Goal: Task Accomplishment & Management: Manage account settings

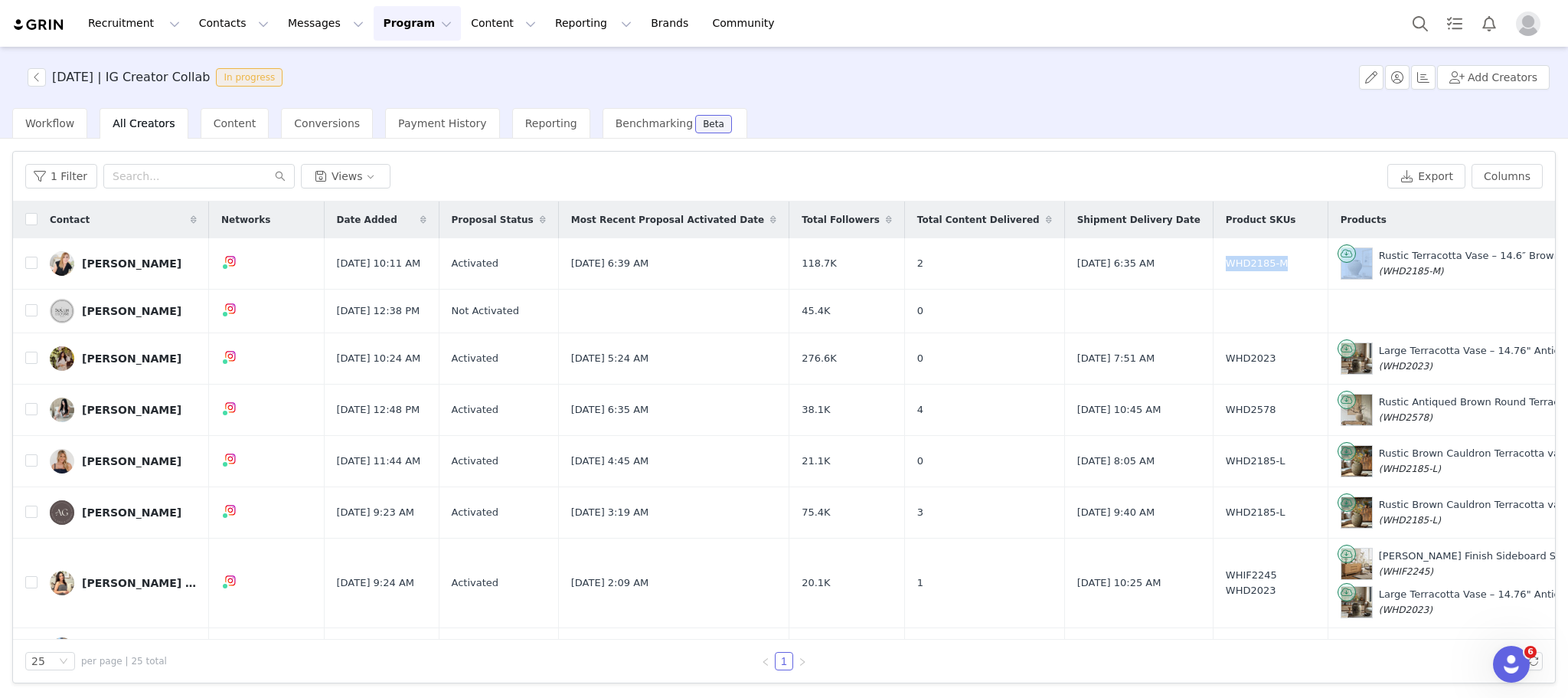
click at [383, 23] on button "Program Program" at bounding box center [417, 23] width 87 height 35
click at [43, 78] on button "button" at bounding box center [37, 78] width 19 height 19
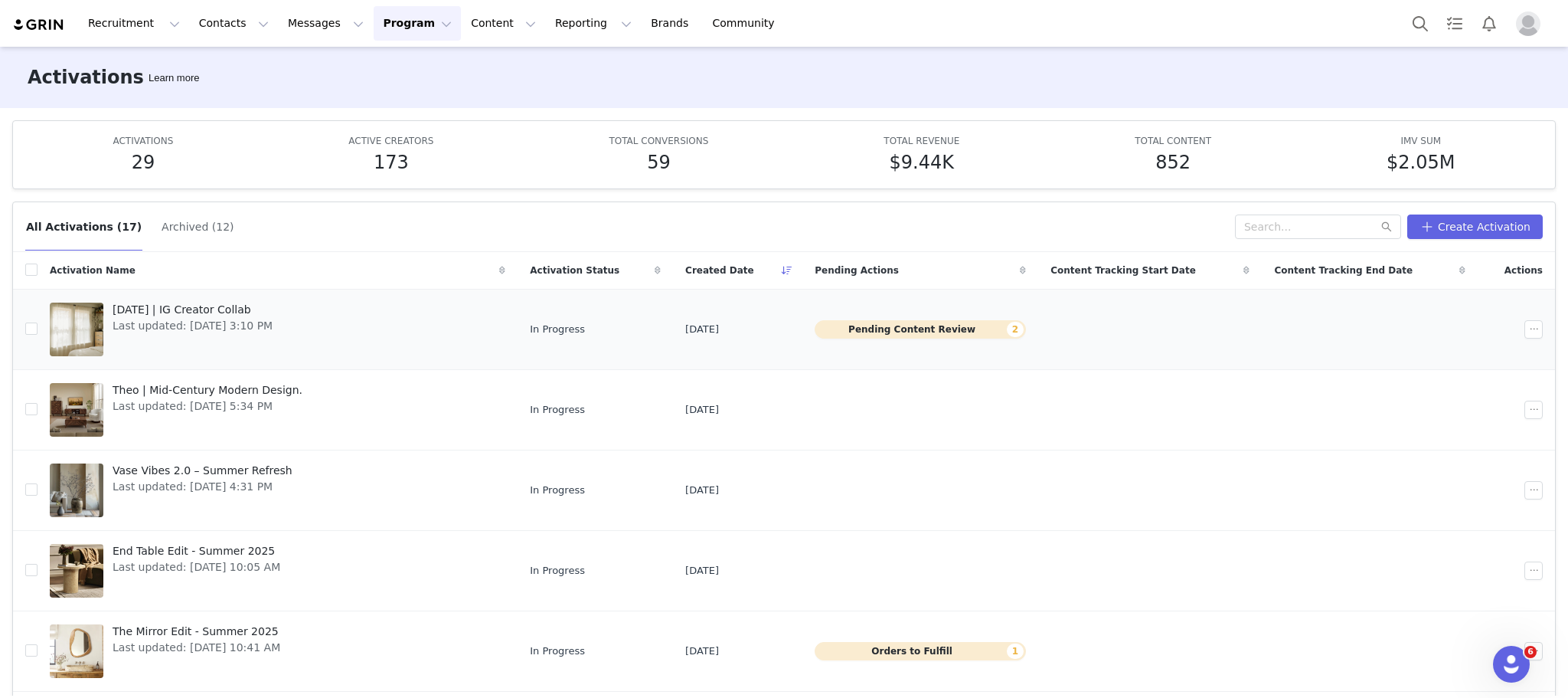
click at [922, 336] on button "Pending Content Review 2" at bounding box center [920, 330] width 211 height 19
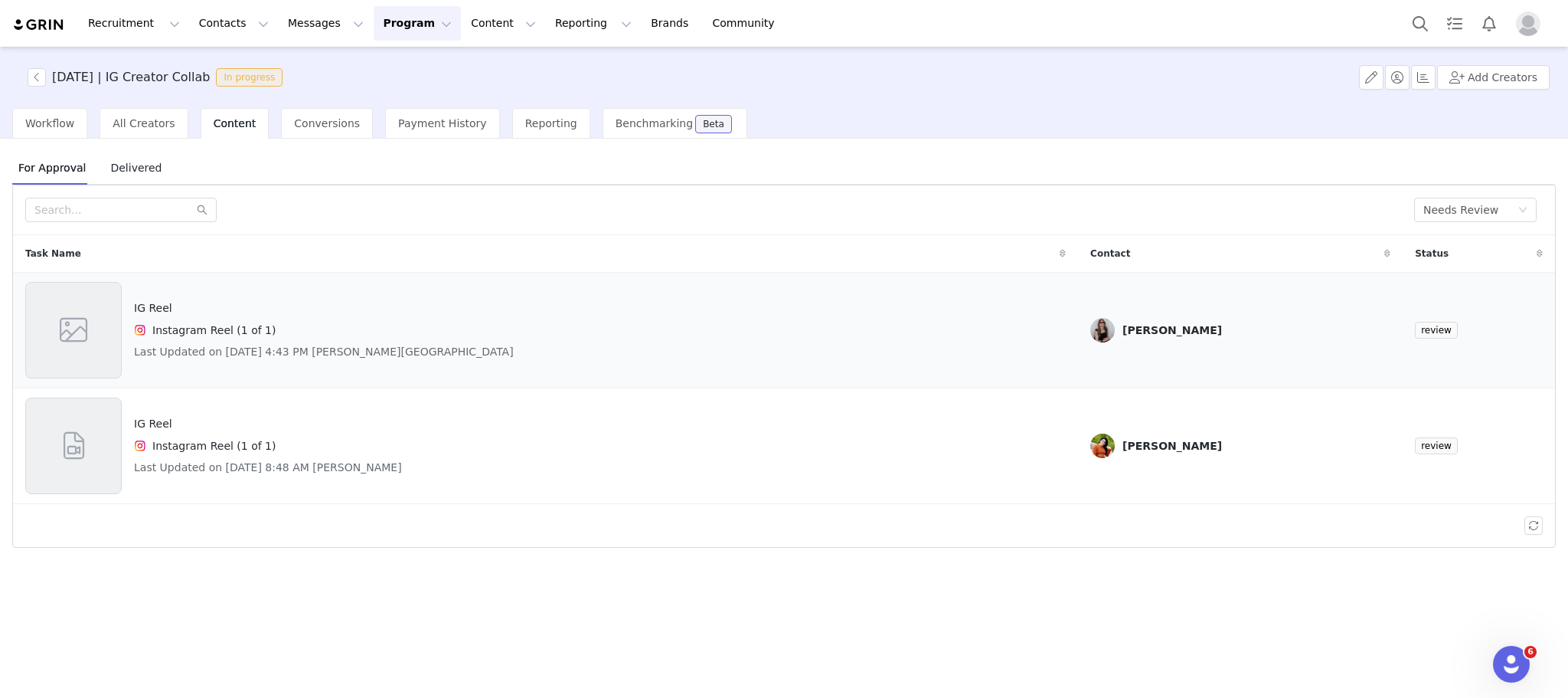
click at [115, 335] on div at bounding box center [73, 330] width 96 height 96
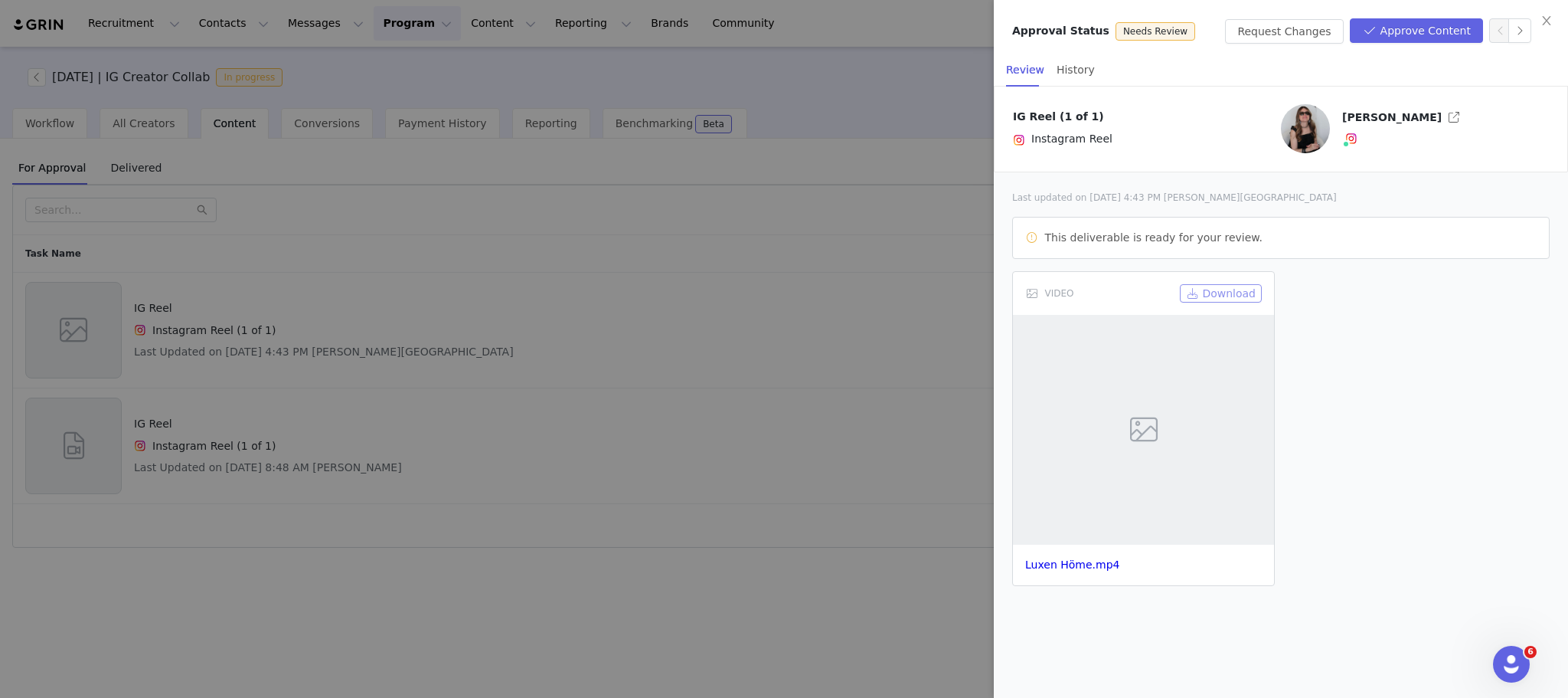
click at [1202, 299] on button "Download" at bounding box center [1221, 293] width 82 height 19
click at [1455, 34] on button "Approve Content" at bounding box center [1416, 31] width 134 height 24
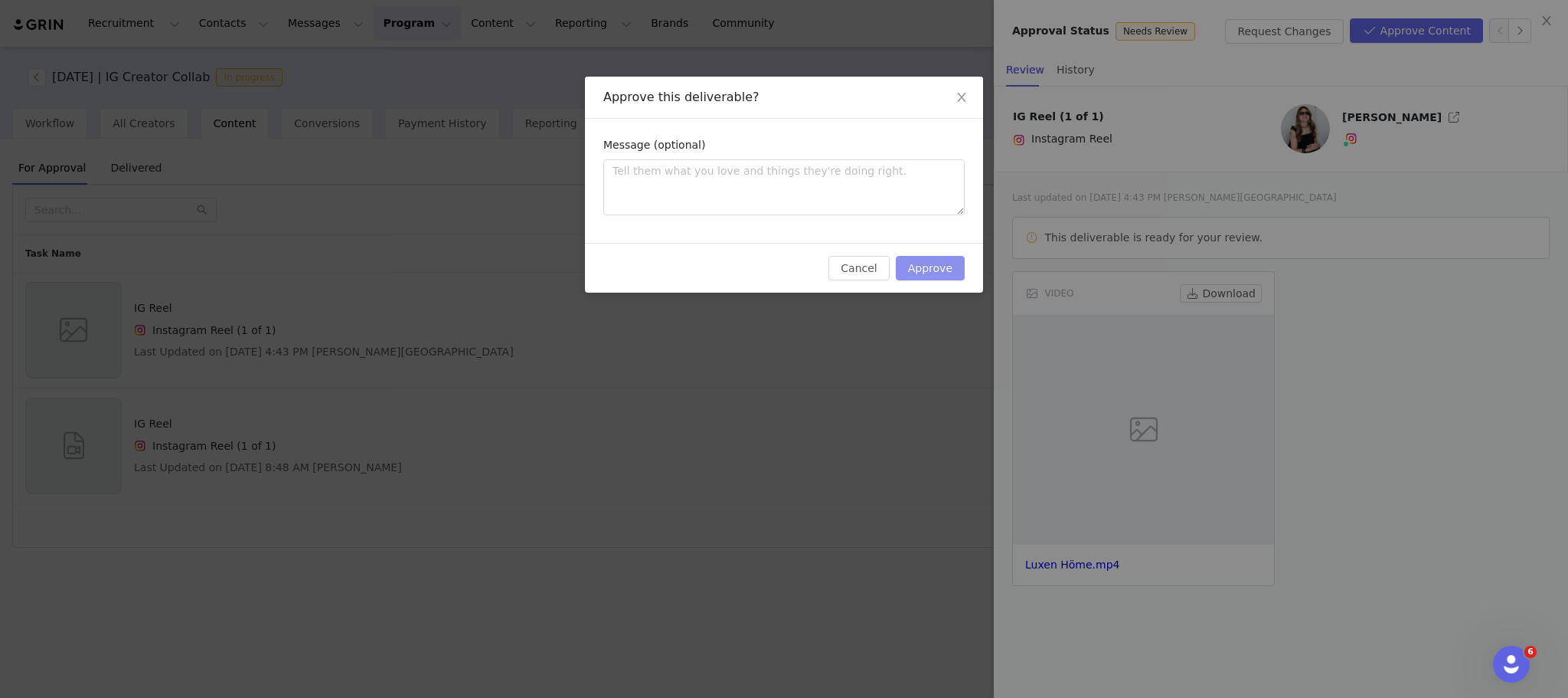
click at [936, 270] on button "Approve" at bounding box center [930, 268] width 69 height 24
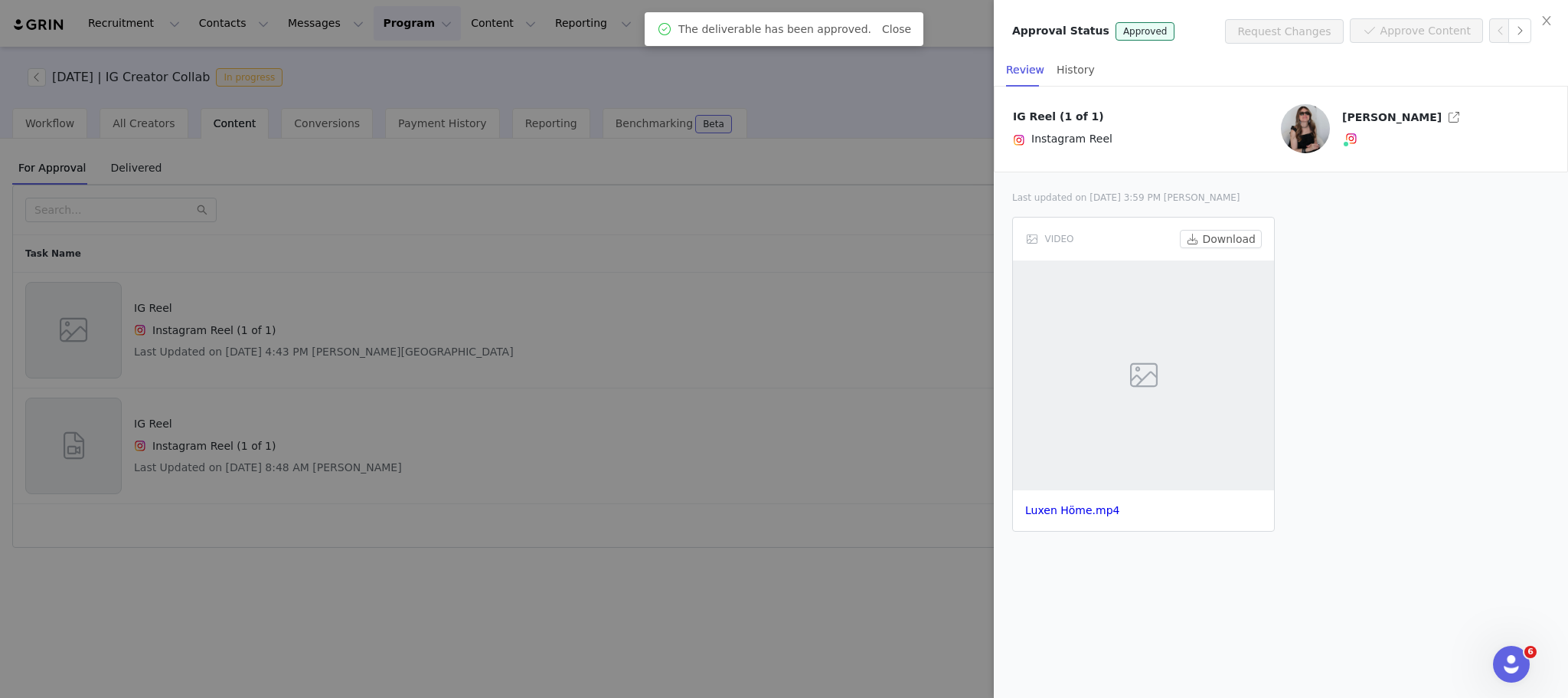
click at [417, 574] on div at bounding box center [784, 349] width 1568 height 698
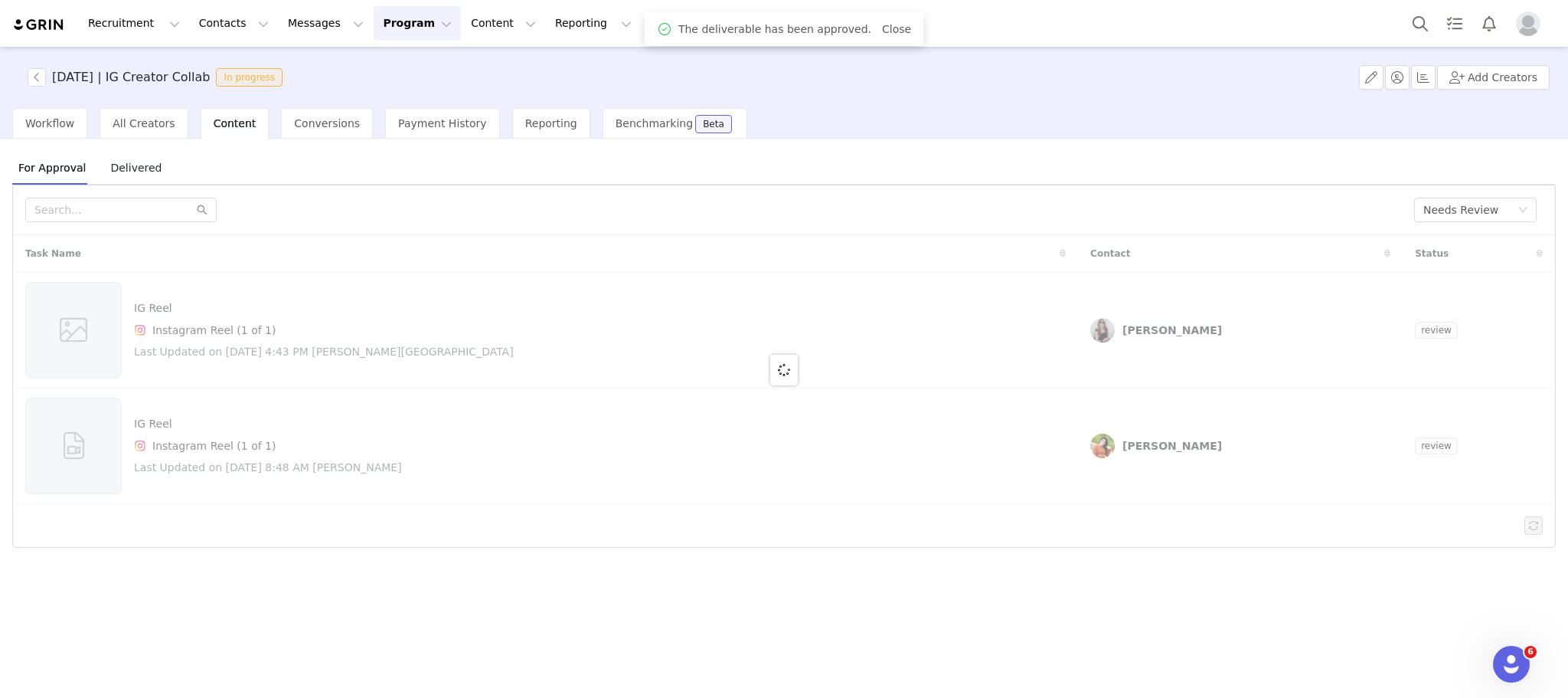
click at [469, 469] on div "For Approval Delivered All Content Needs Review Task Name Contact Status IG Ree…" at bounding box center [784, 417] width 1568 height 557
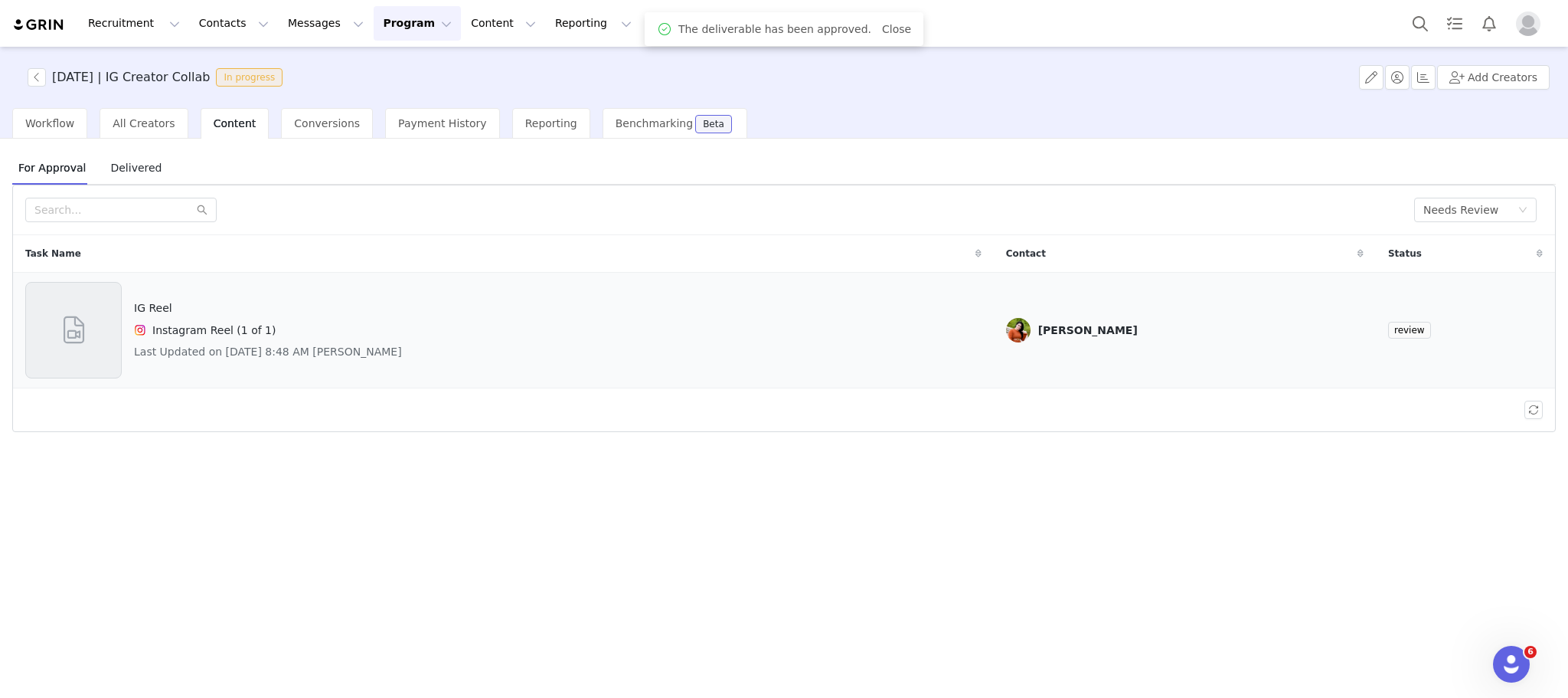
click at [804, 325] on div "IG Reel Instagram Reel (1 of 1) Last Updated on [DATE] 8:48 AM [PERSON_NAME]" at bounding box center [503, 330] width 956 height 96
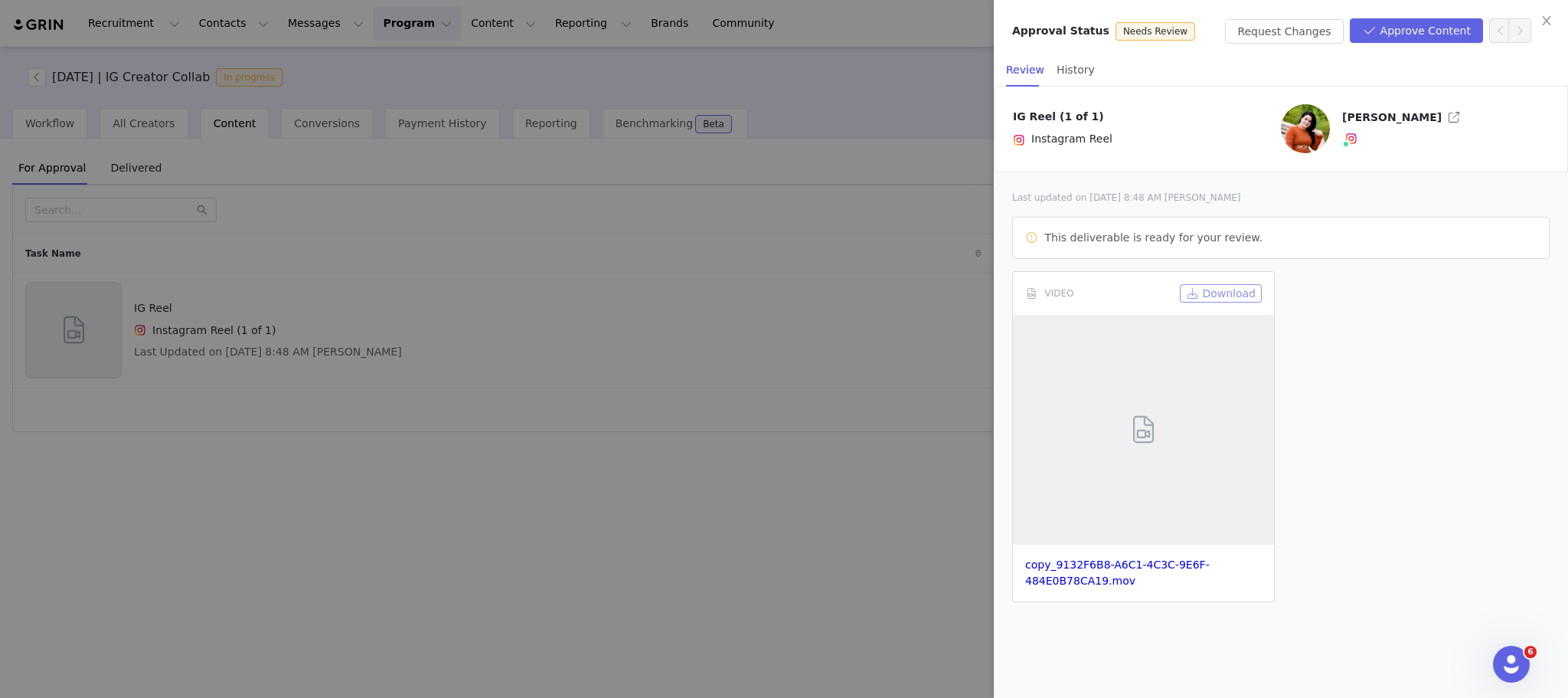
click at [1232, 295] on button "Download" at bounding box center [1221, 293] width 82 height 19
click at [1234, 295] on button "Download" at bounding box center [1221, 293] width 82 height 19
click at [1123, 37] on span "Needs Review" at bounding box center [1155, 31] width 64 height 14
click at [1426, 45] on div "Approval Status Needs Review Request Changes Approve Content" at bounding box center [1280, 26] width 574 height 53
click at [1433, 40] on button "Approve Content" at bounding box center [1416, 31] width 134 height 24
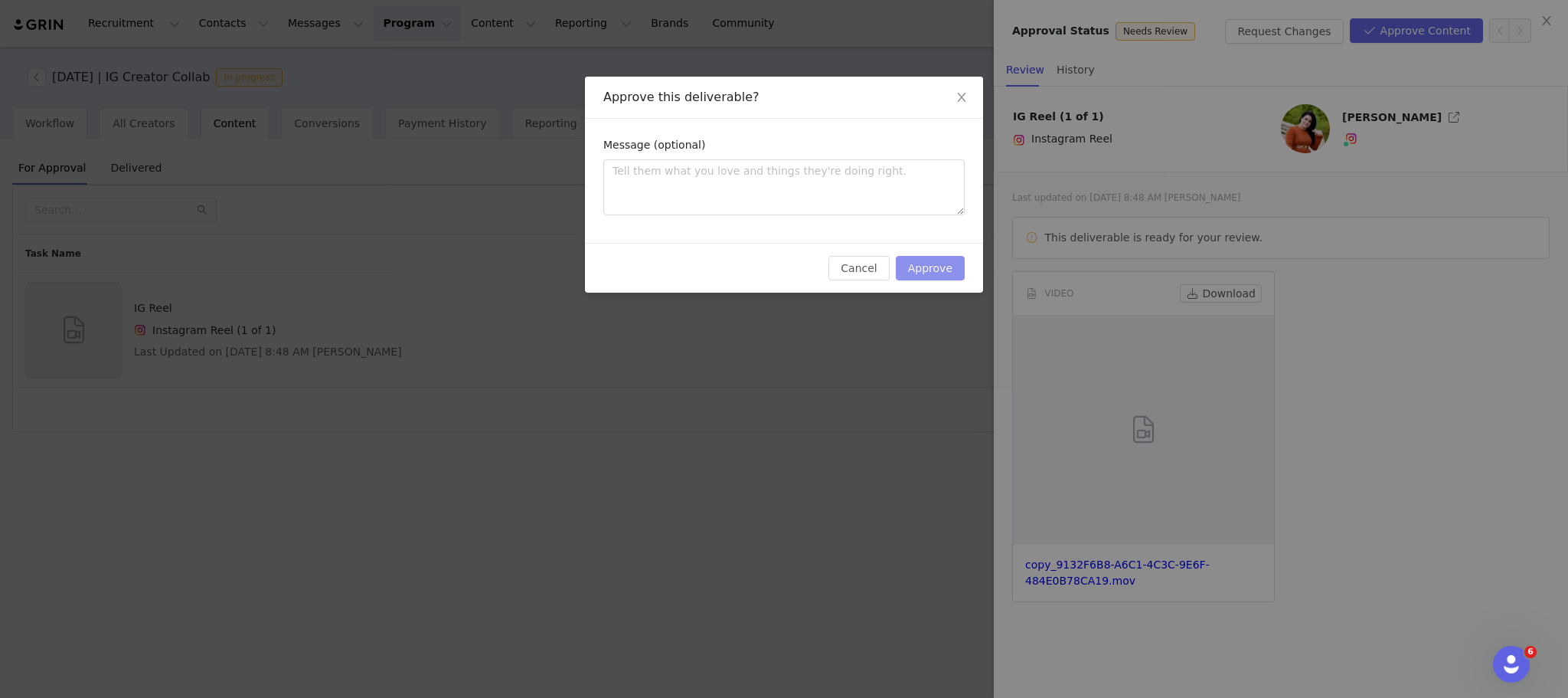
click at [944, 259] on button "Approve" at bounding box center [930, 268] width 69 height 24
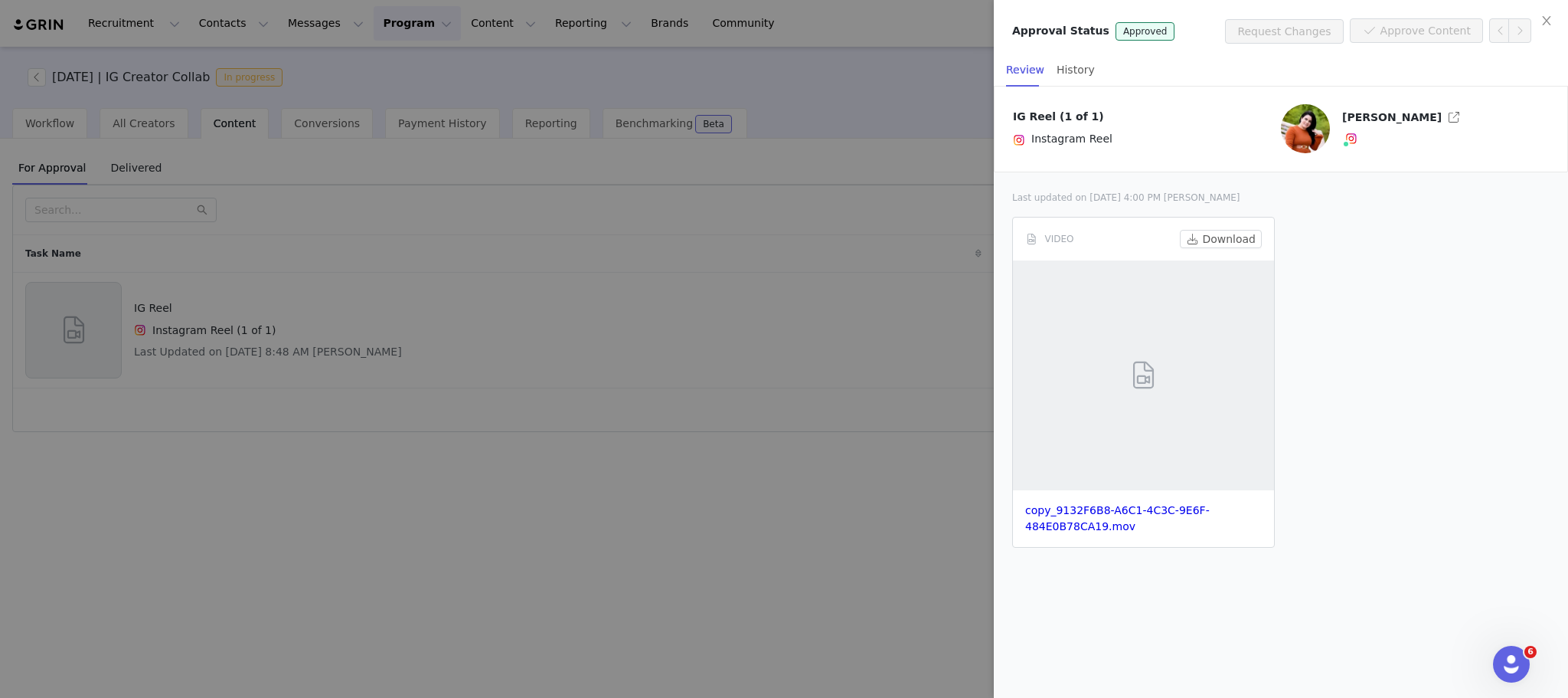
click at [268, 234] on div at bounding box center [784, 349] width 1568 height 698
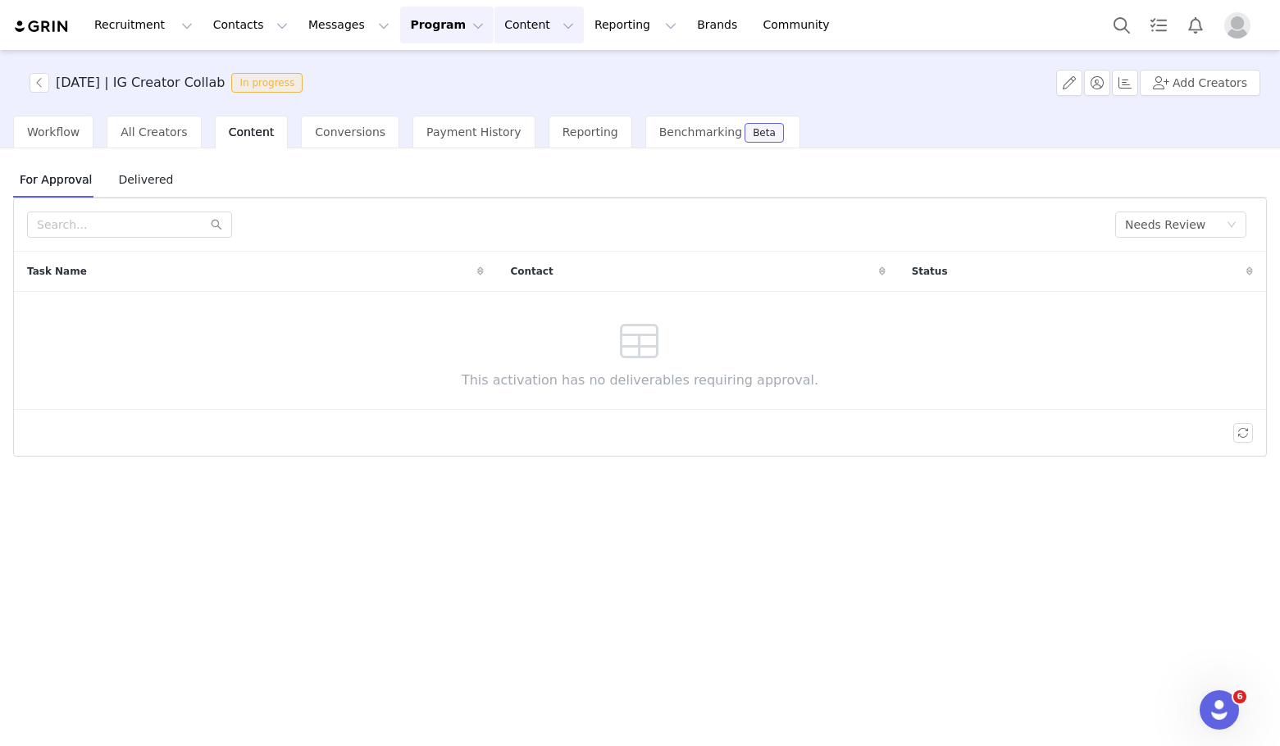
click at [494, 23] on button "Content Content" at bounding box center [538, 25] width 89 height 37
click at [495, 81] on link "Creator Content" at bounding box center [508, 72] width 130 height 30
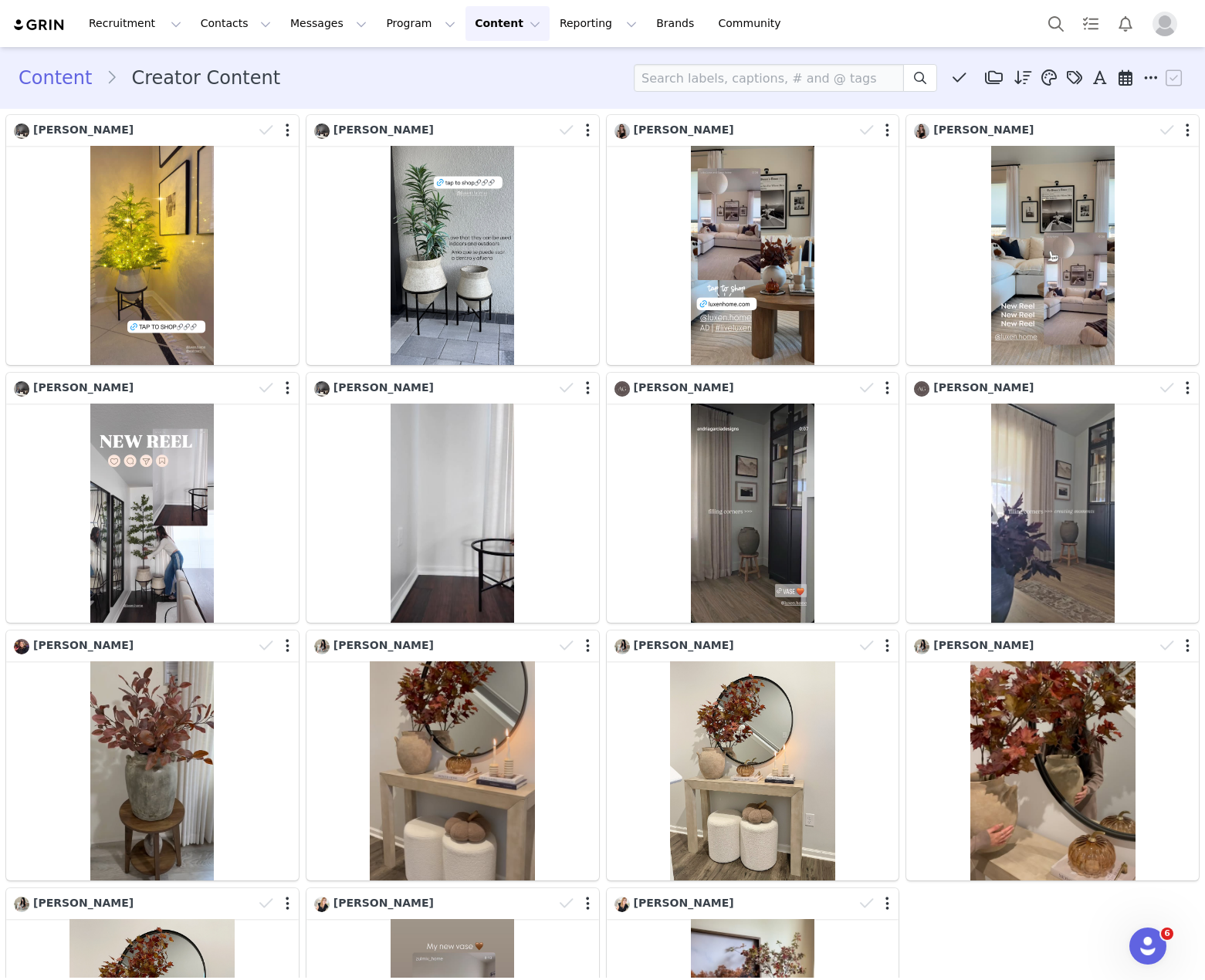
drag, startPoint x: 1, startPoint y: 396, endPoint x: -10, endPoint y: 396, distance: 11.0
click at [0, 396] on html "Recruitment Recruitment Creator Search Curated Lists Landing Pages Web Extensio…" at bounding box center [602, 490] width 1205 height 980
drag, startPoint x: 4, startPoint y: 370, endPoint x: -10, endPoint y: 370, distance: 14.0
click at [0, 370] on html "Recruitment Recruitment Creator Search Curated Lists Landing Pages Web Extensio…" at bounding box center [602, 490] width 1205 height 980
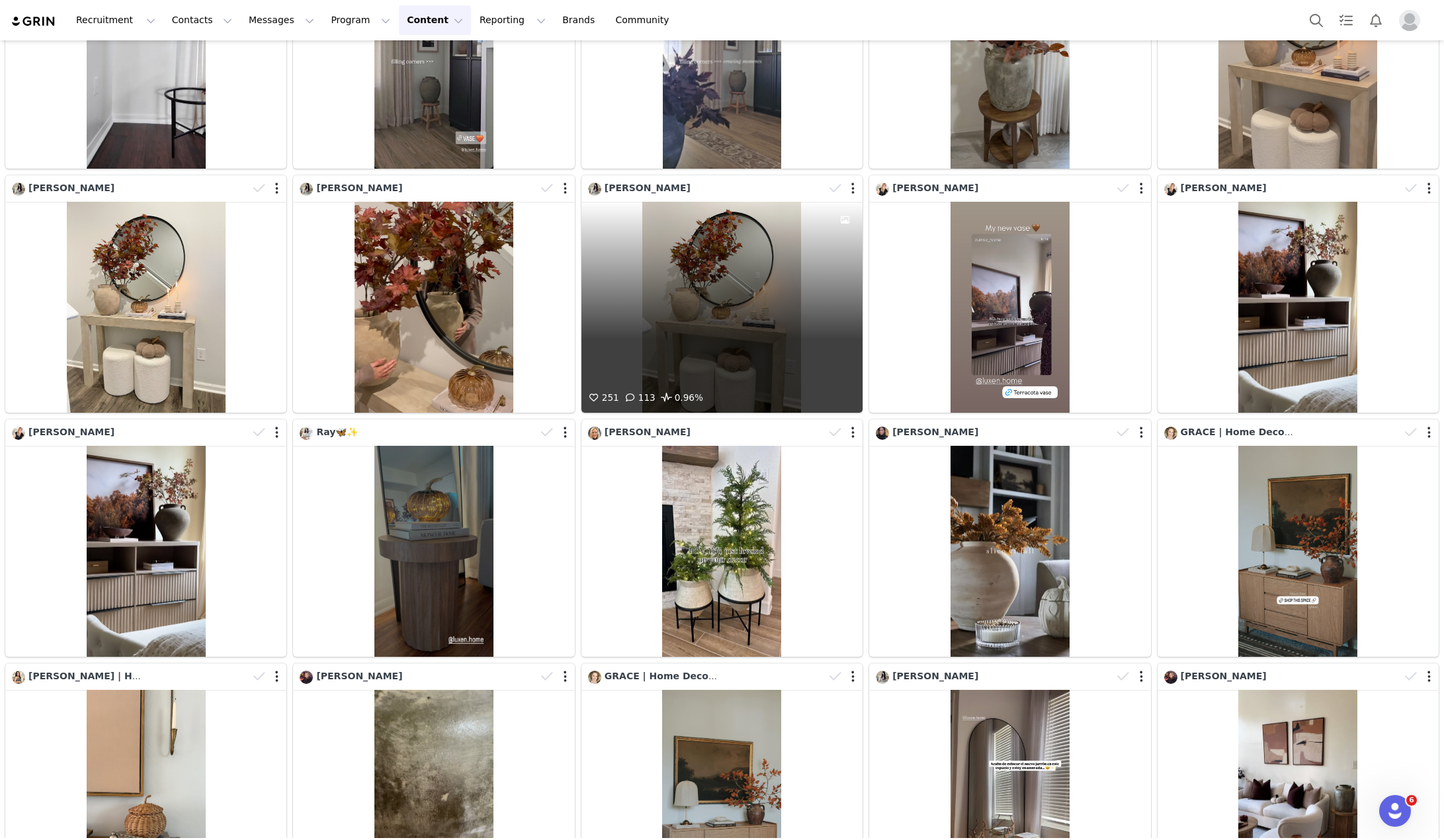
scroll to position [413, 0]
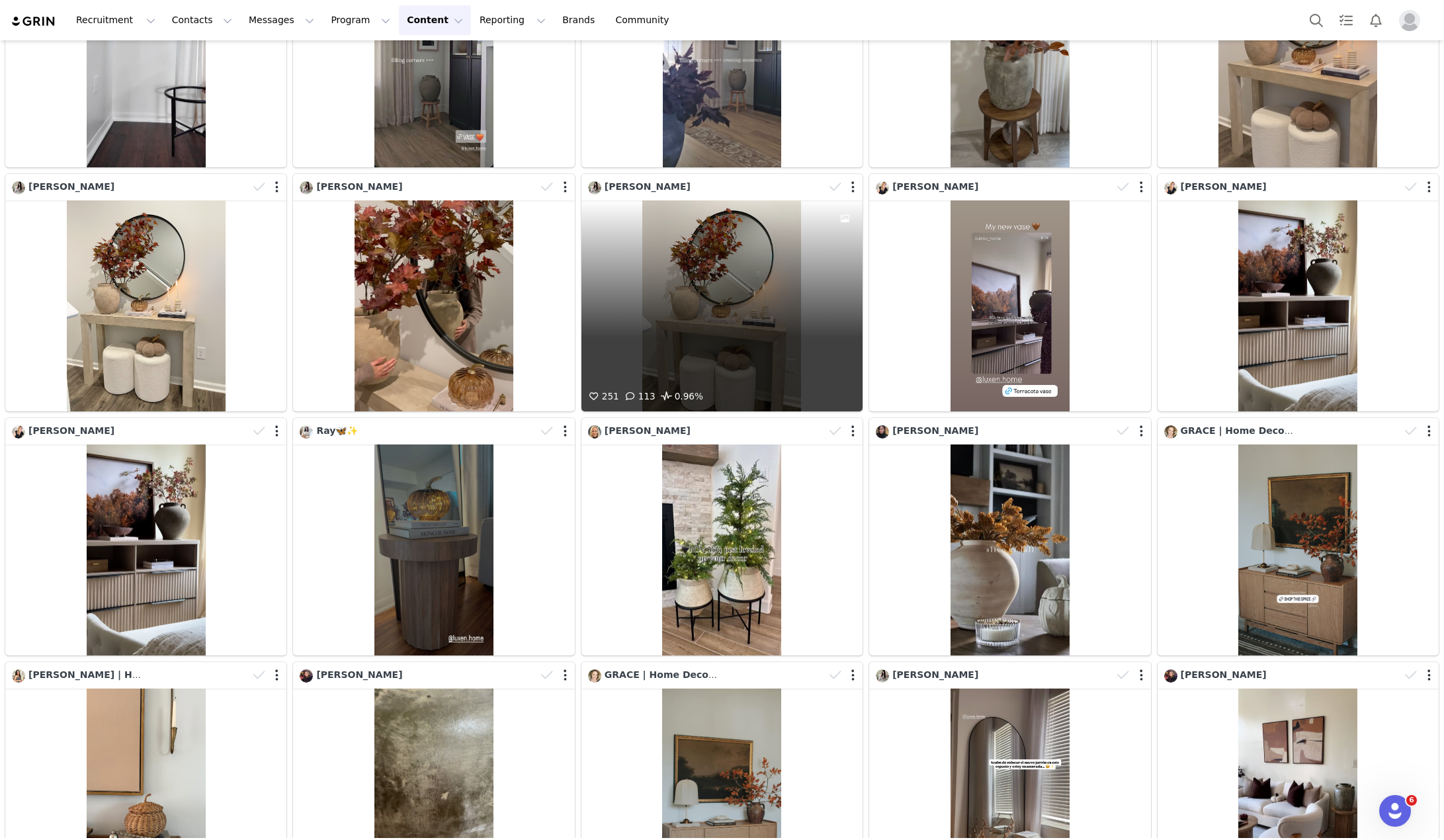
drag, startPoint x: 672, startPoint y: 382, endPoint x: 703, endPoint y: 345, distance: 48.3
click at [703, 345] on div "251 113 0.96%" at bounding box center [722, 305] width 281 height 211
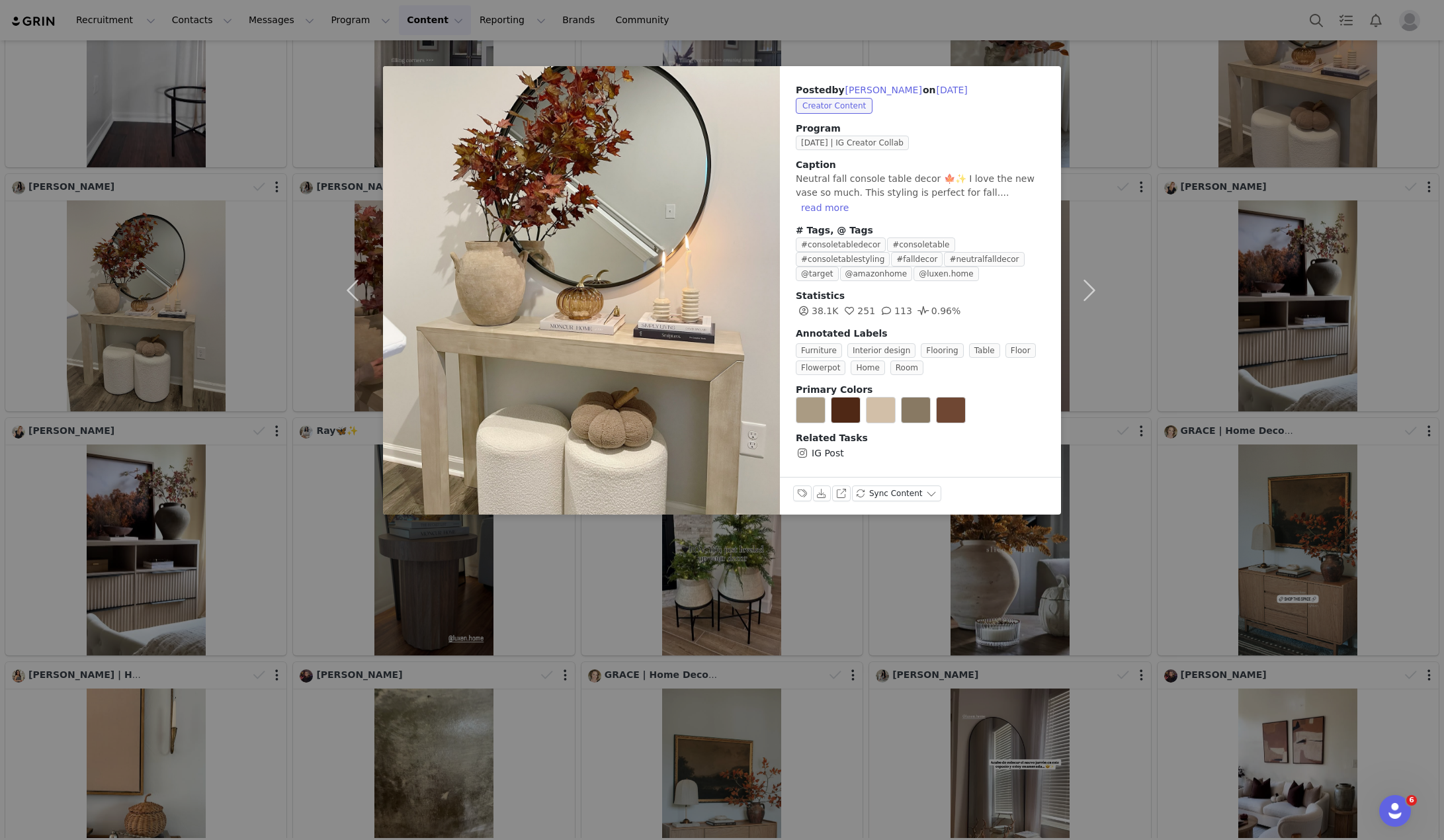
click at [1166, 179] on div "Posted by [PERSON_NAME] on [DATE] Creator Content Program [DATE] | IG Creator C…" at bounding box center [722, 420] width 1444 height 840
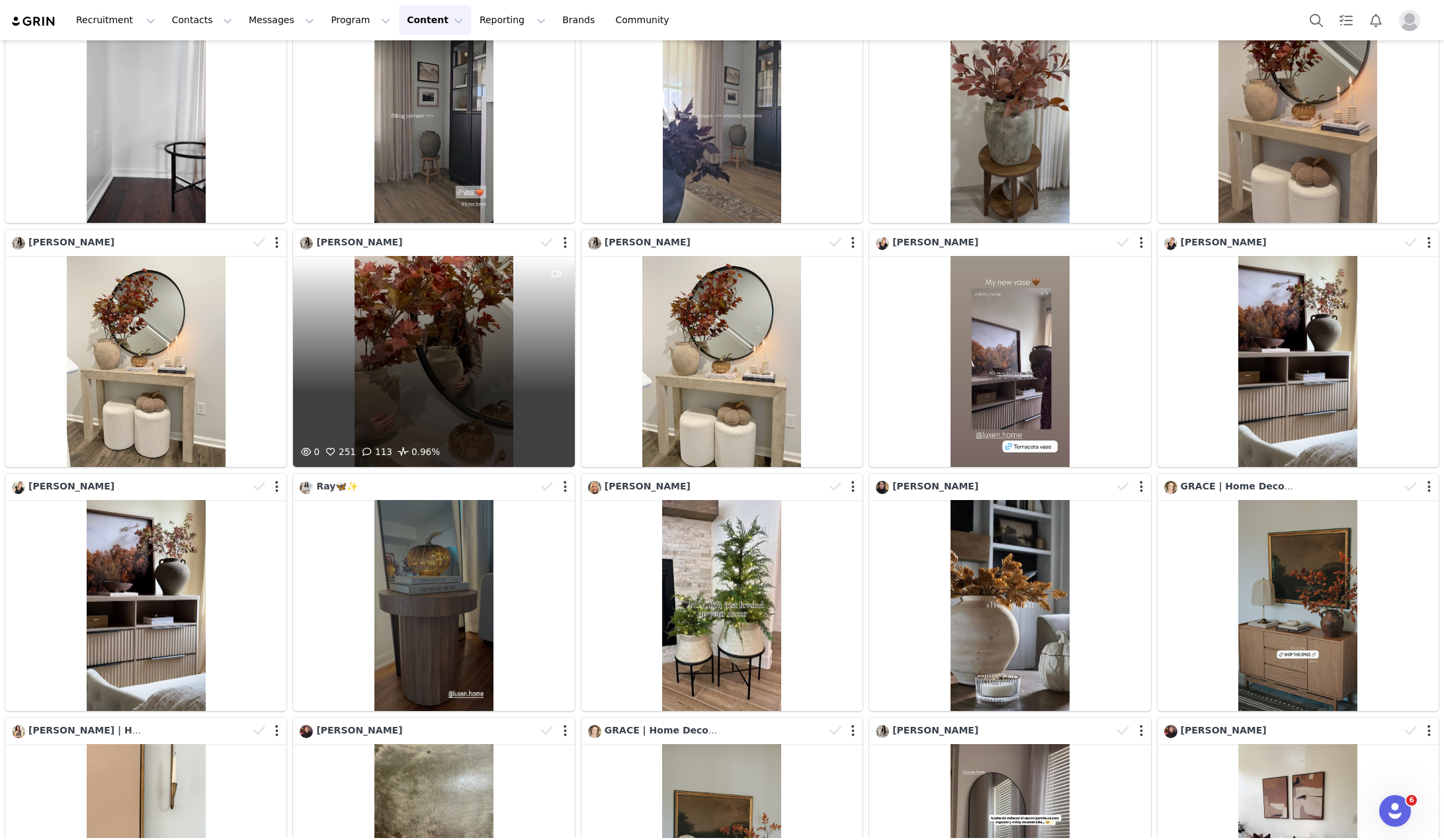
scroll to position [281, 0]
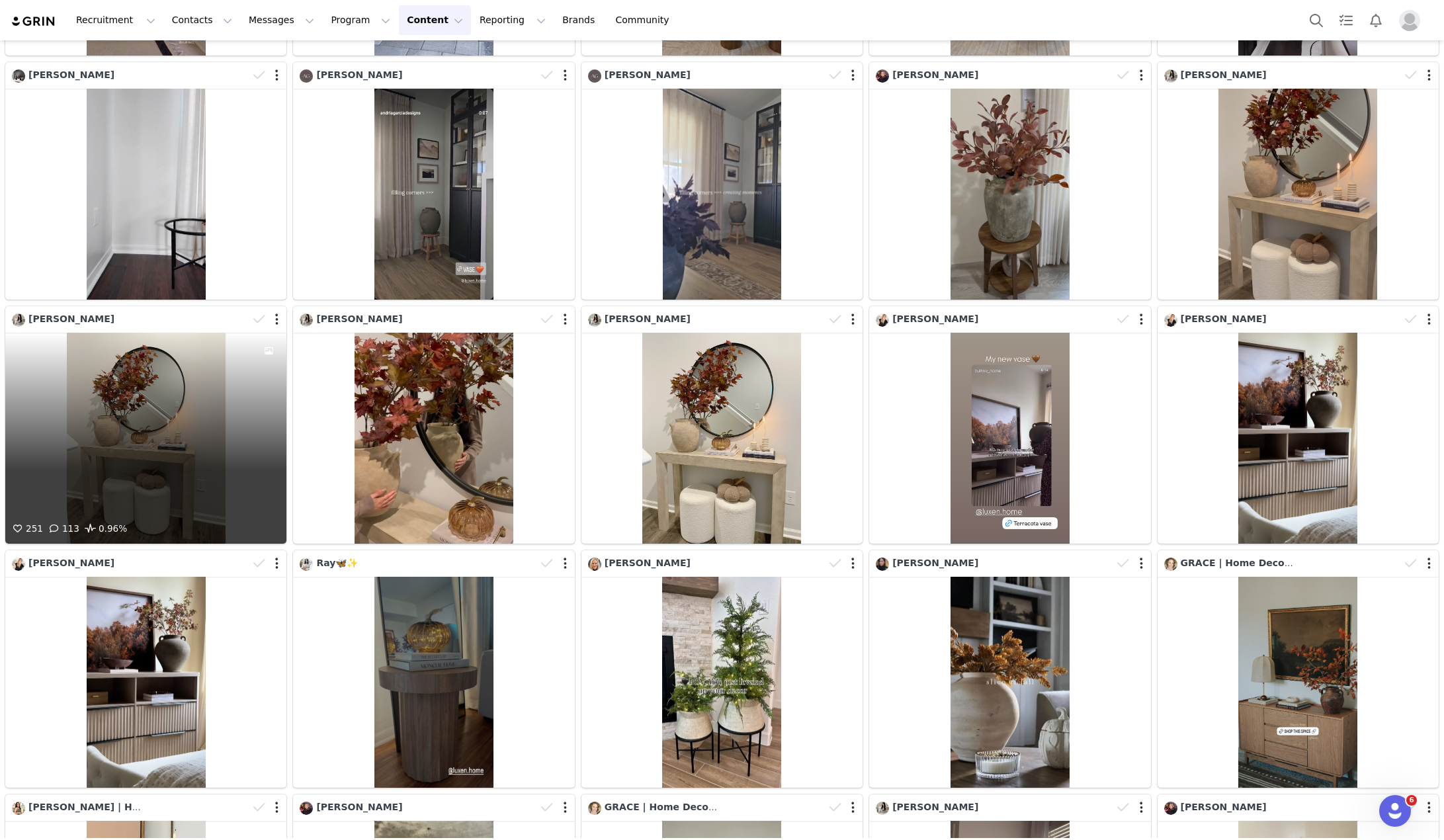
click at [75, 416] on div "251 113 0.96%" at bounding box center [146, 437] width 281 height 211
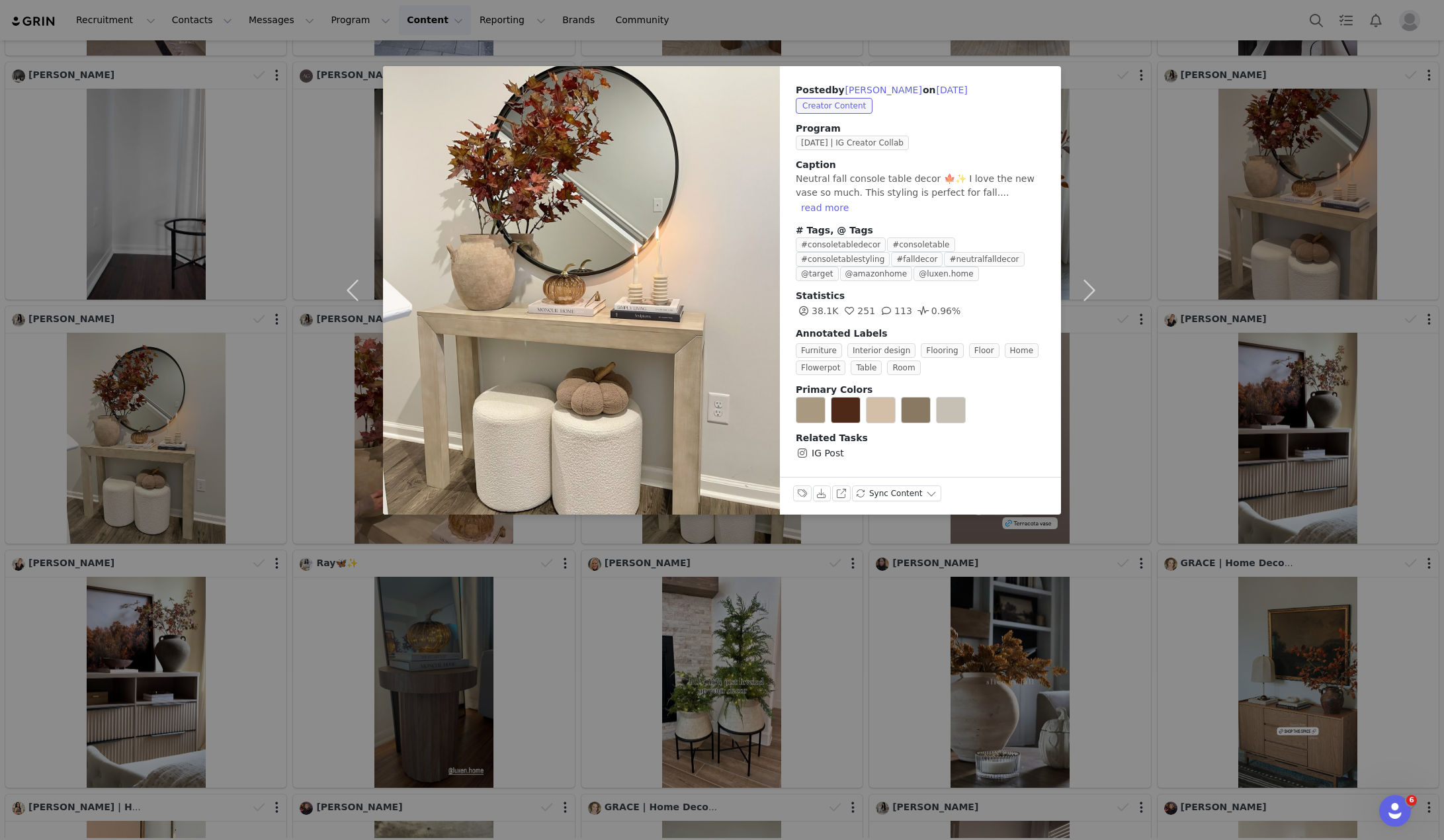
click at [1251, 361] on div "Posted by [PERSON_NAME] on [DATE] Creator Content Program [DATE] | IG Creator C…" at bounding box center [722, 420] width 1444 height 840
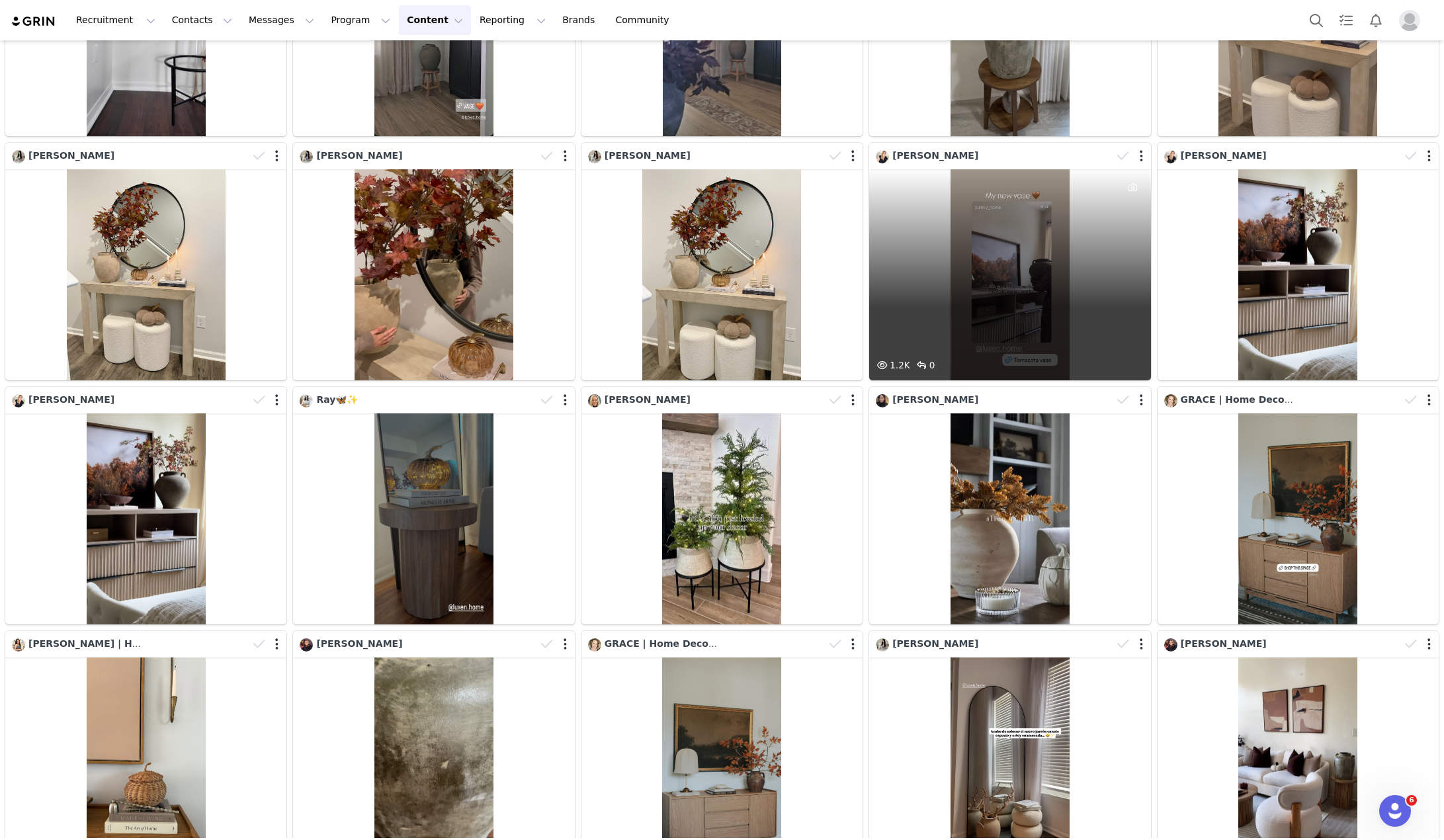
scroll to position [413, 0]
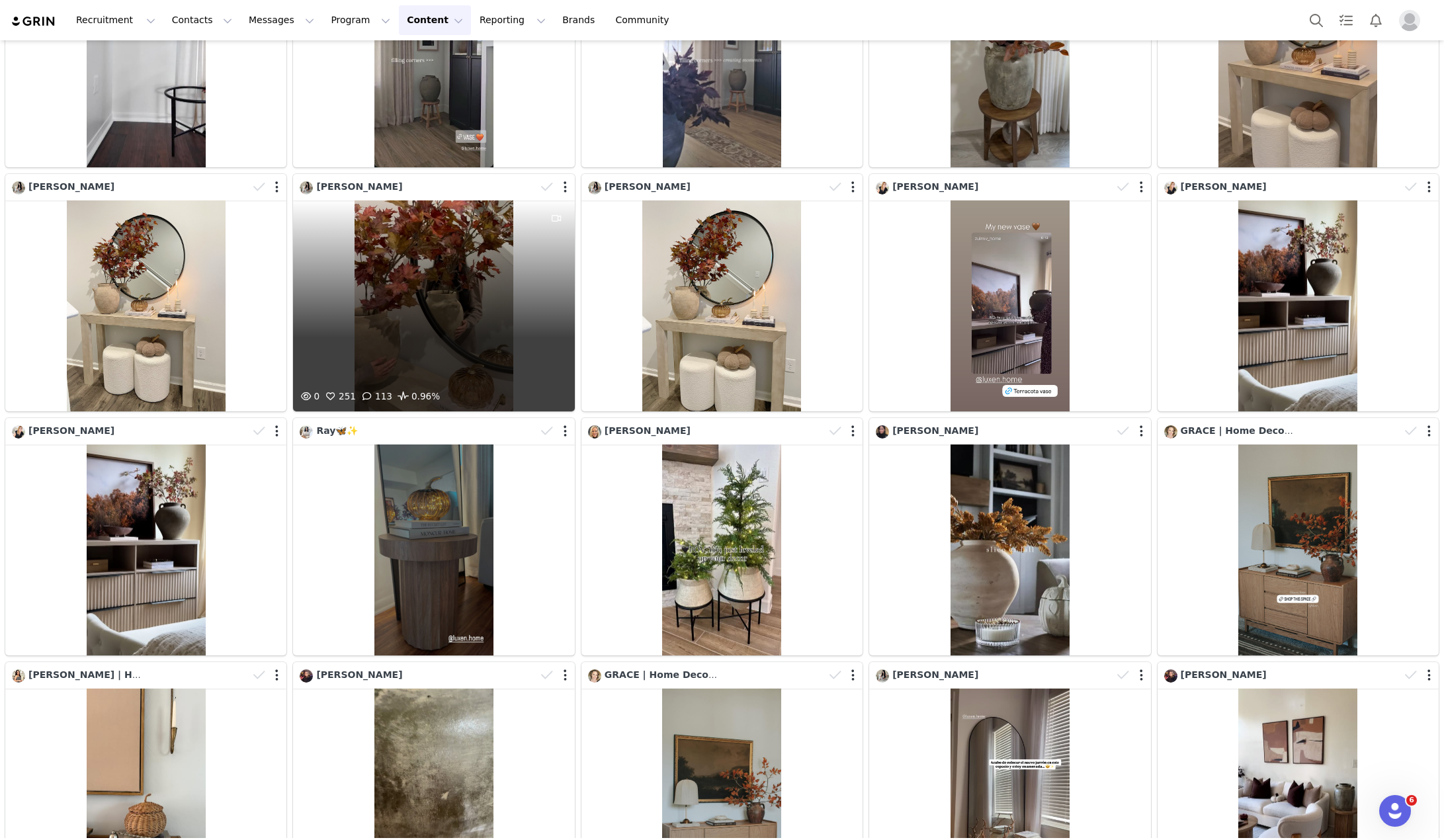
click at [405, 295] on div "0 251 113 0.96%" at bounding box center [433, 305] width 281 height 211
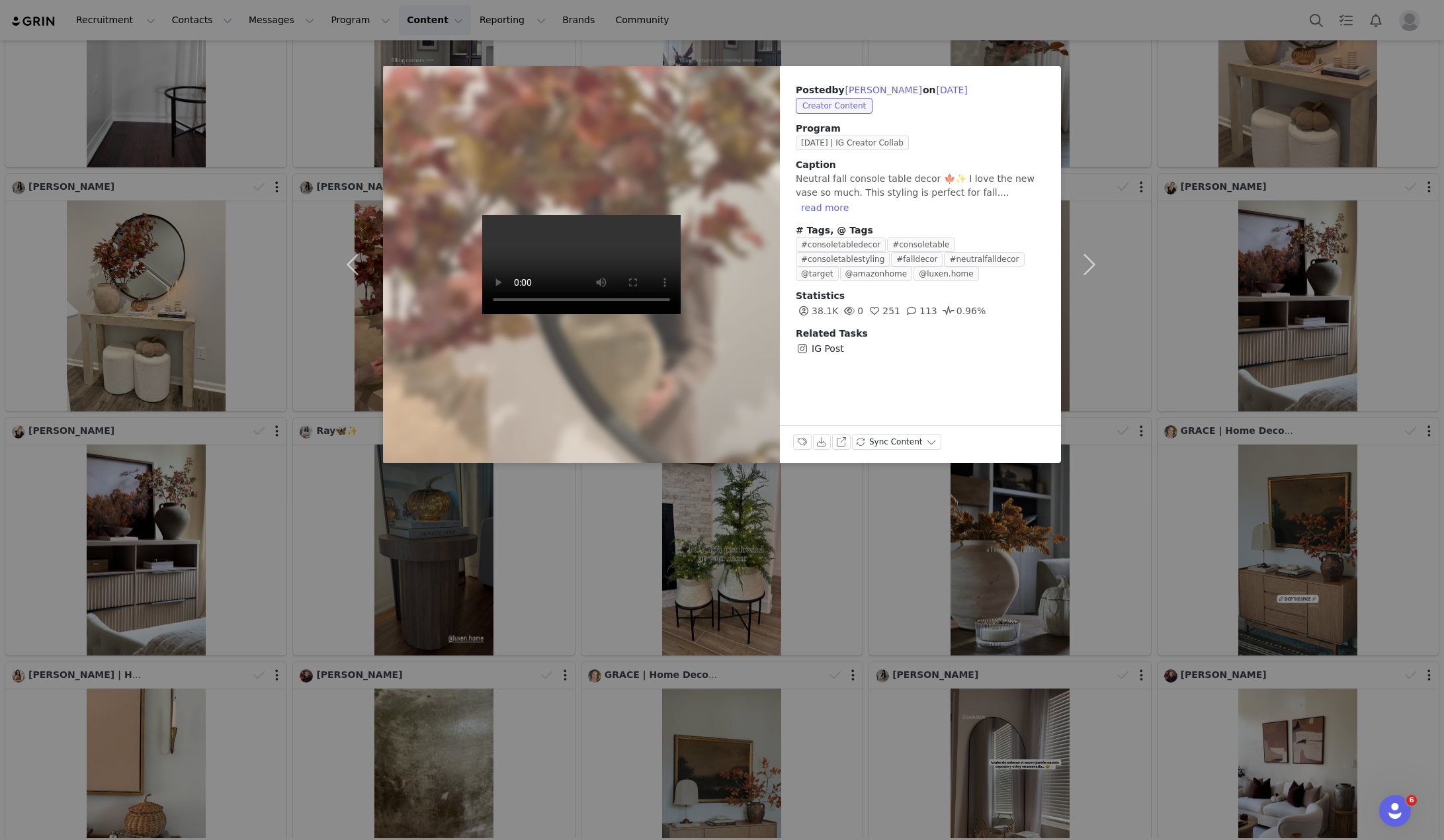
click at [644, 526] on div "Posted by [PERSON_NAME] on [DATE] Creator Content Program [DATE] | IG Creator C…" at bounding box center [722, 420] width 1444 height 840
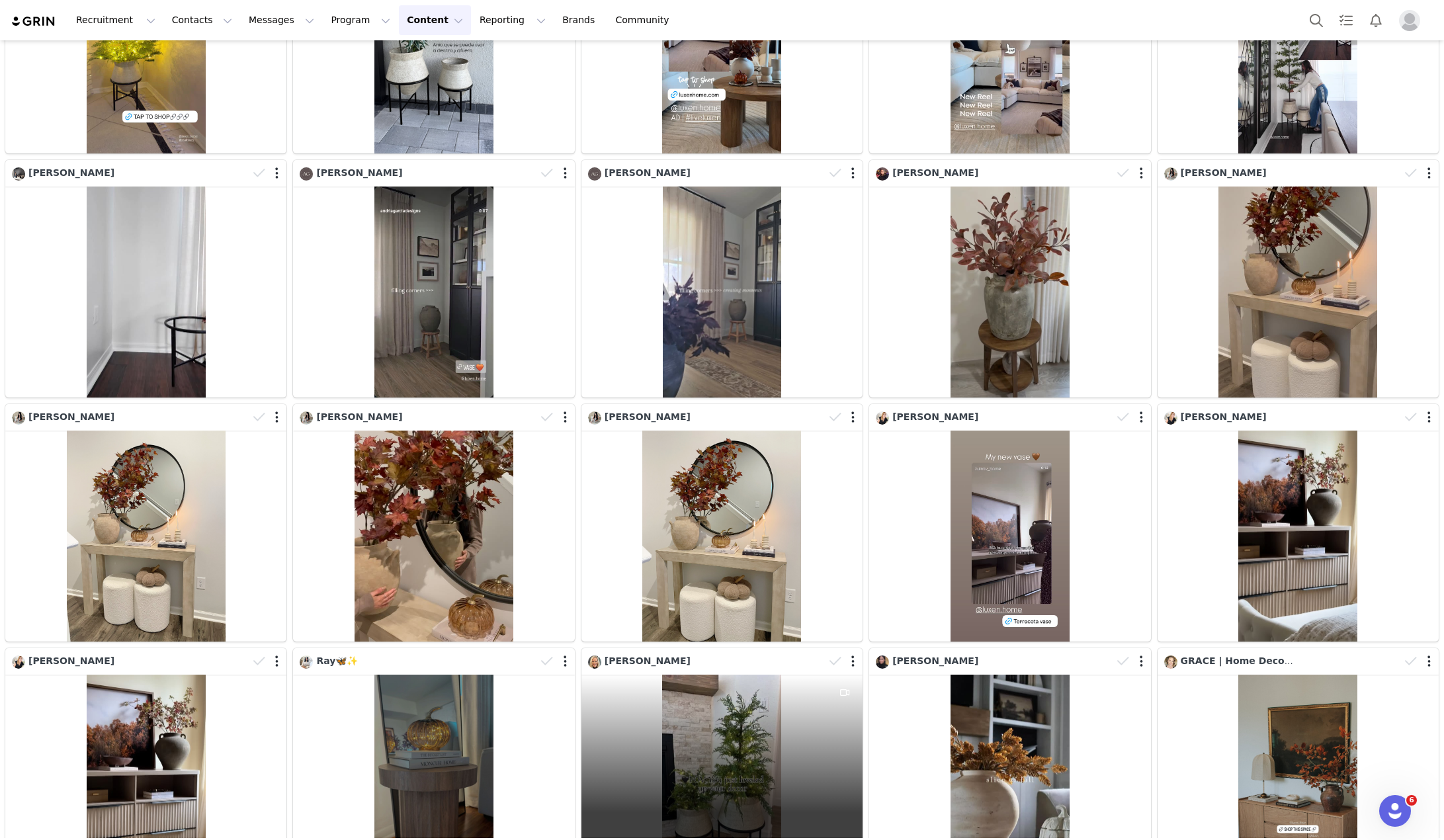
scroll to position [148, 0]
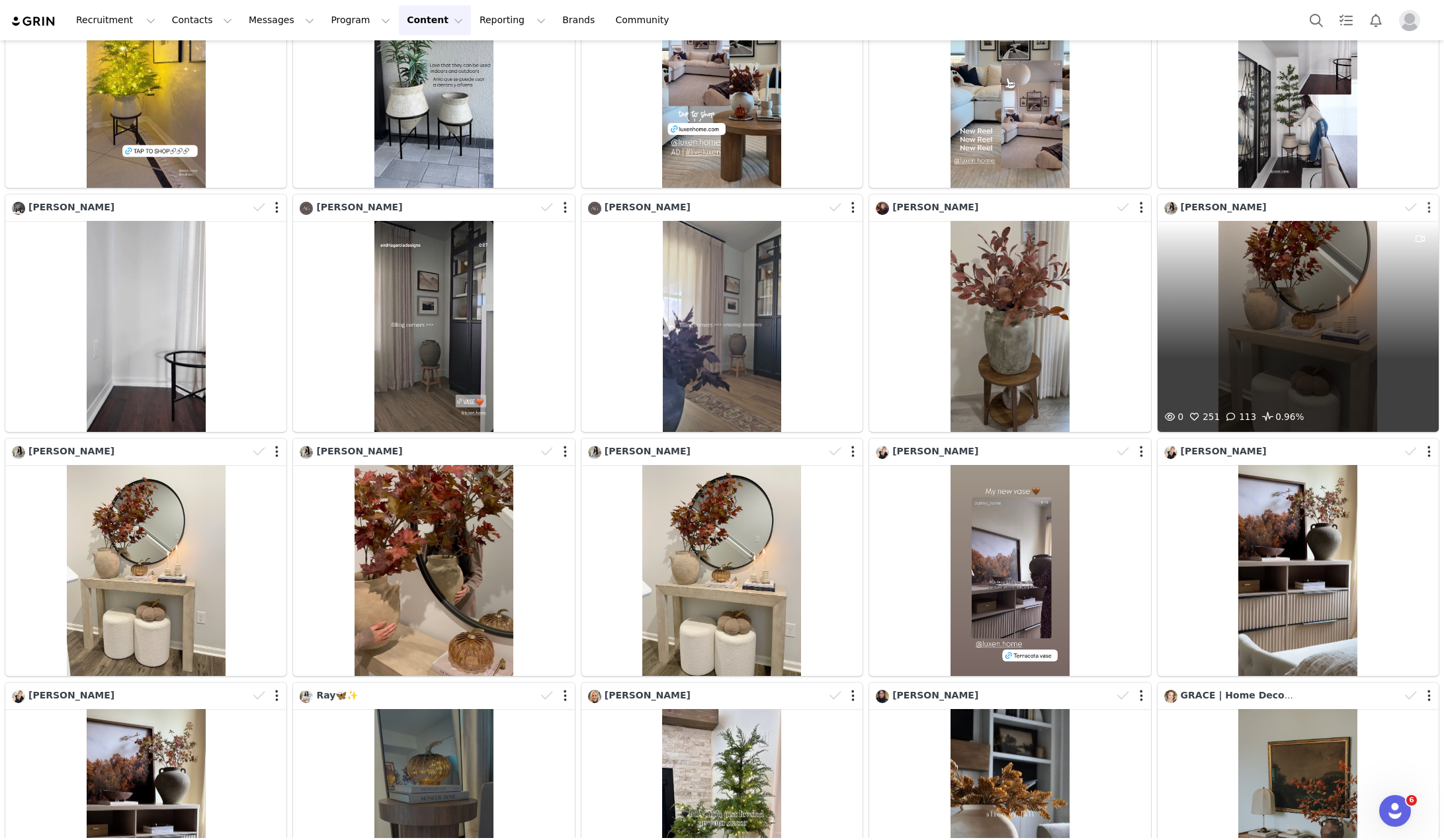
click at [1354, 201] on button "button" at bounding box center [1429, 207] width 3 height 13
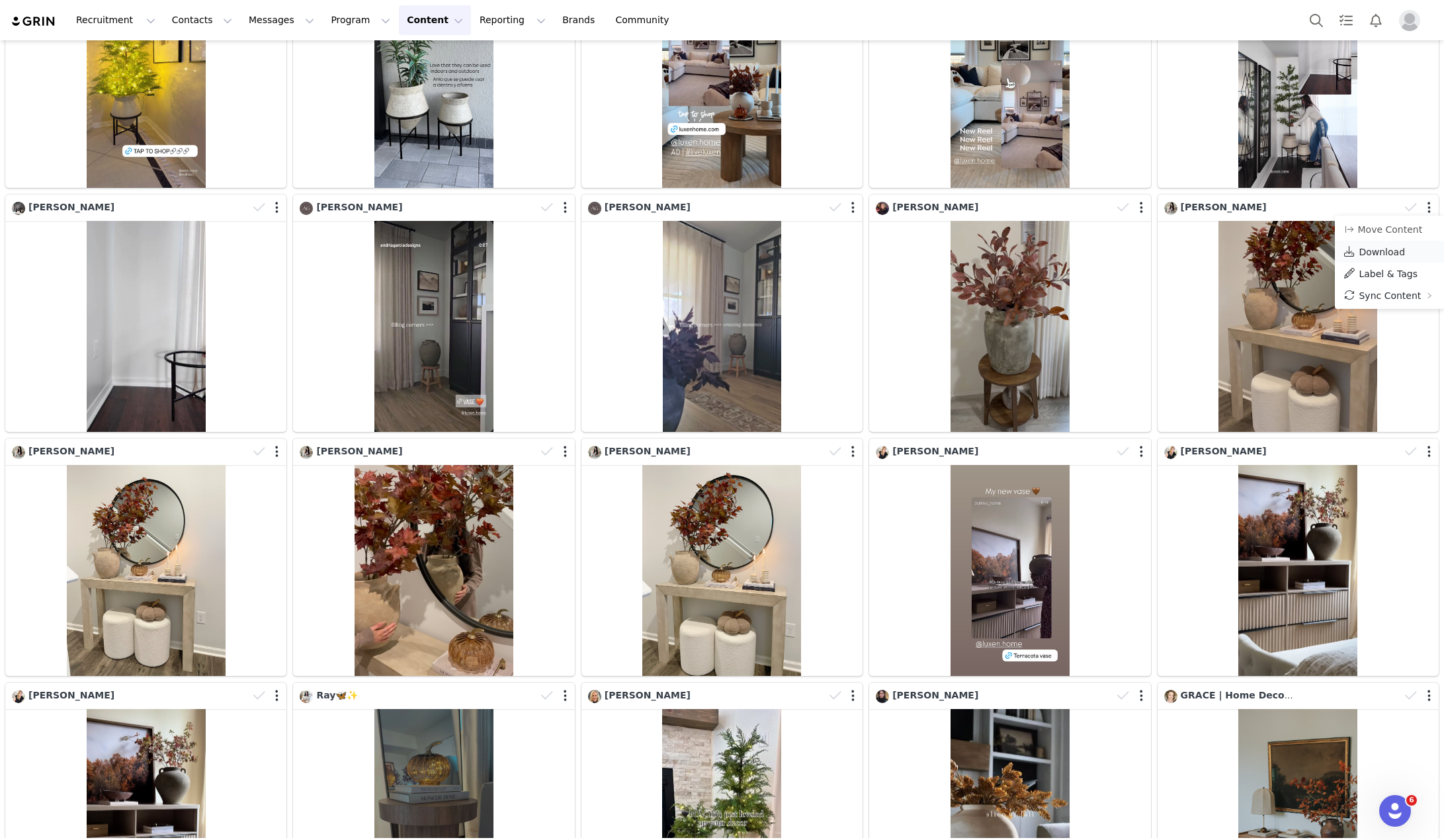
click at [1354, 251] on span "Download" at bounding box center [1382, 252] width 46 height 10
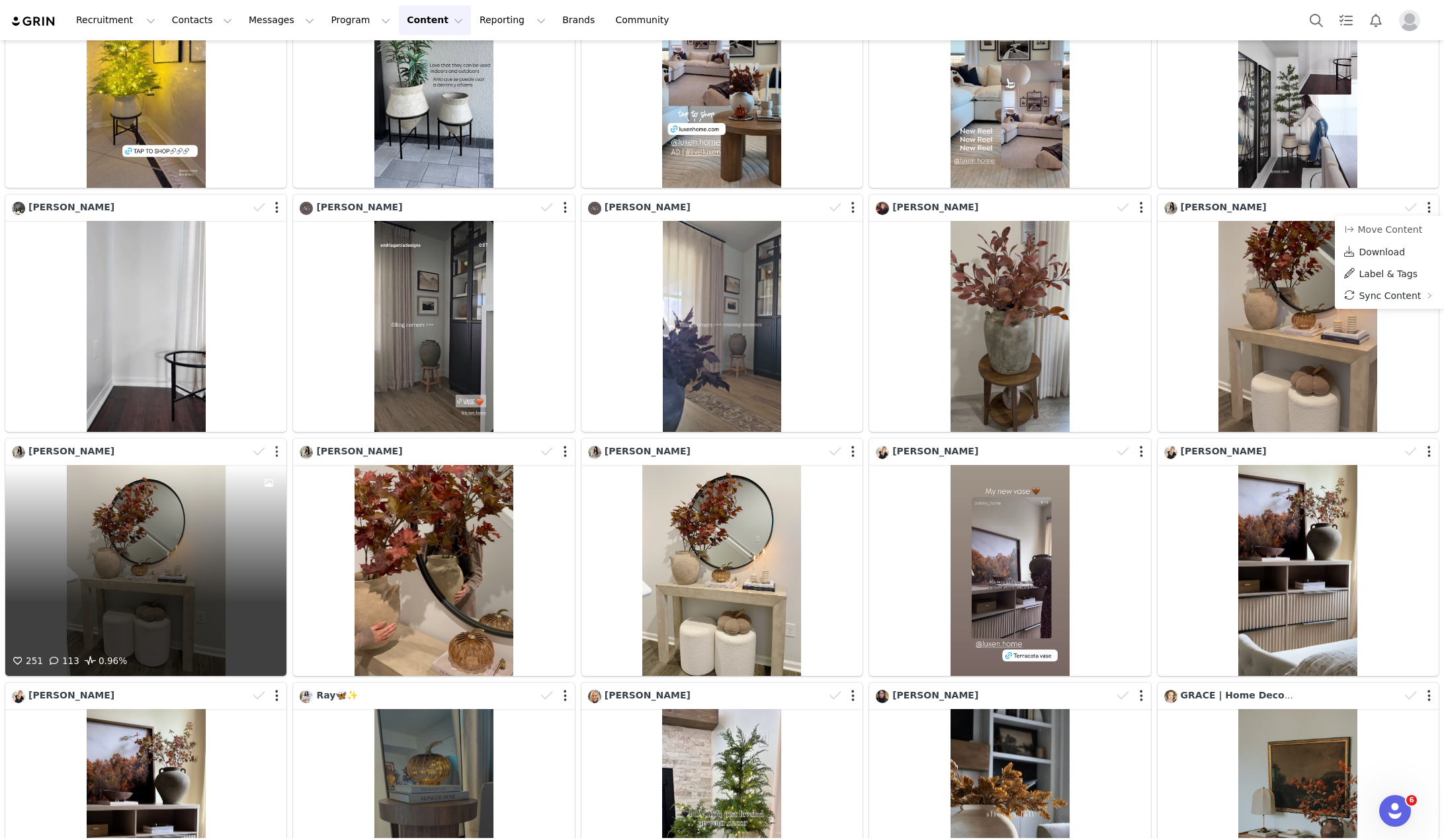
click at [275, 448] on button "button" at bounding box center [277, 452] width 3 height 13
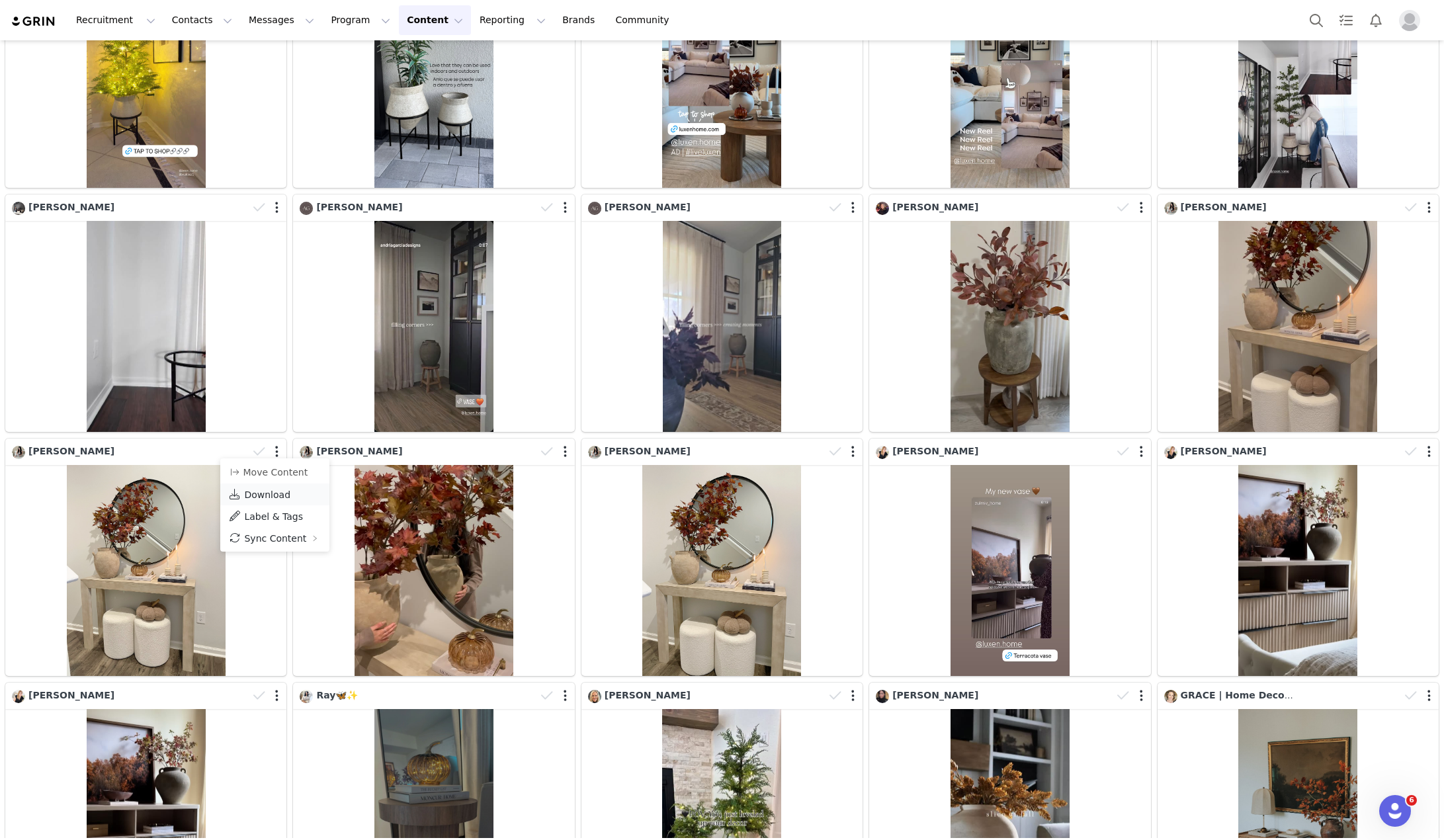
click at [271, 490] on span "Download" at bounding box center [266, 495] width 46 height 10
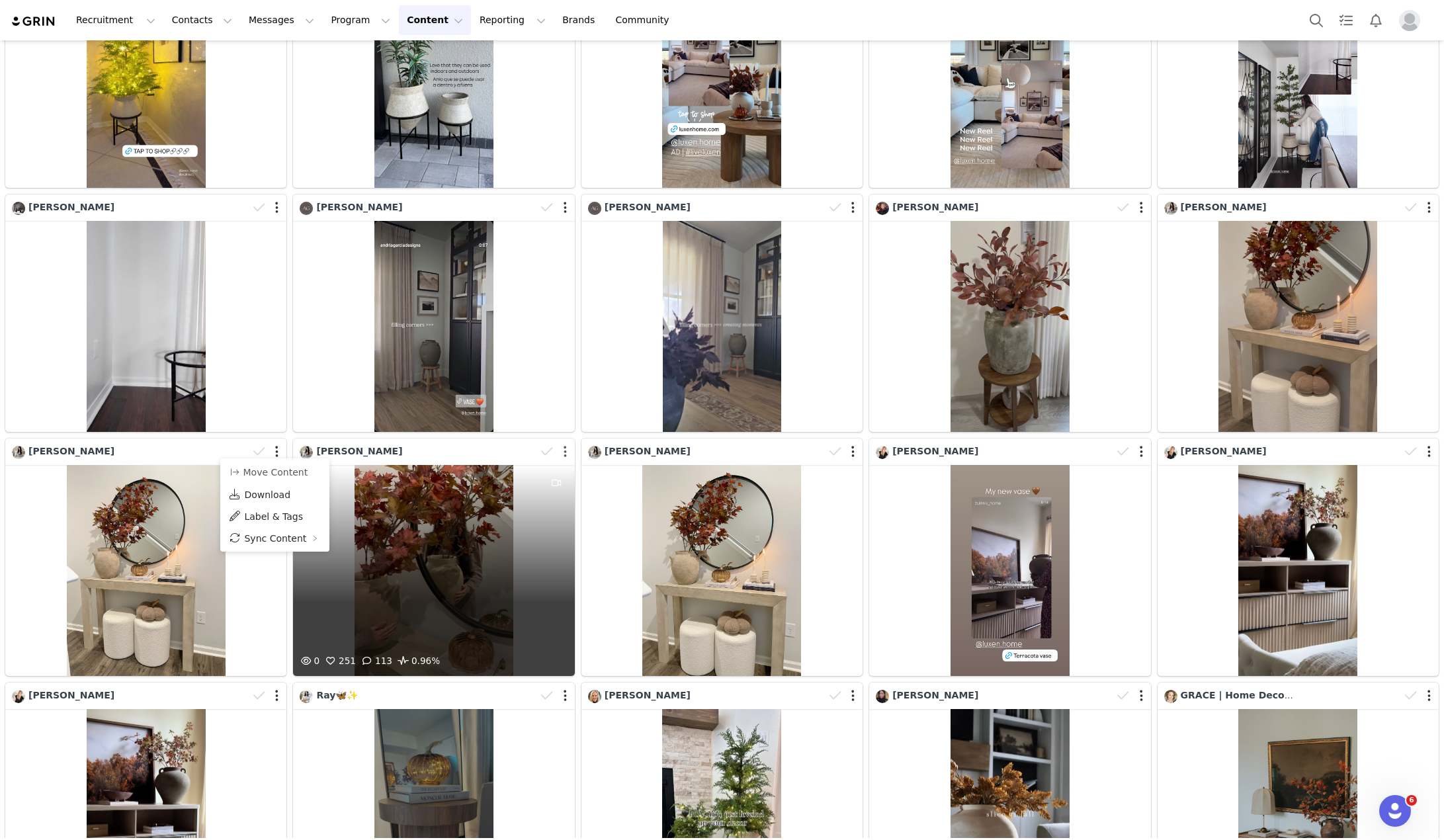
click at [563, 449] on button "button" at bounding box center [565, 452] width 3 height 13
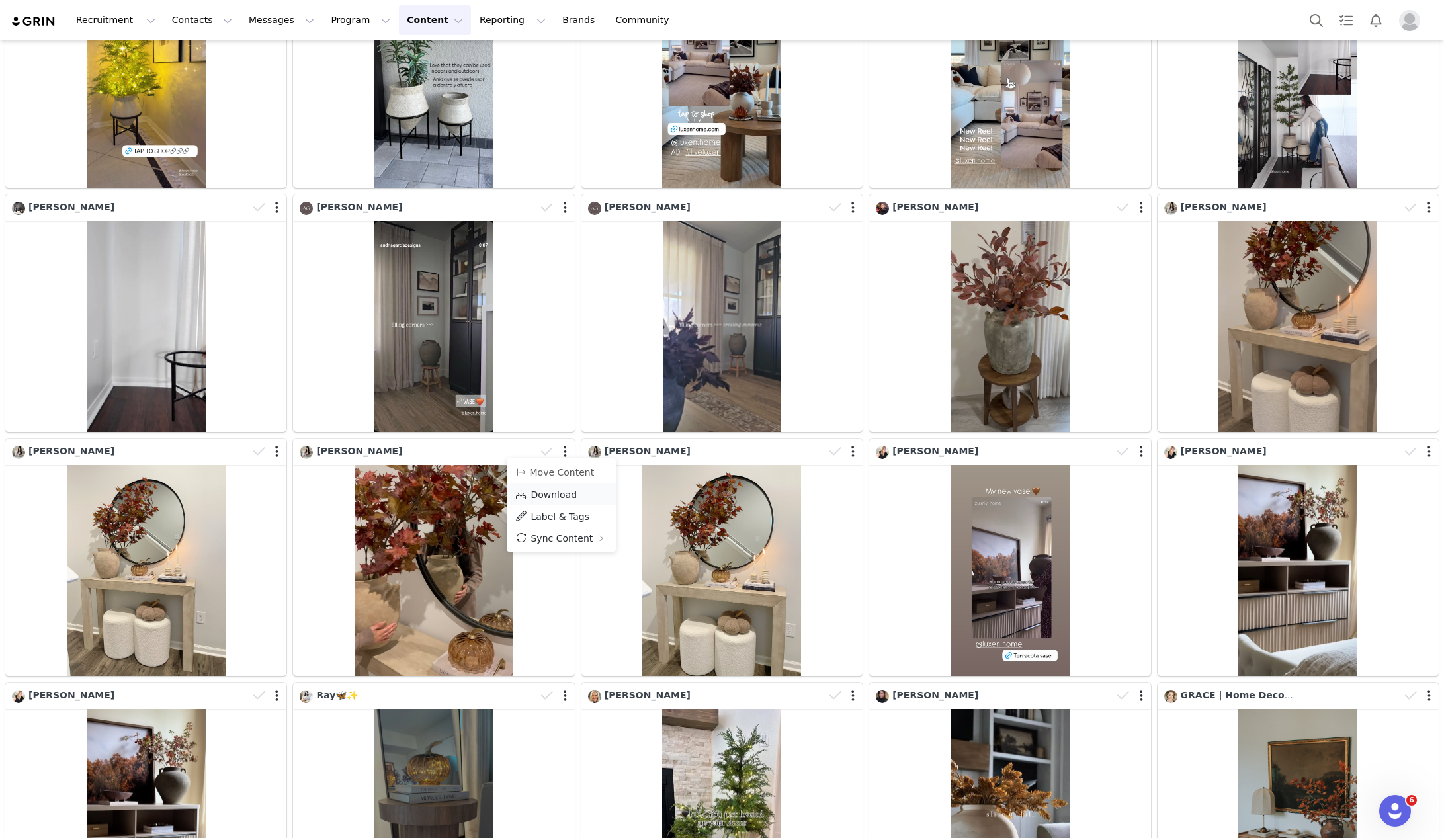
click at [554, 494] on span "Download" at bounding box center [553, 495] width 46 height 10
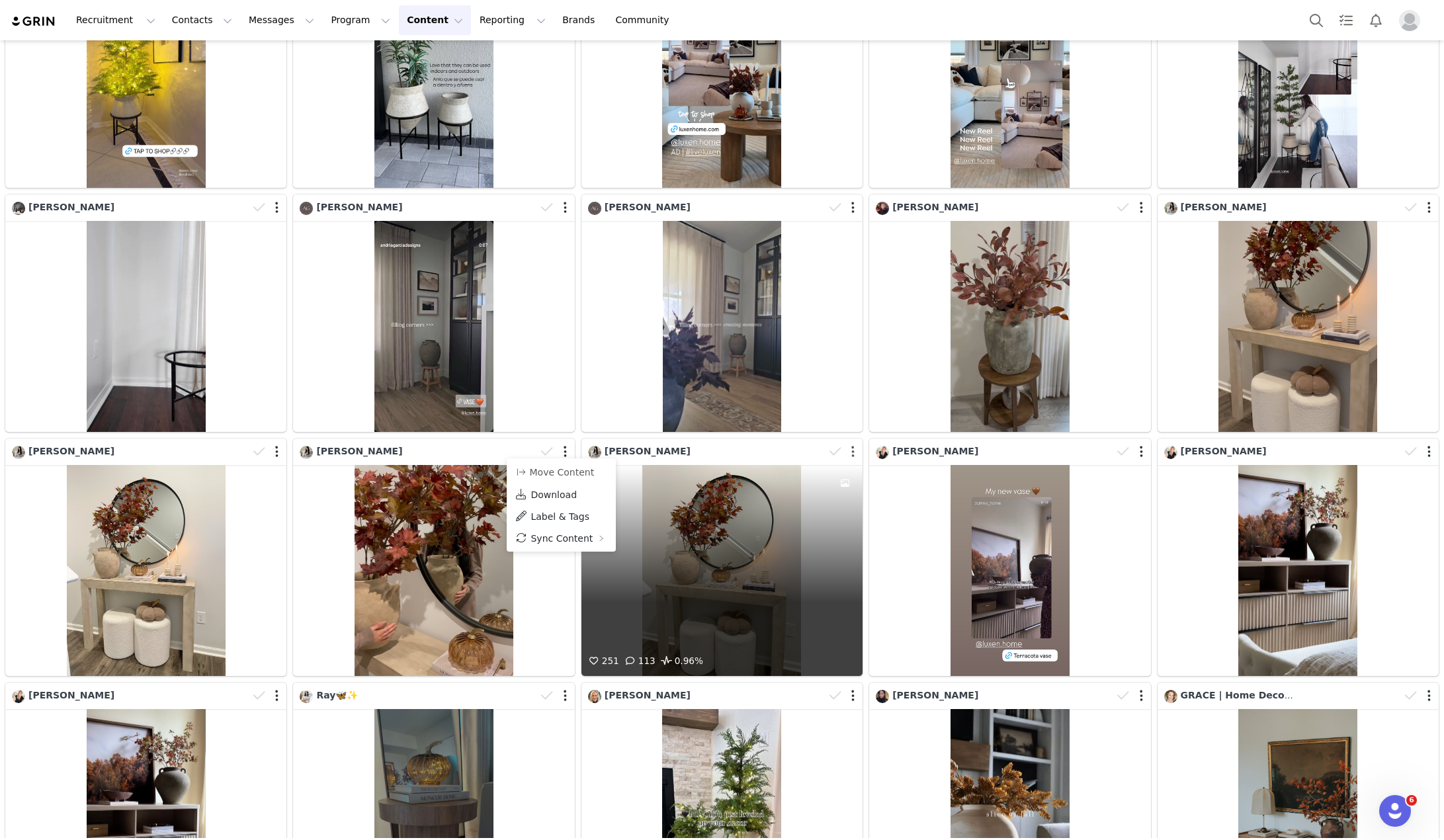
click at [852, 448] on button "button" at bounding box center [853, 452] width 3 height 13
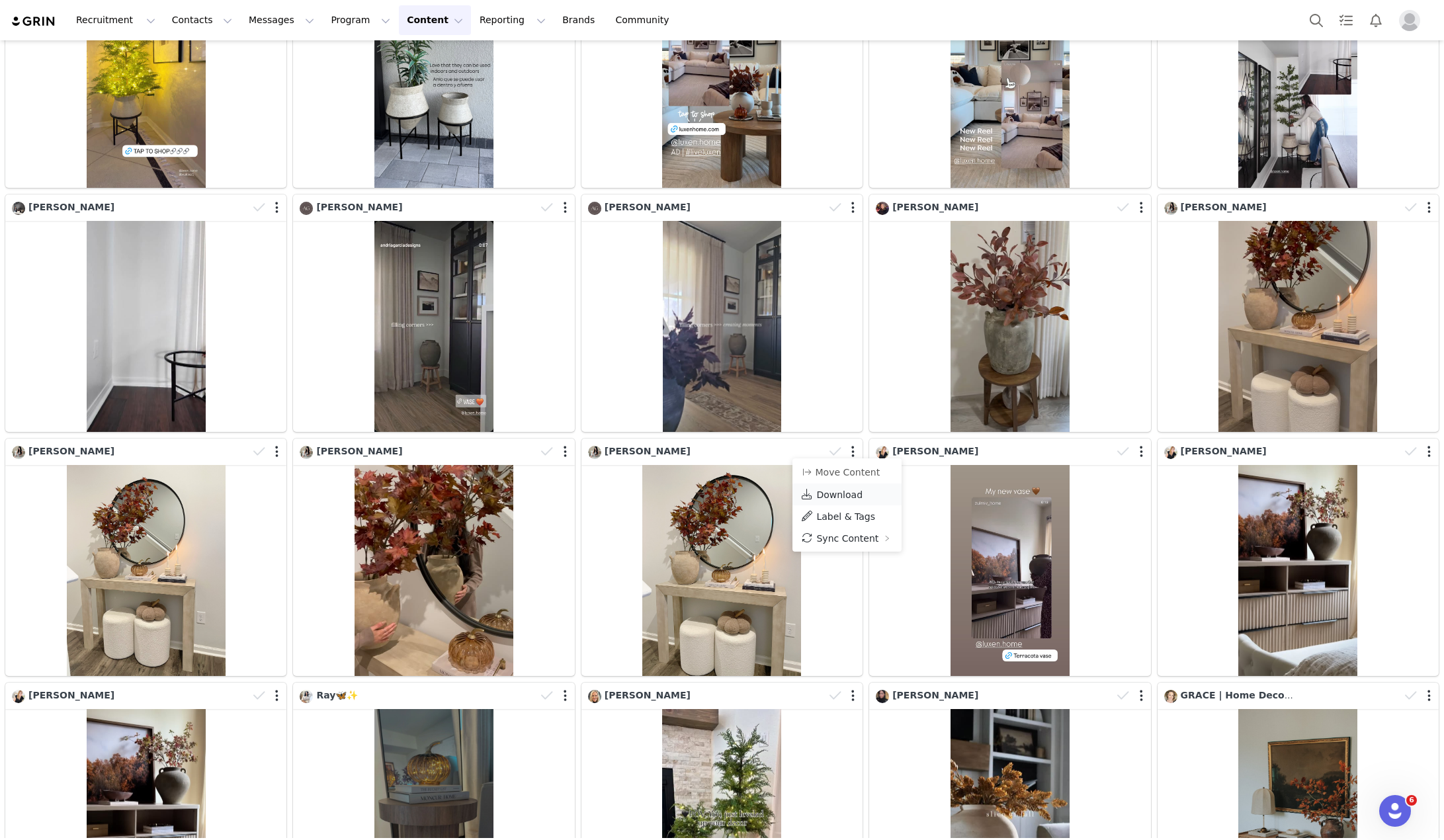
click at [831, 497] on span "Download" at bounding box center [839, 495] width 46 height 10
click at [1150, 17] on div "Recruitment Recruitment Creator Search Curated Lists Landing Pages Web Extensio…" at bounding box center [722, 20] width 1444 height 40
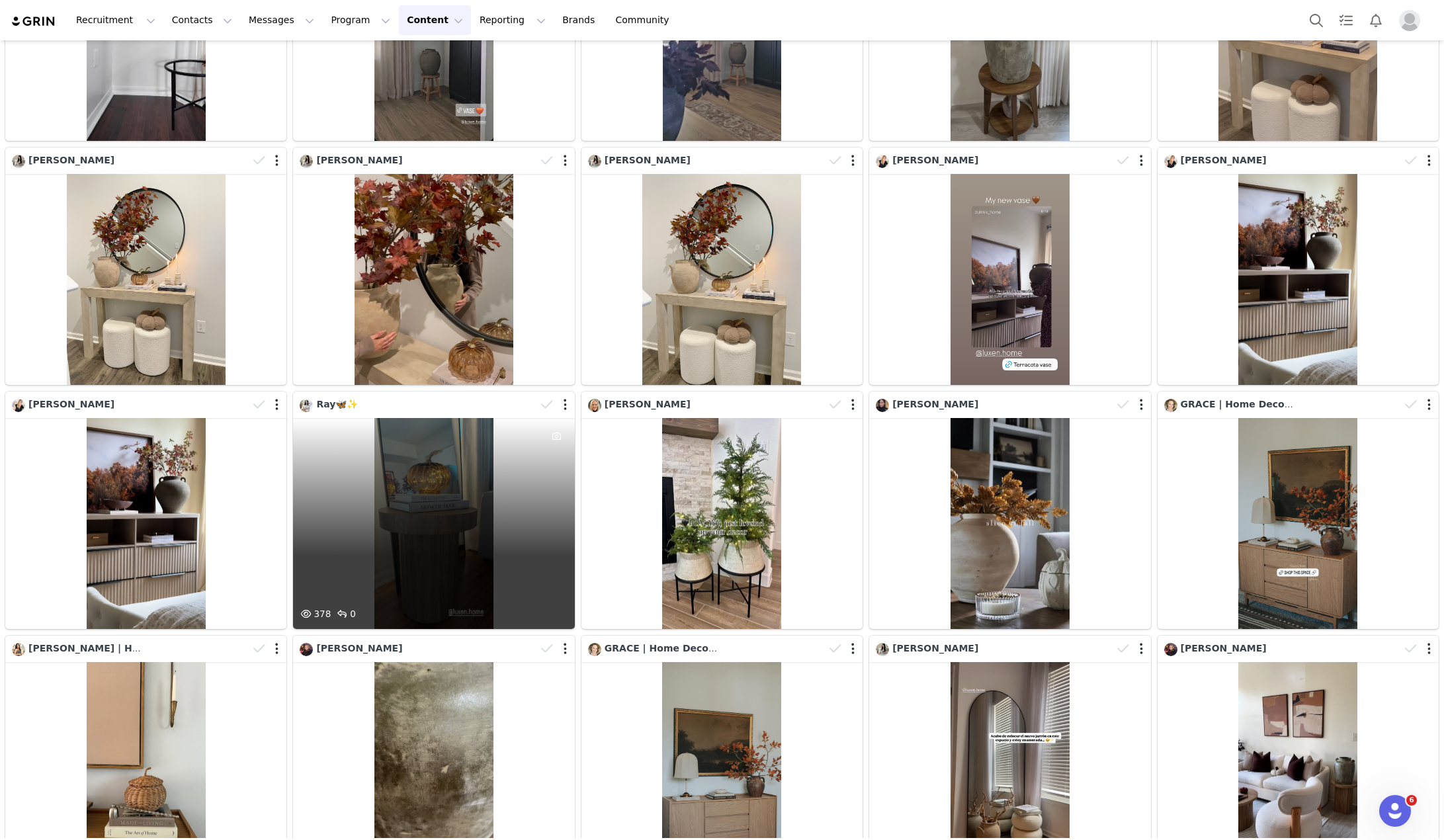
scroll to position [529, 0]
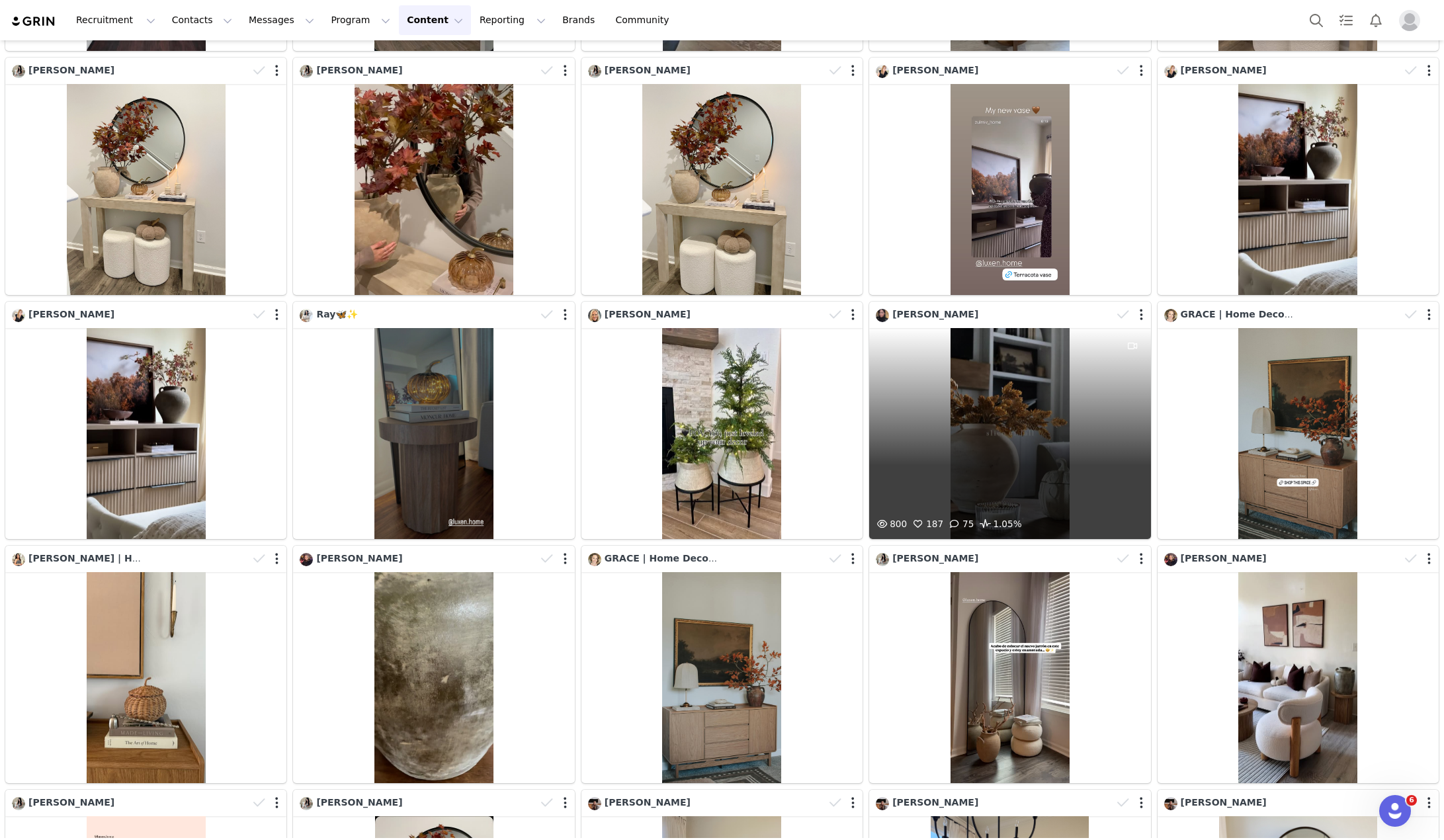
click at [1015, 387] on div "800 187 75 1.05%" at bounding box center [1010, 433] width 281 height 211
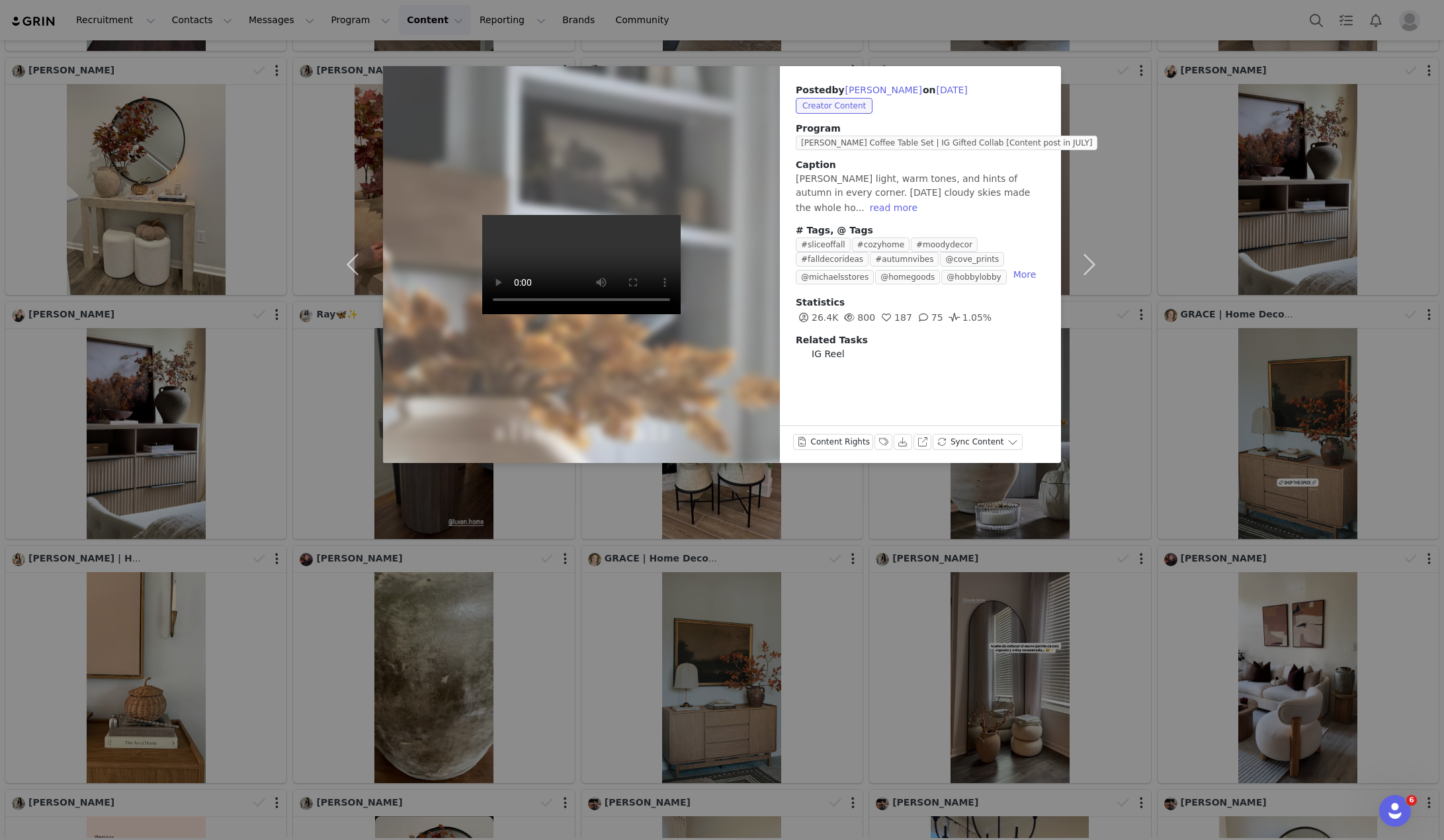
click at [1224, 356] on div "Posted by [PERSON_NAME] on [DATE] Creator Content Program [PERSON_NAME] Coffee …" at bounding box center [722, 420] width 1444 height 840
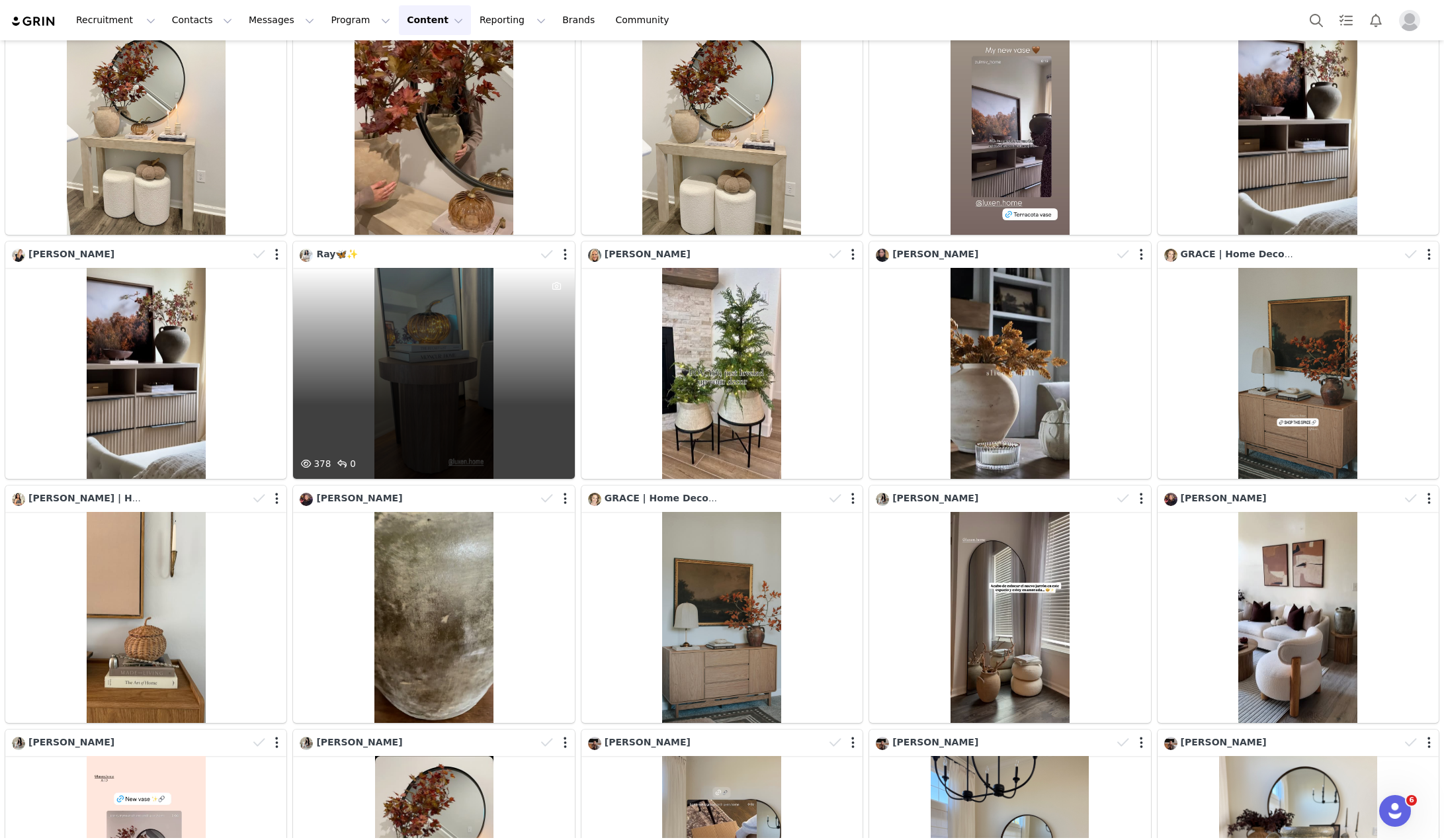
scroll to position [728, 0]
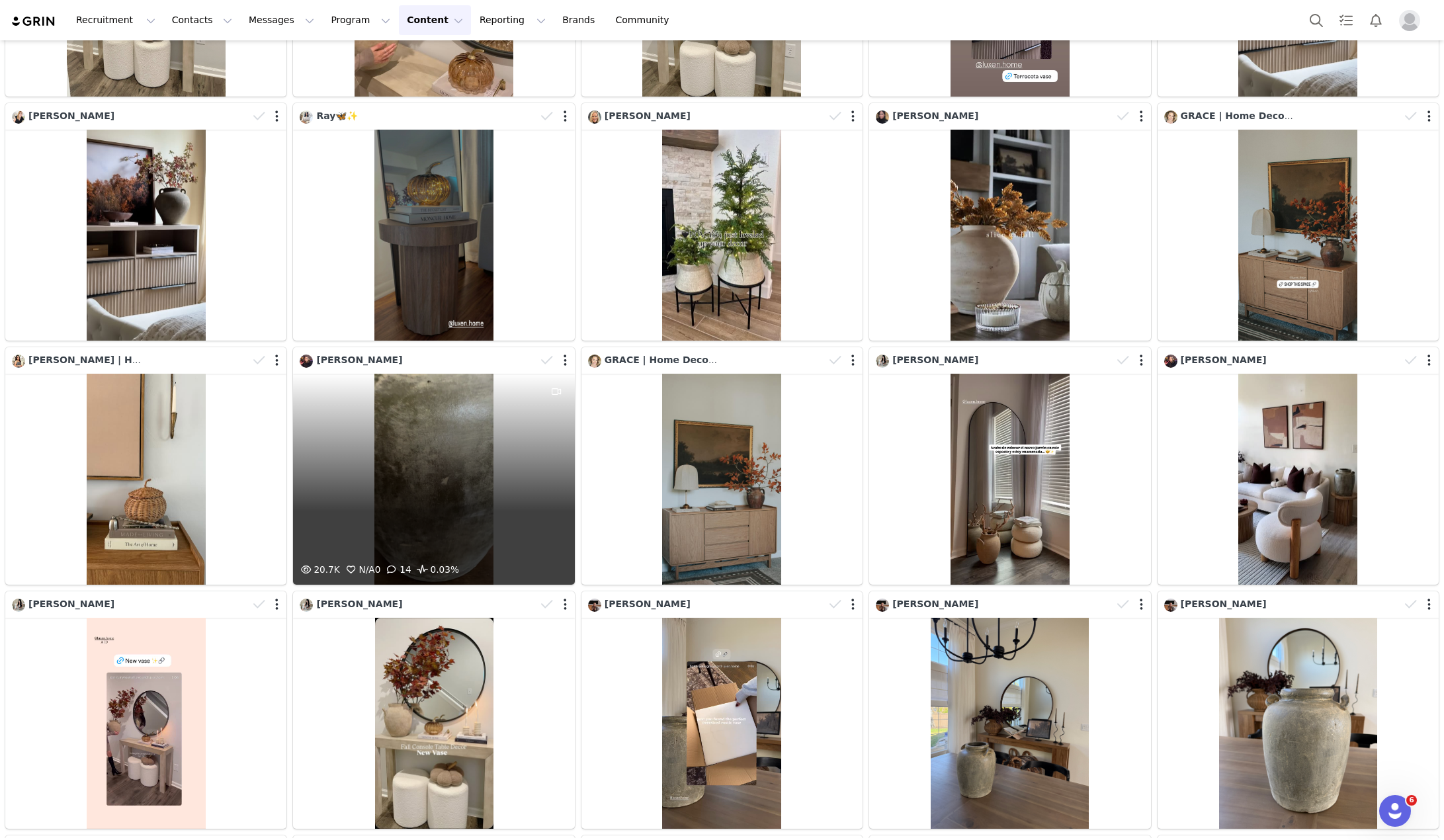
click at [495, 405] on div "20.7K N/A 0 14 0.03%" at bounding box center [433, 479] width 281 height 211
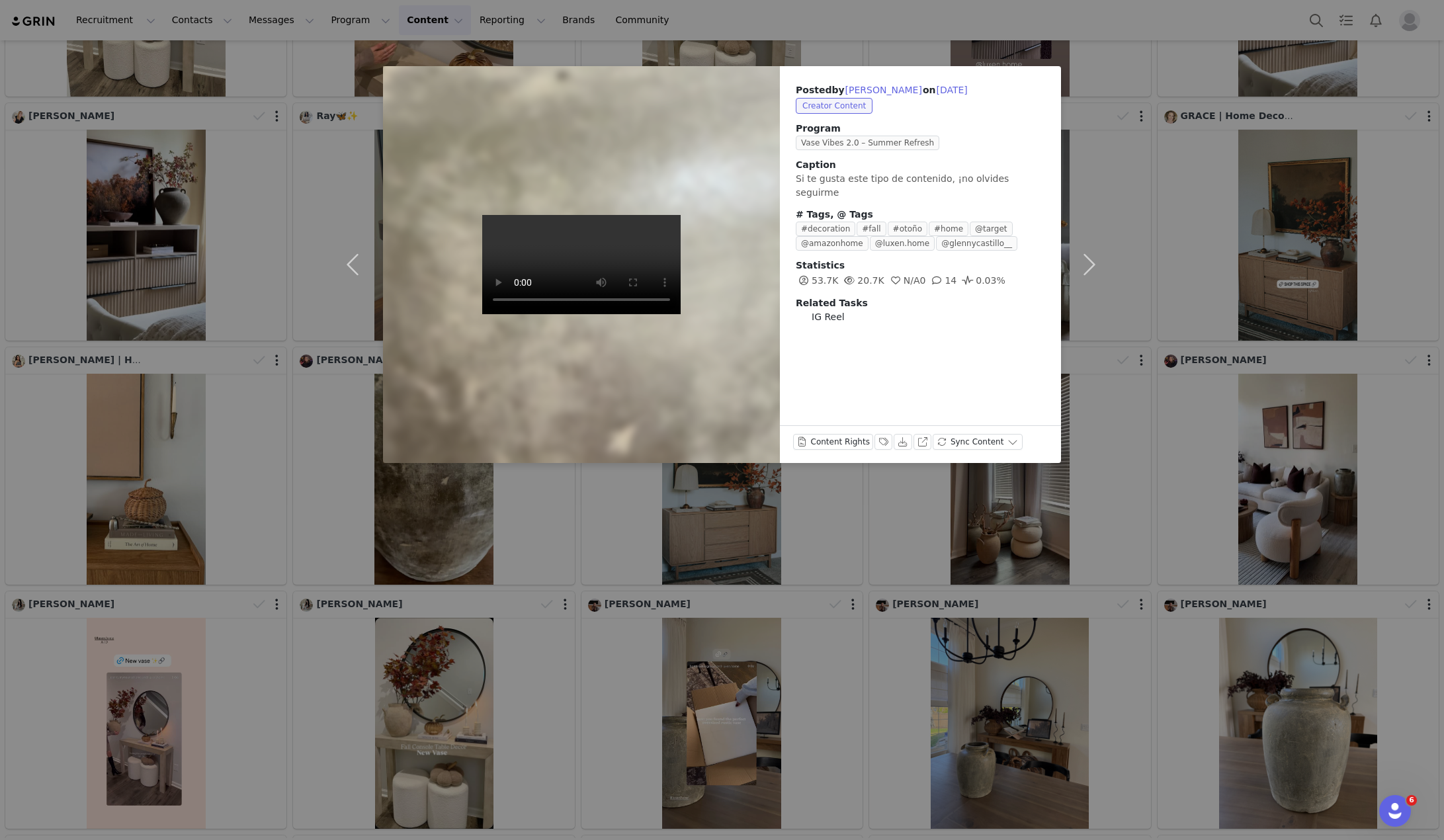
click at [1172, 420] on div "Posted by [PERSON_NAME] on [DATE] Creator Content Program Vase Vibes 2.0 – Summ…" at bounding box center [722, 420] width 1444 height 840
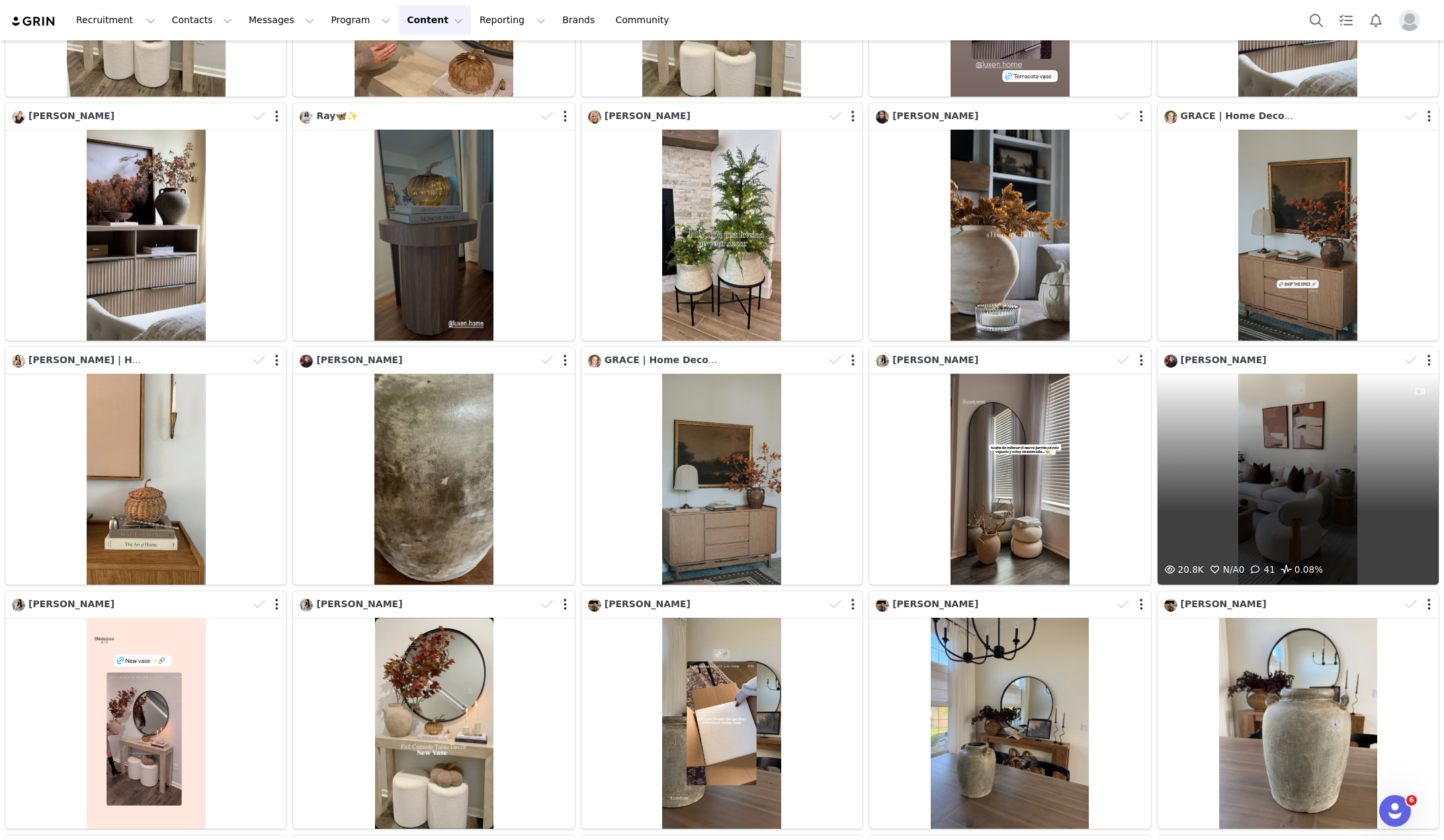
click at [1278, 353] on div "[PERSON_NAME]" at bounding box center [1283, 361] width 236 height 15
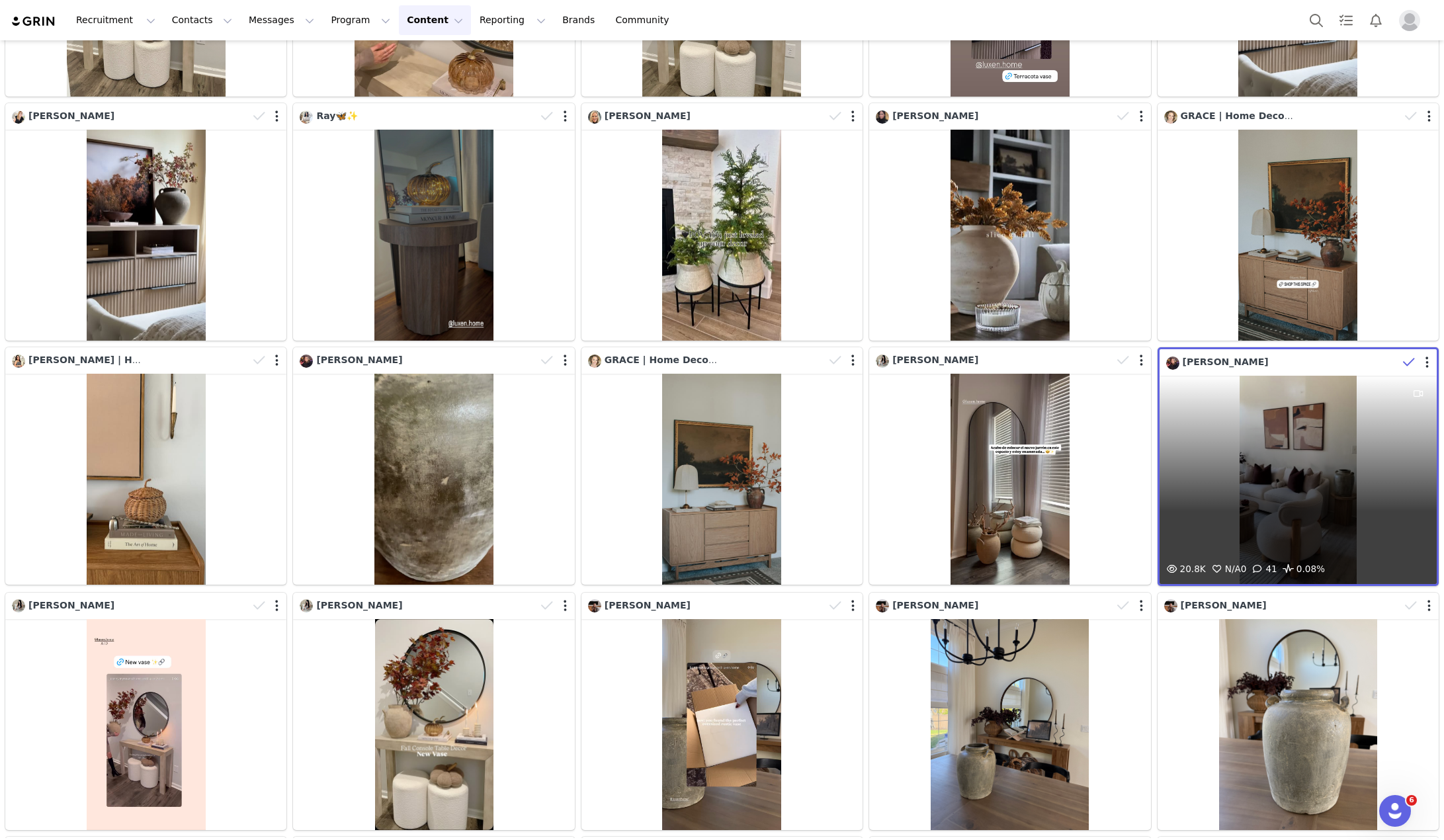
drag, startPoint x: 1234, startPoint y: 369, endPoint x: 1278, endPoint y: 372, distance: 44.1
click at [1278, 376] on div "20.8K N/A 0 41 0.08%" at bounding box center [1298, 480] width 277 height 208
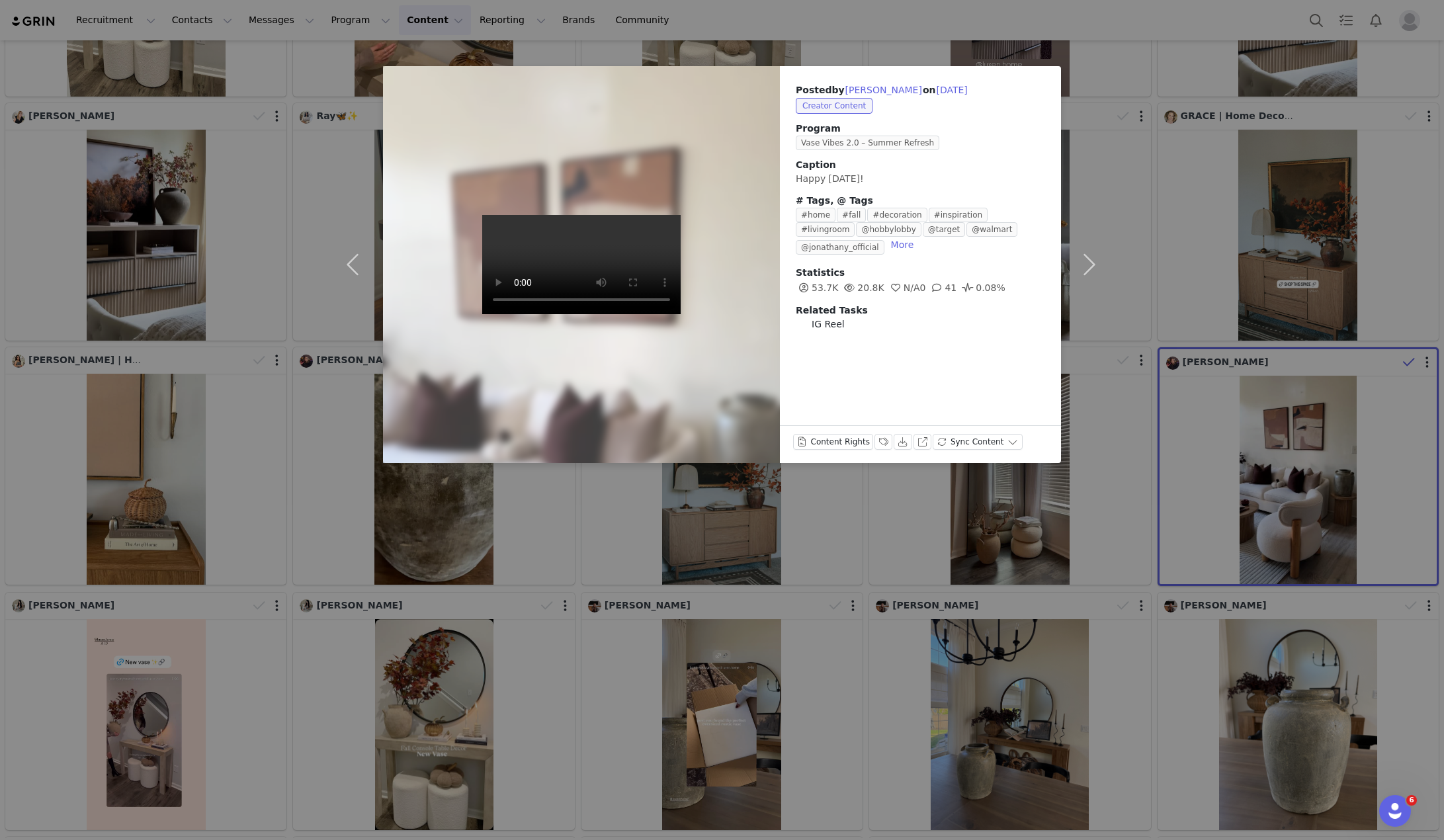
click at [1229, 350] on div "Posted by [PERSON_NAME] on [DATE] Creator Content Program Vase Vibes 2.0 – Summ…" at bounding box center [722, 420] width 1444 height 840
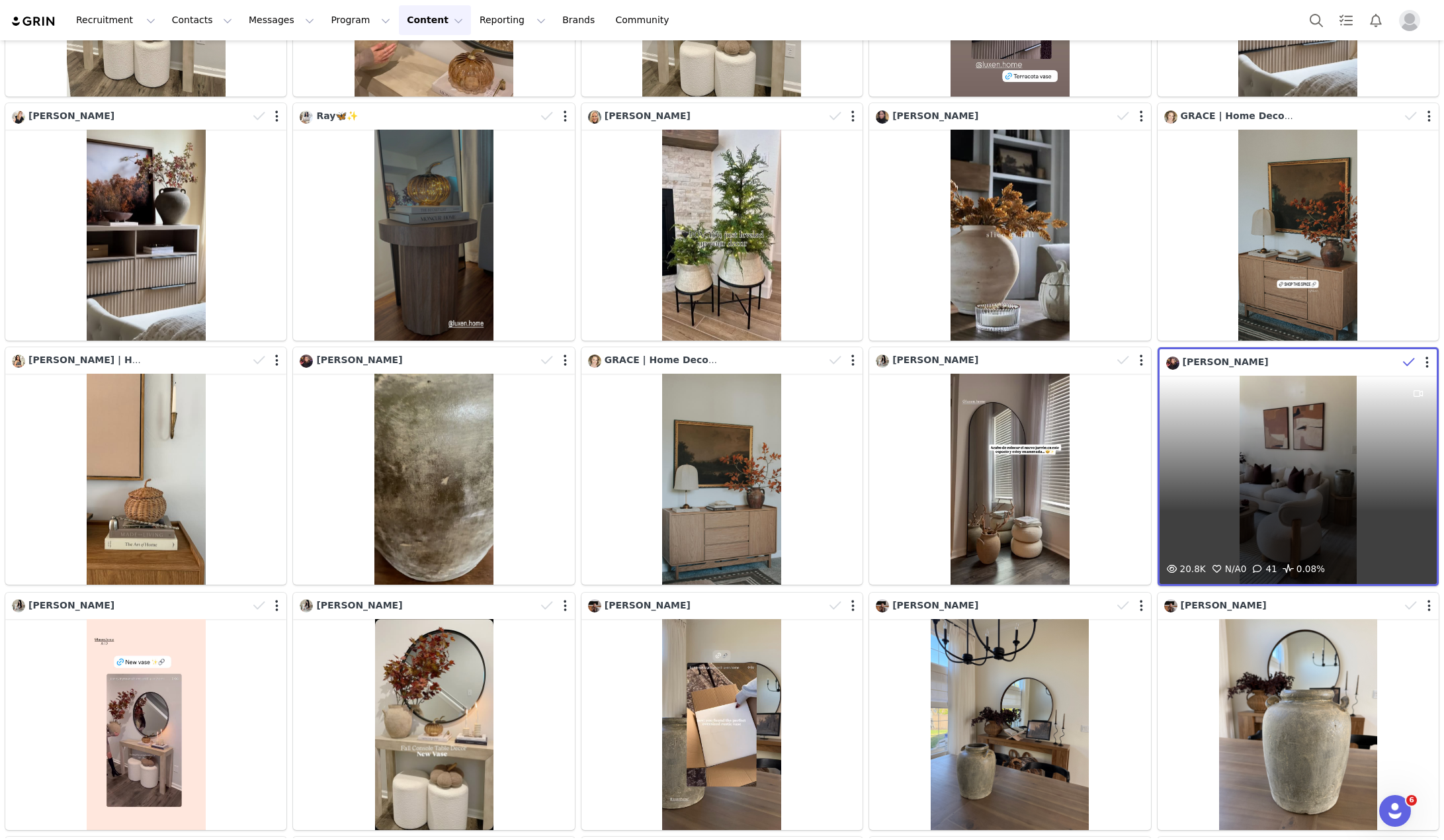
click at [1257, 355] on div "[PERSON_NAME]" at bounding box center [1283, 362] width 232 height 15
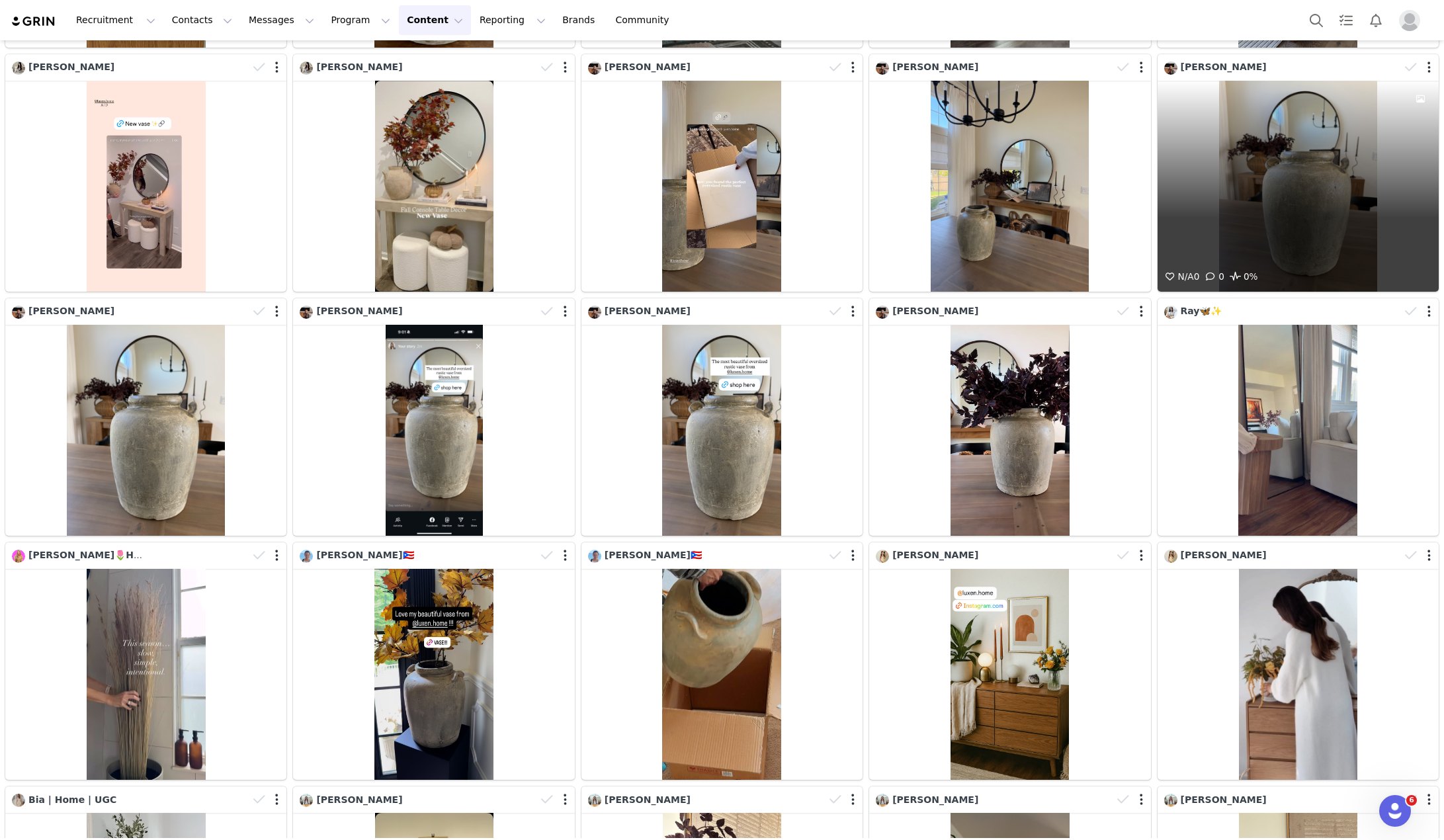
scroll to position [1455, 0]
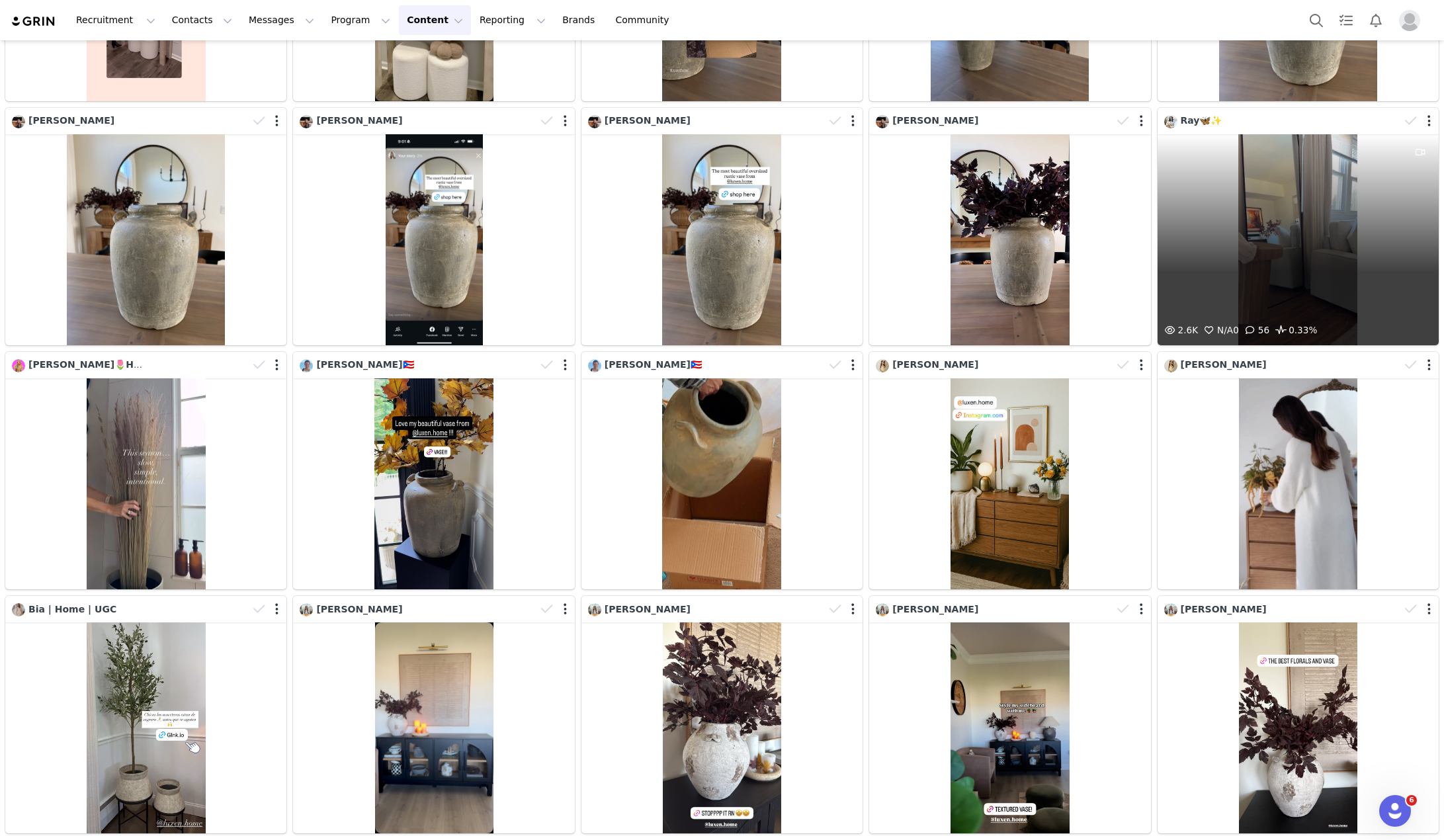
click at [1260, 257] on div "2.6K N/A 0 56 0.33%" at bounding box center [1299, 239] width 281 height 211
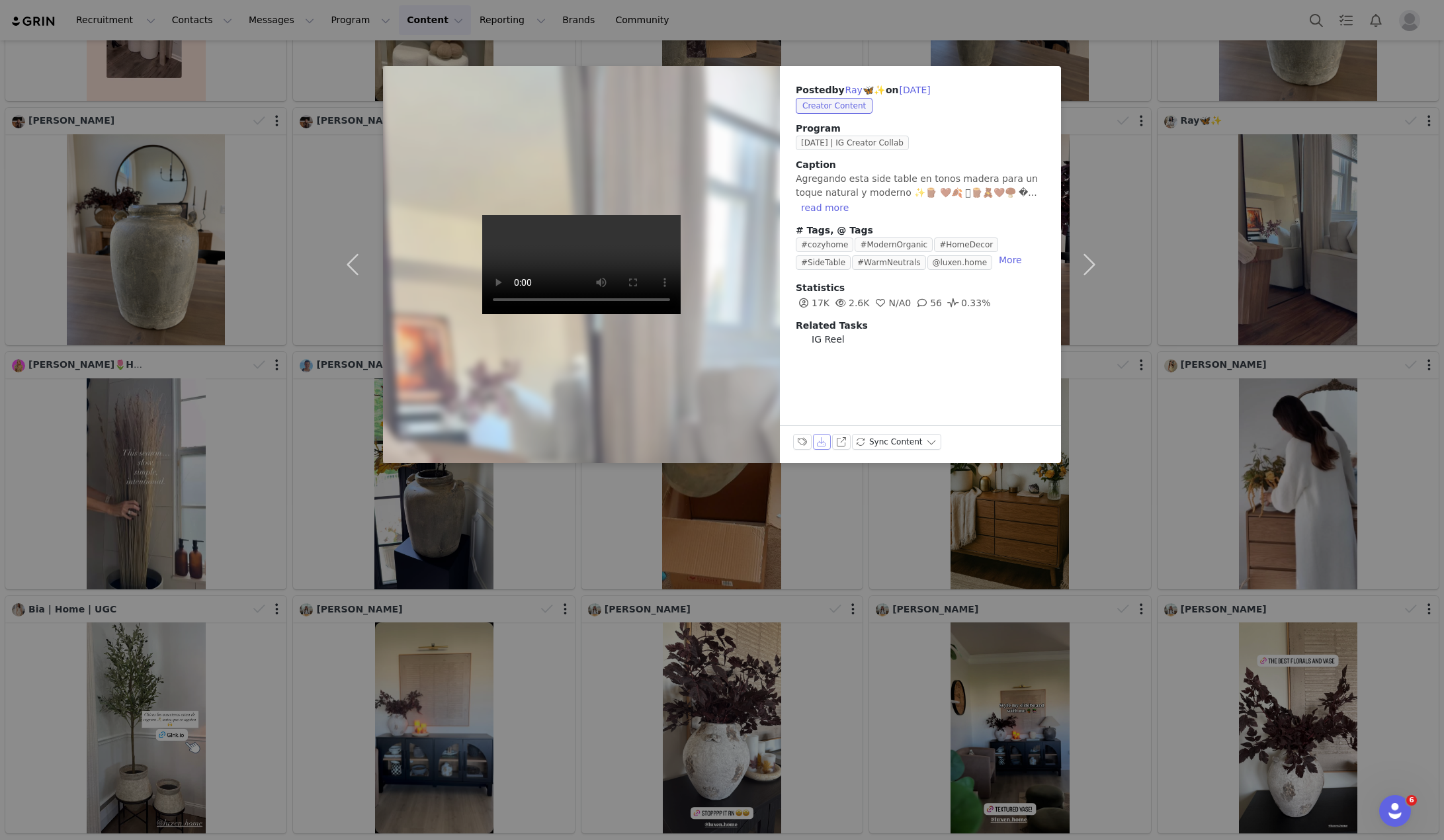
click at [820, 442] on button "Download" at bounding box center [822, 442] width 19 height 16
click at [1212, 354] on div "Posted by [PERSON_NAME]🦋✨ on [DATE] Creator Content Program [DATE] | IG Creator…" at bounding box center [722, 420] width 1444 height 840
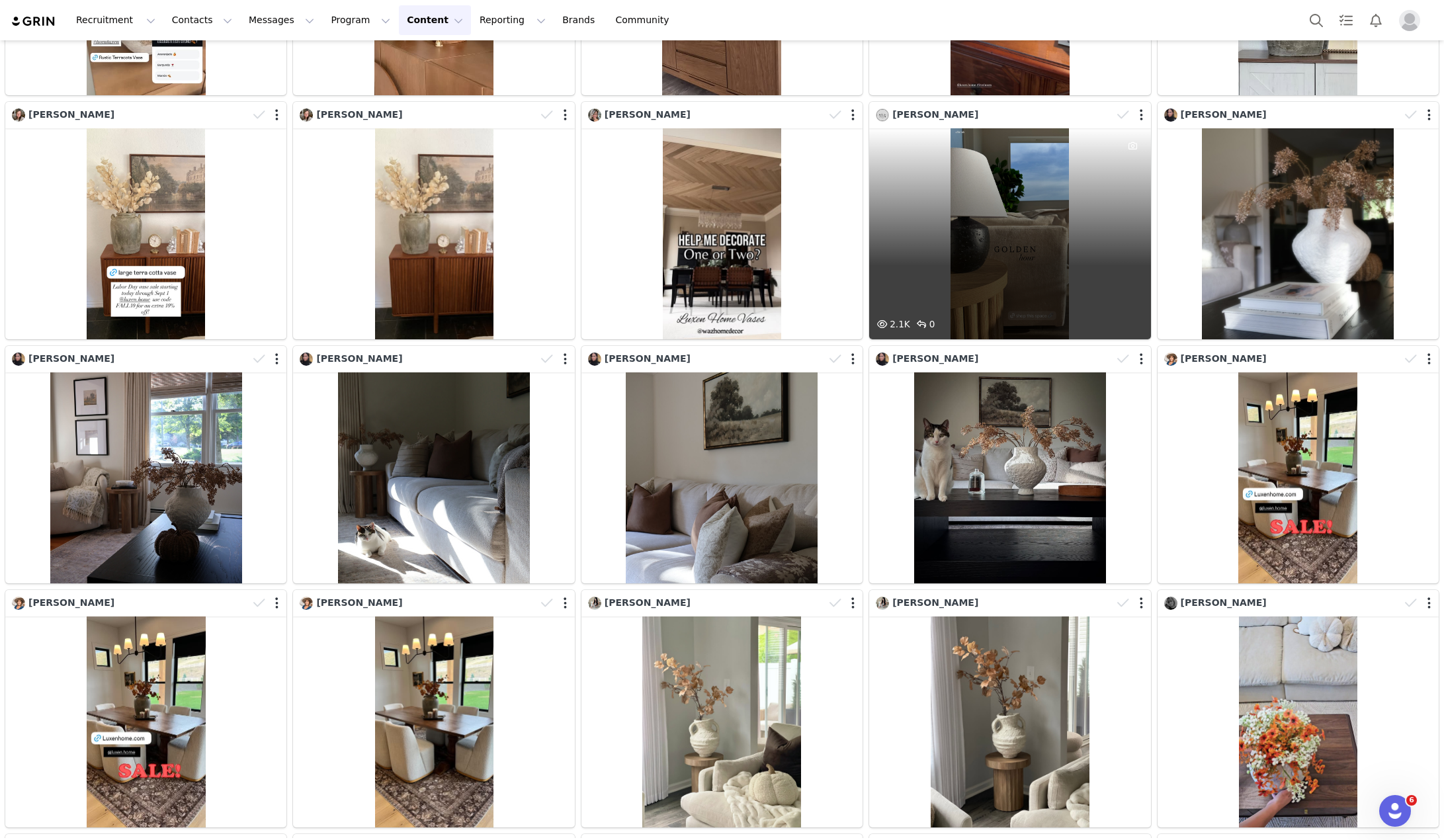
scroll to position [4101, 0]
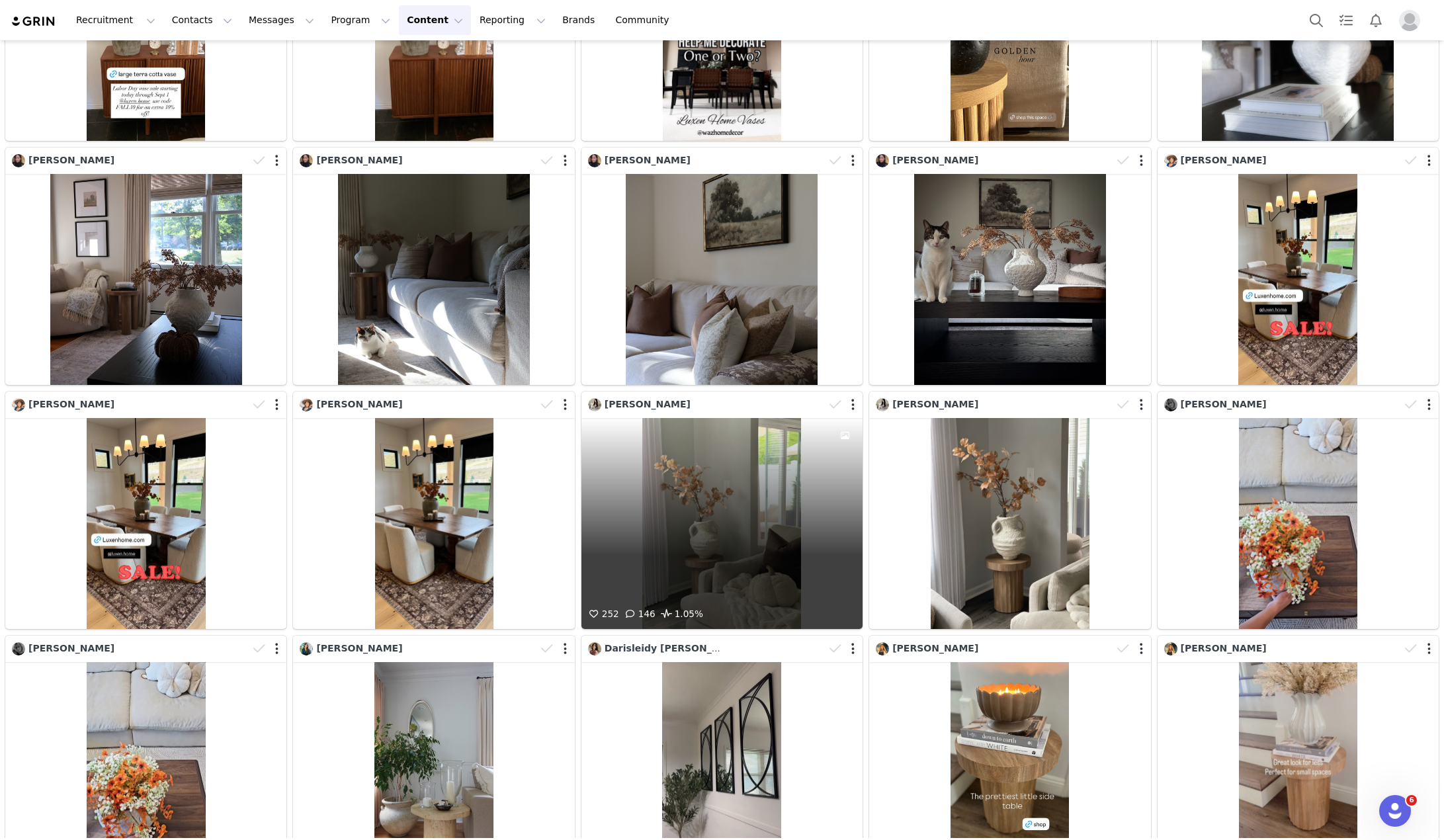
click at [756, 442] on div "252 146 1.05%" at bounding box center [722, 523] width 281 height 211
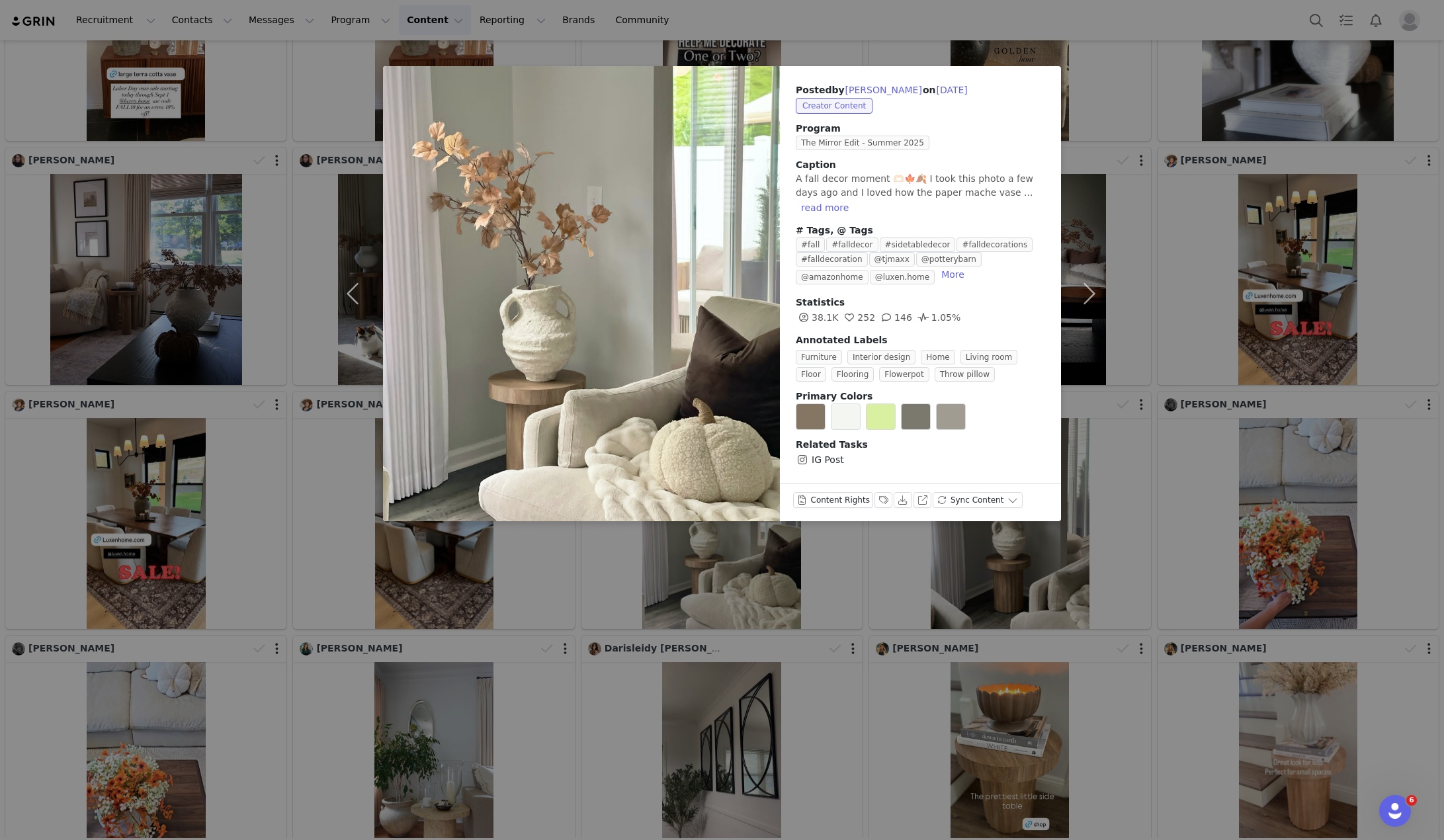
click at [655, 574] on div "Posted by [PERSON_NAME] on [DATE] Creator Content Program The Mirror Edit - Sum…" at bounding box center [722, 420] width 1444 height 840
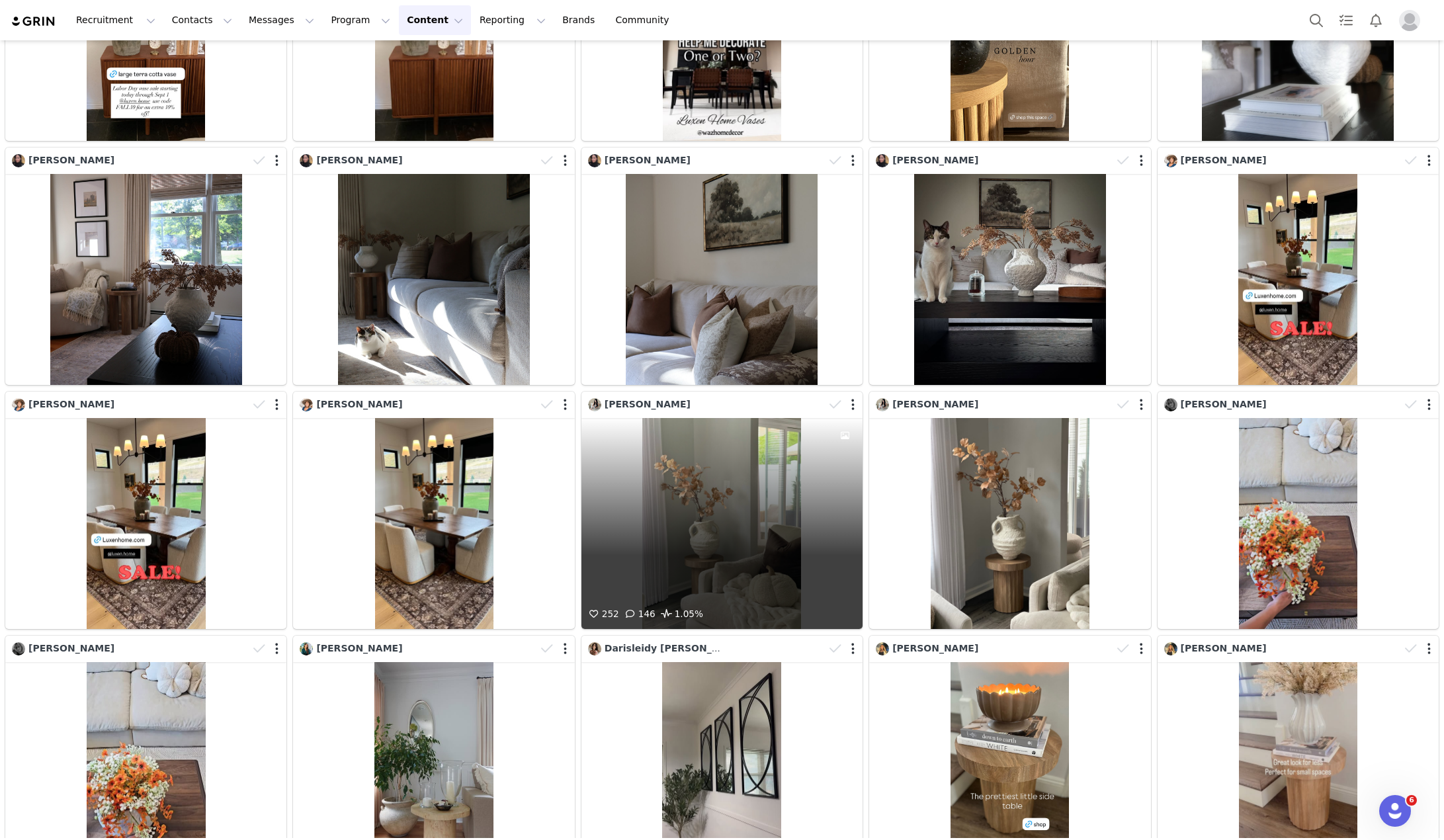
click at [785, 501] on div "252 146 1.05%" at bounding box center [722, 523] width 281 height 211
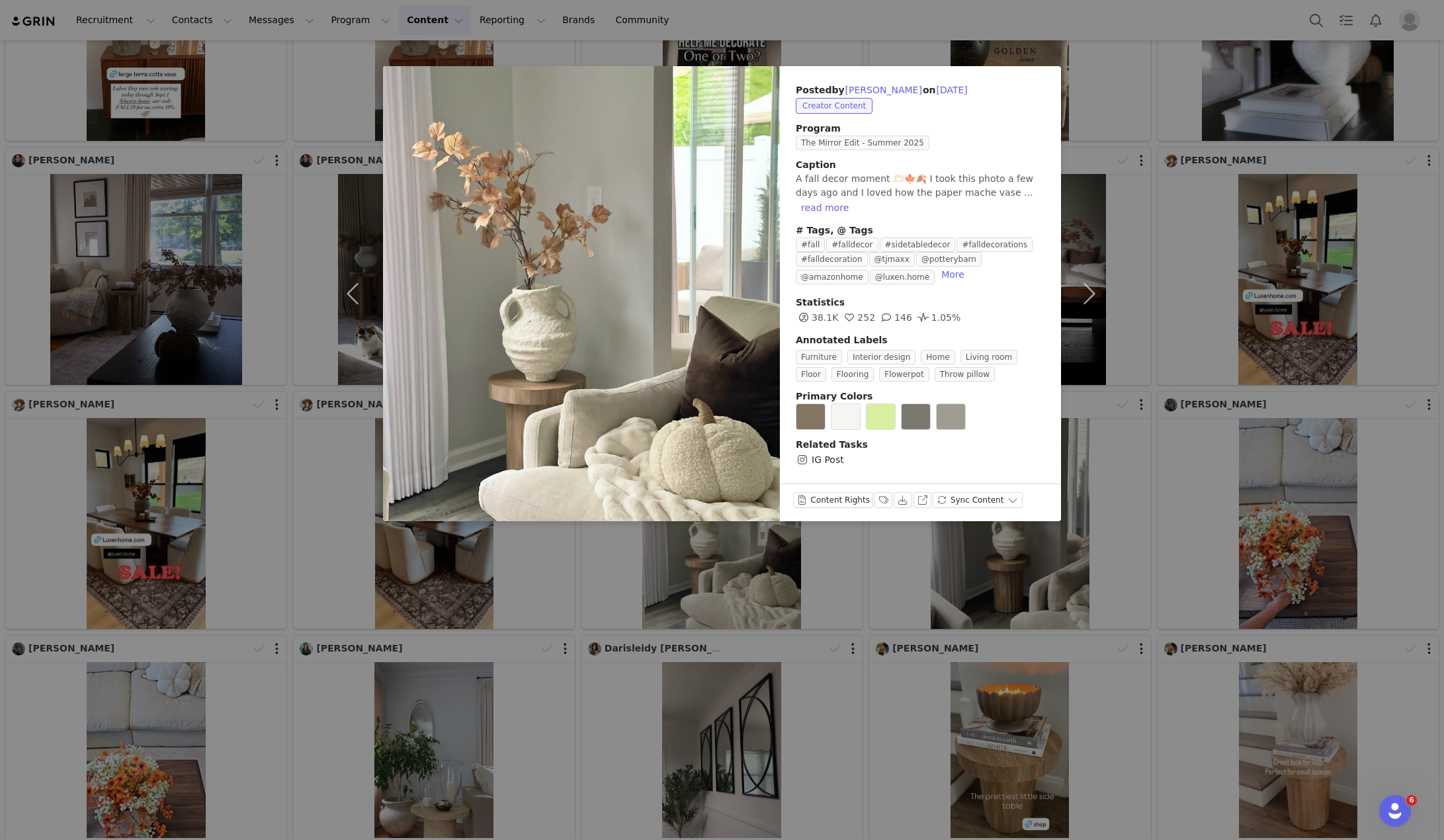
click at [781, 566] on div "Posted by [PERSON_NAME] on [DATE] Creator Content Program The Mirror Edit - Sum…" at bounding box center [722, 420] width 1444 height 840
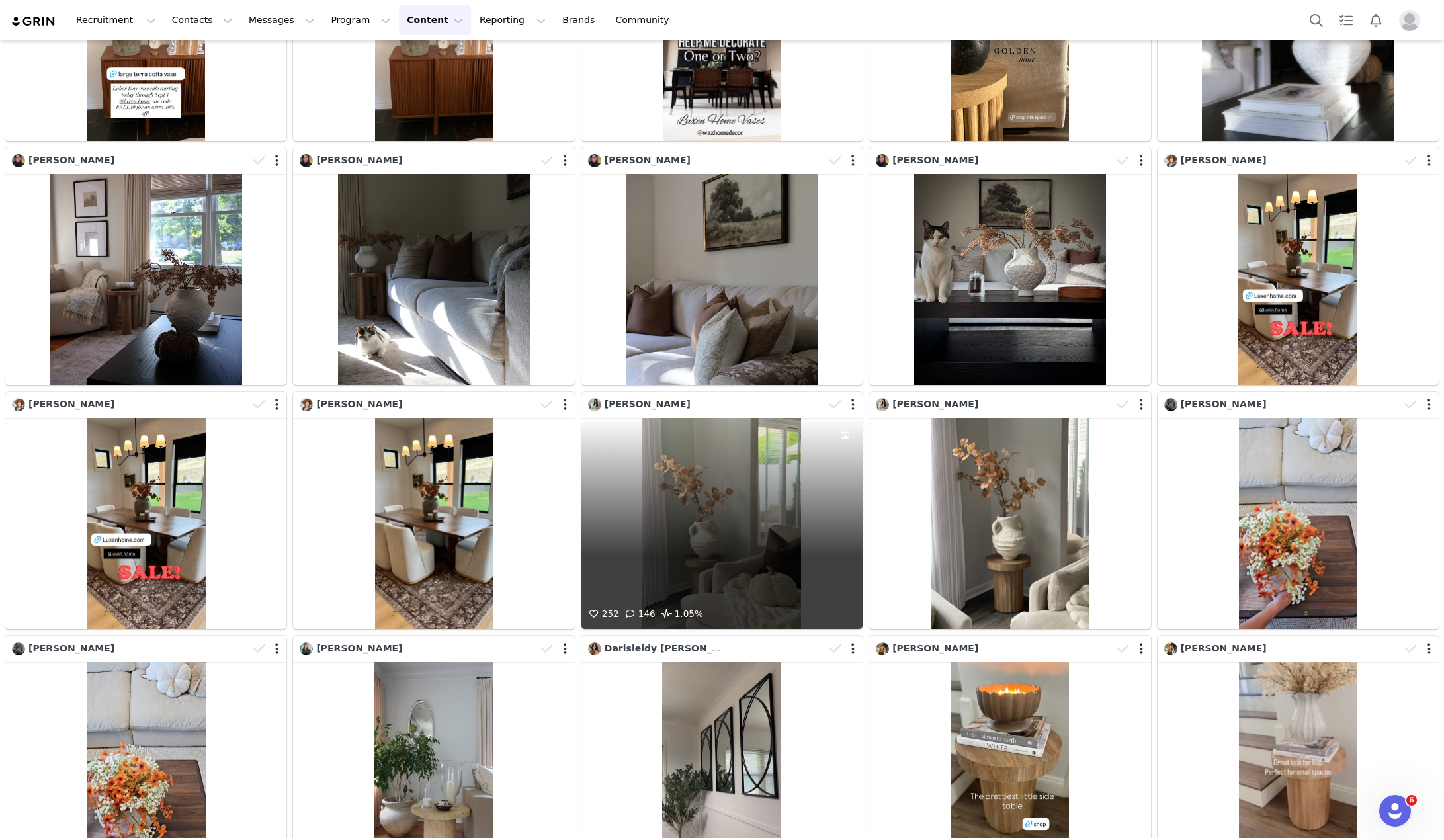
scroll to position [4167, 0]
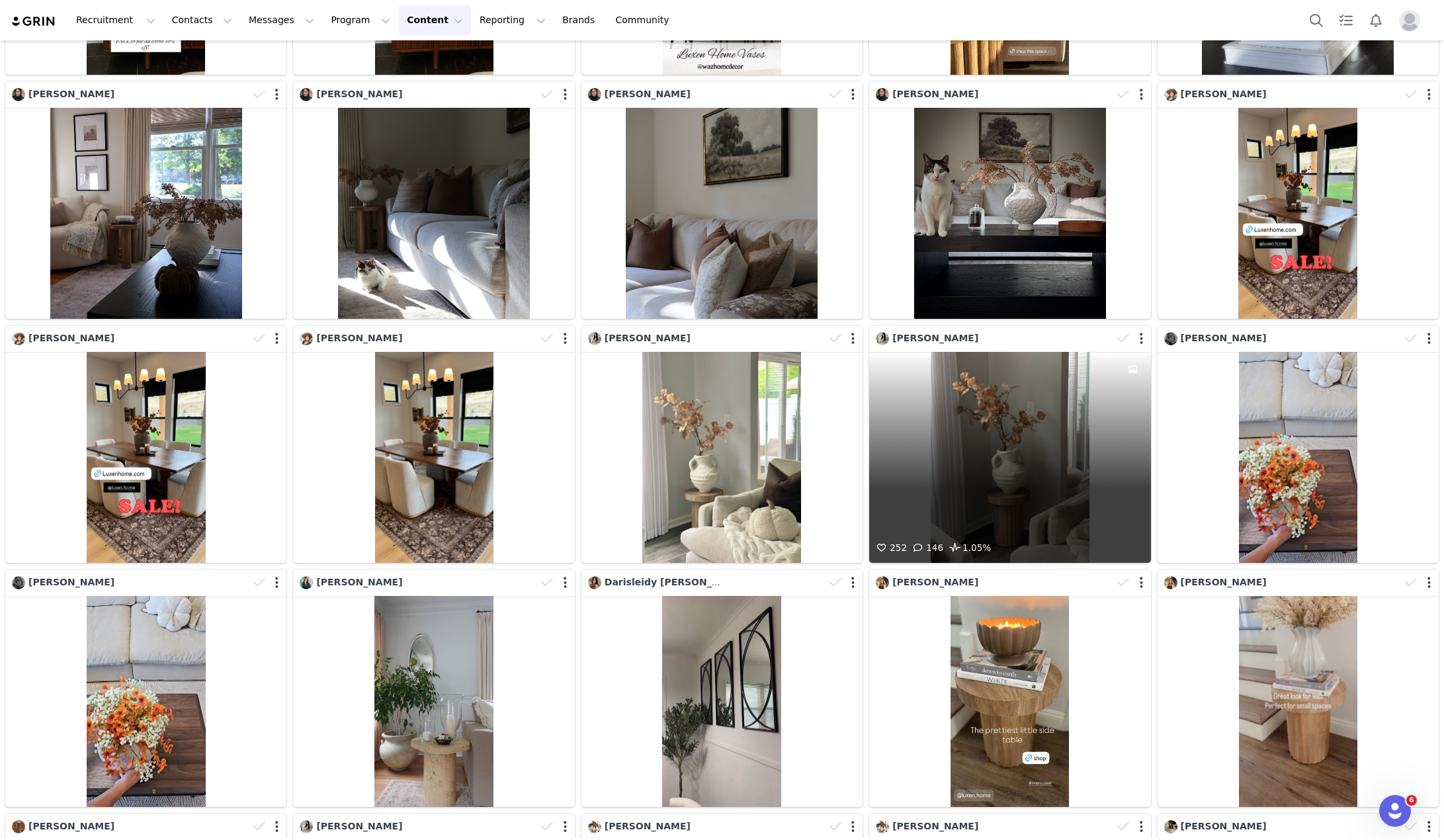
click at [1085, 384] on div "252 146 1.05%" at bounding box center [1010, 457] width 281 height 211
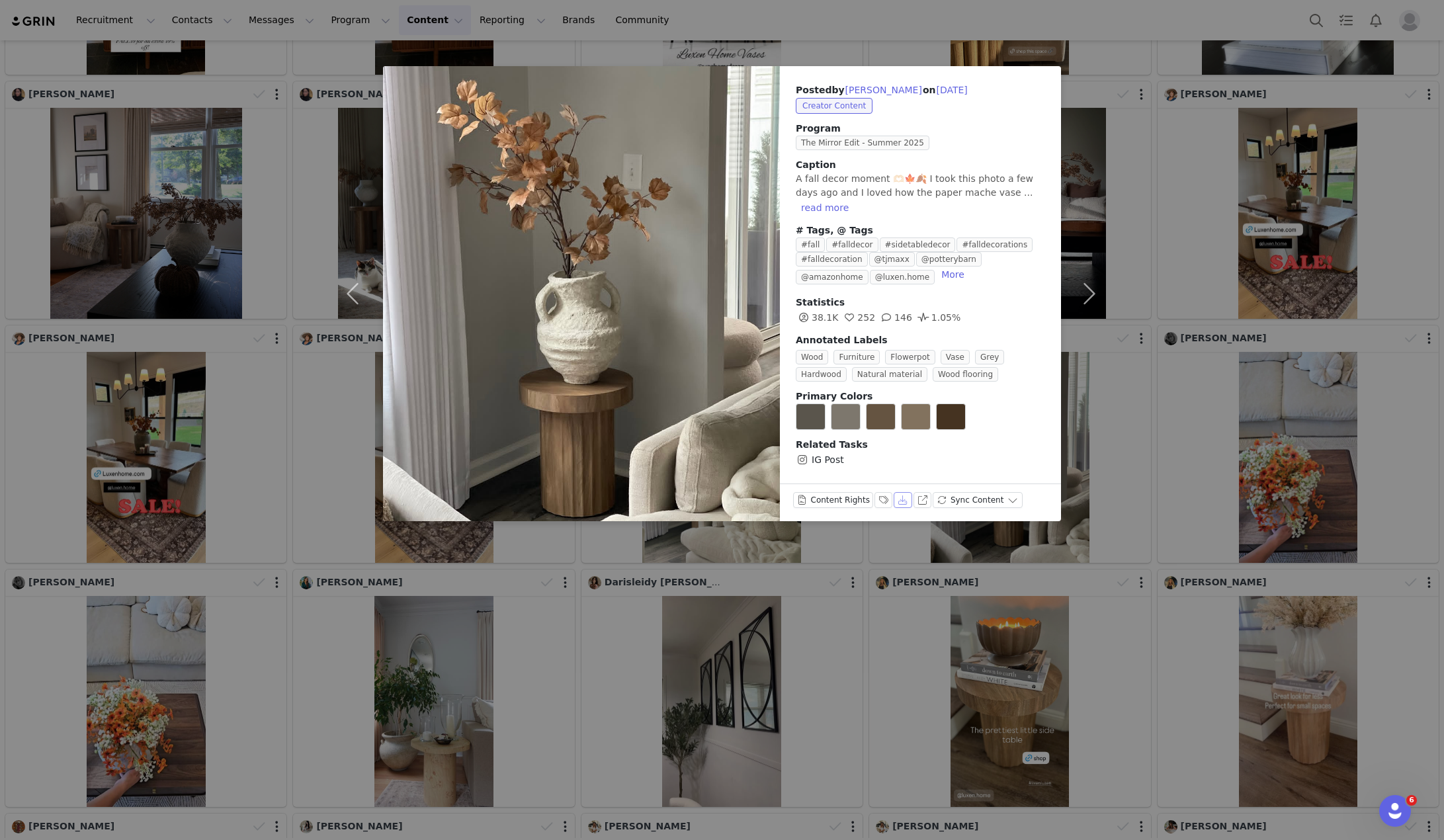
click at [894, 492] on button "Download" at bounding box center [902, 500] width 19 height 16
click at [1180, 433] on div "Posted by [PERSON_NAME] on [DATE] Creator Content Program The Mirror Edit - Sum…" at bounding box center [722, 420] width 1444 height 840
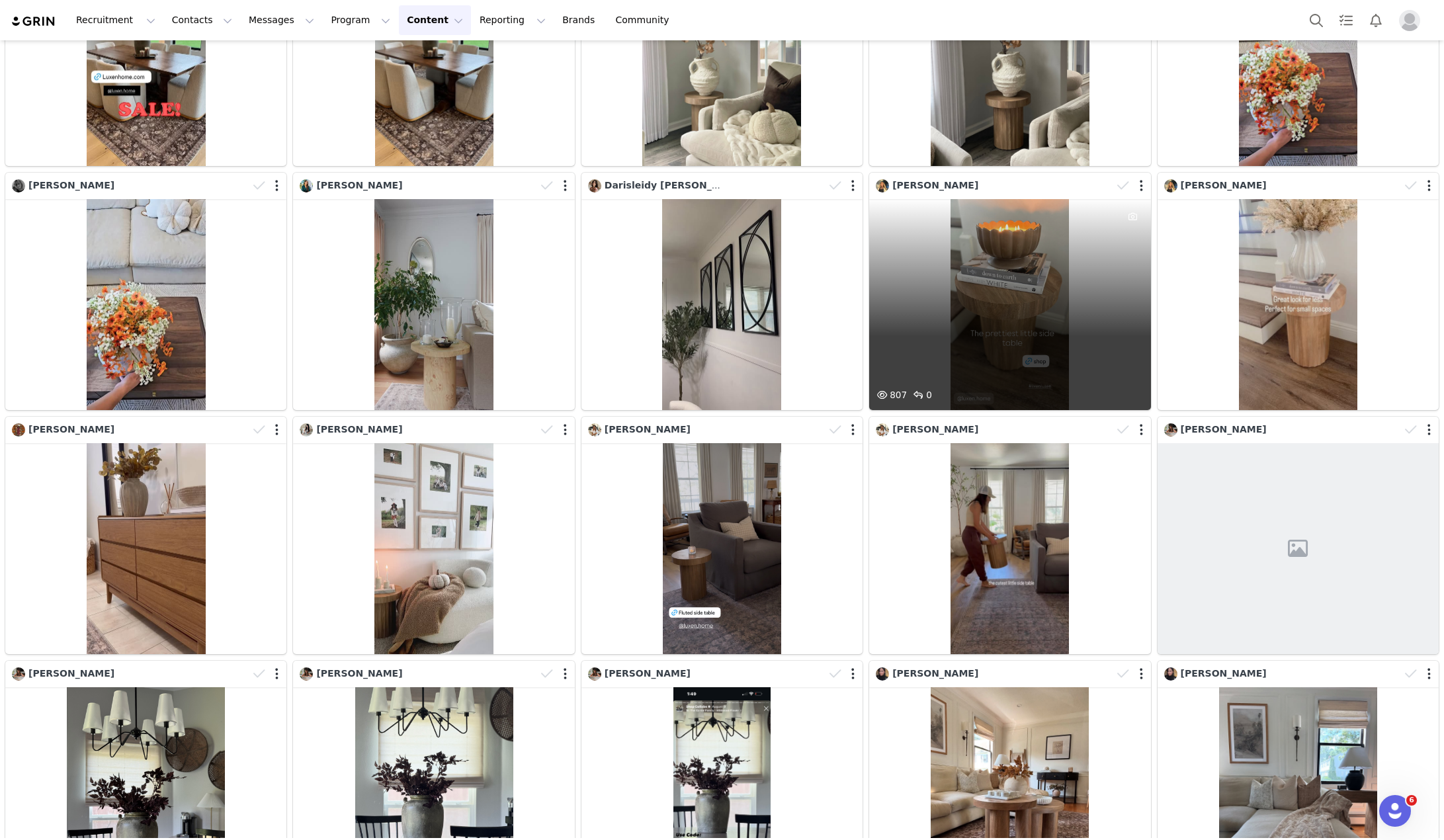
scroll to position [4696, 0]
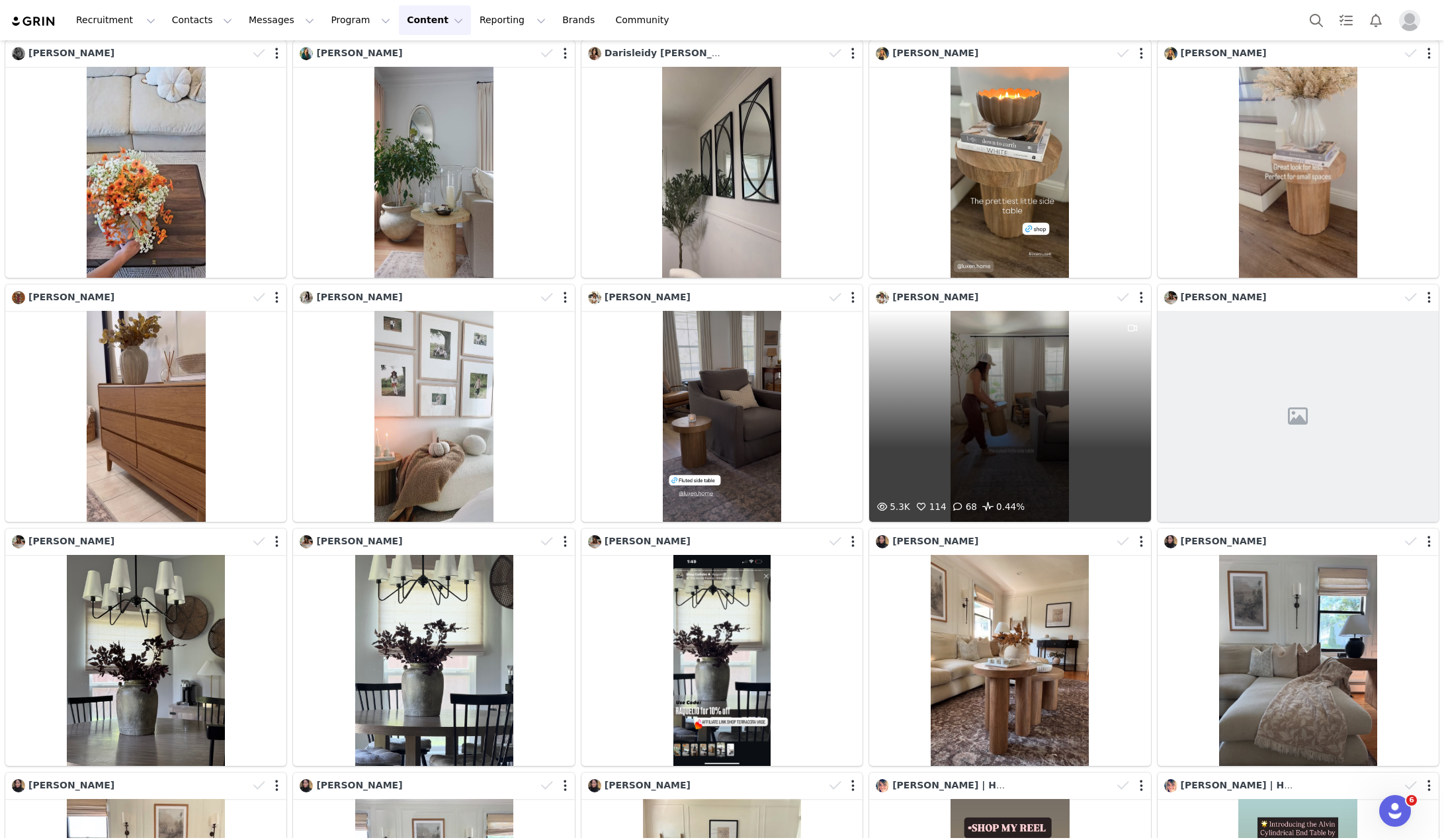
click at [919, 399] on div "5.3K 114 68 0.44%" at bounding box center [1010, 416] width 281 height 211
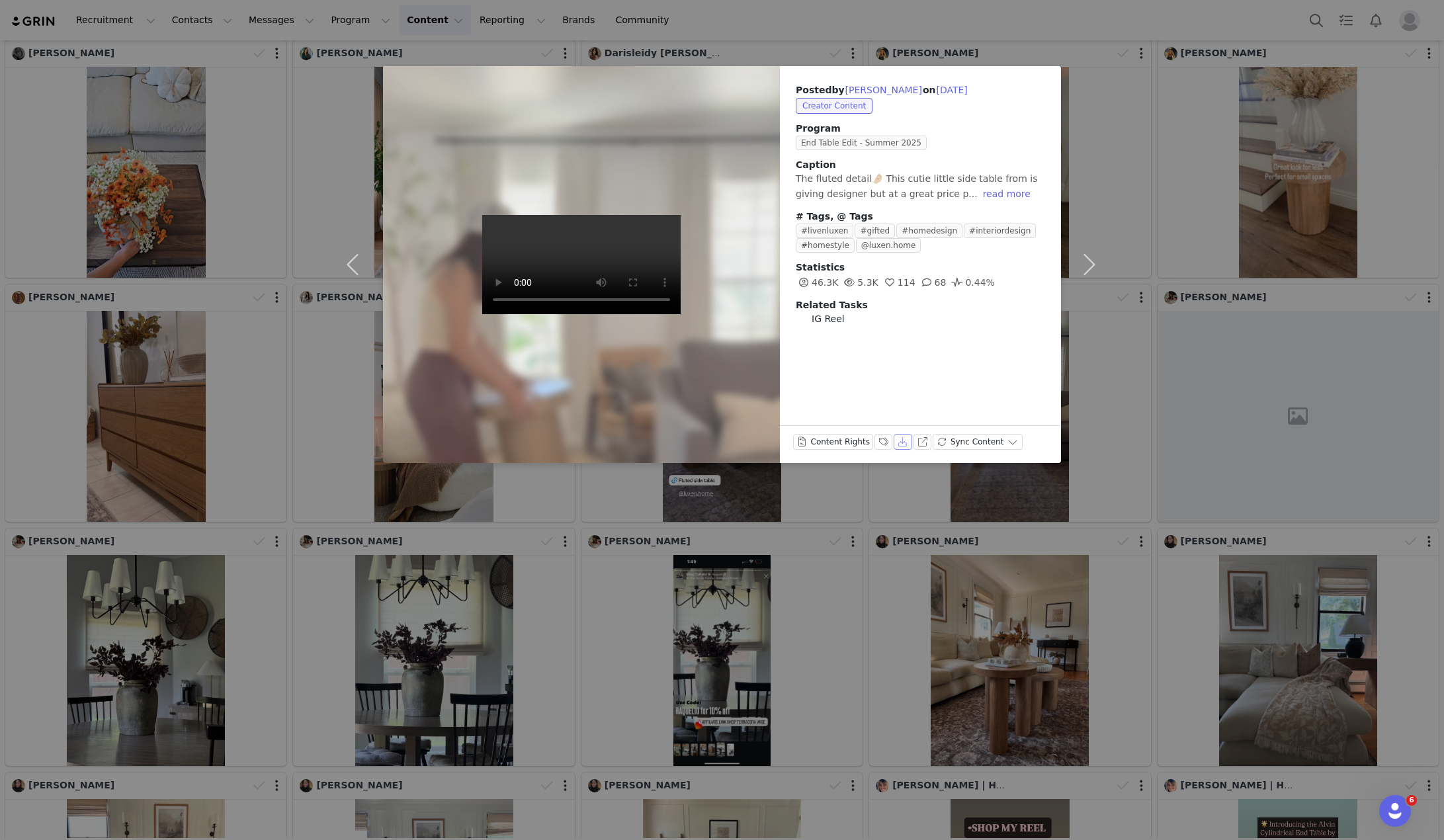
click at [895, 445] on button "Download" at bounding box center [902, 442] width 19 height 16
click at [1052, 467] on div "Posted by [PERSON_NAME] on [DATE] Creator Content Program End Table Edit - Summ…" at bounding box center [722, 420] width 1444 height 840
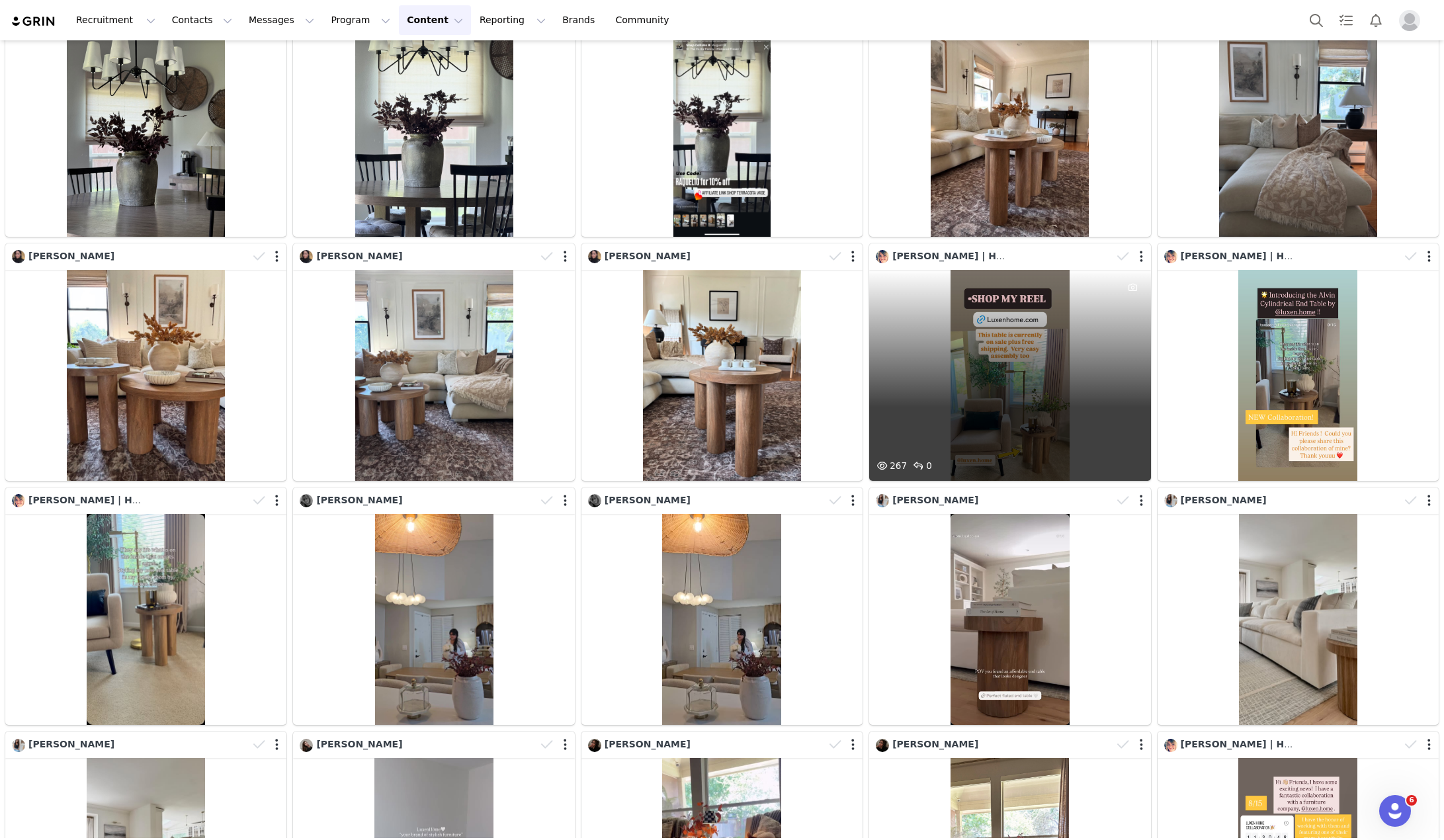
scroll to position [5490, 0]
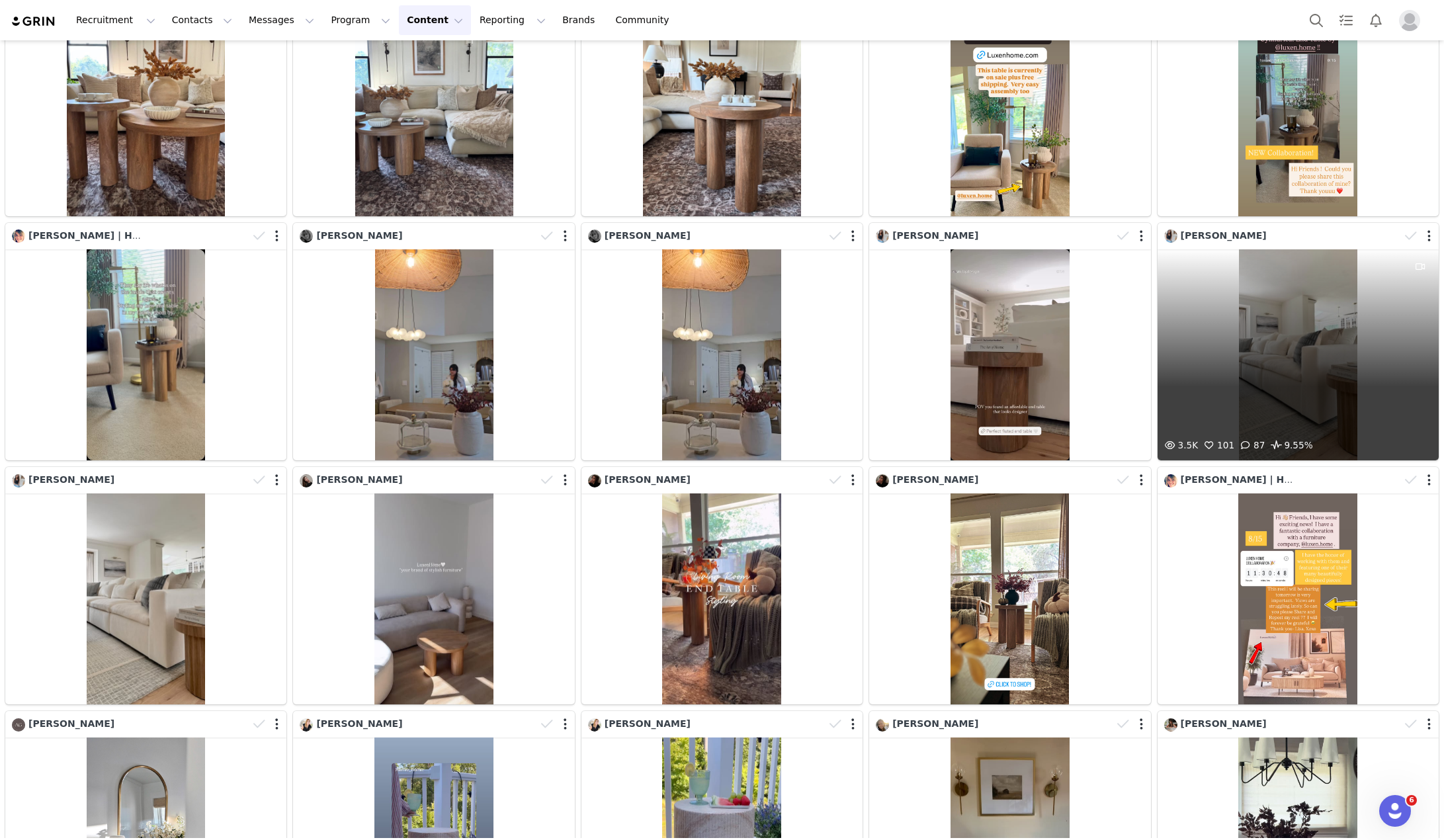
click at [1241, 291] on div "3.5K 101 87 9.55%" at bounding box center [1299, 354] width 281 height 211
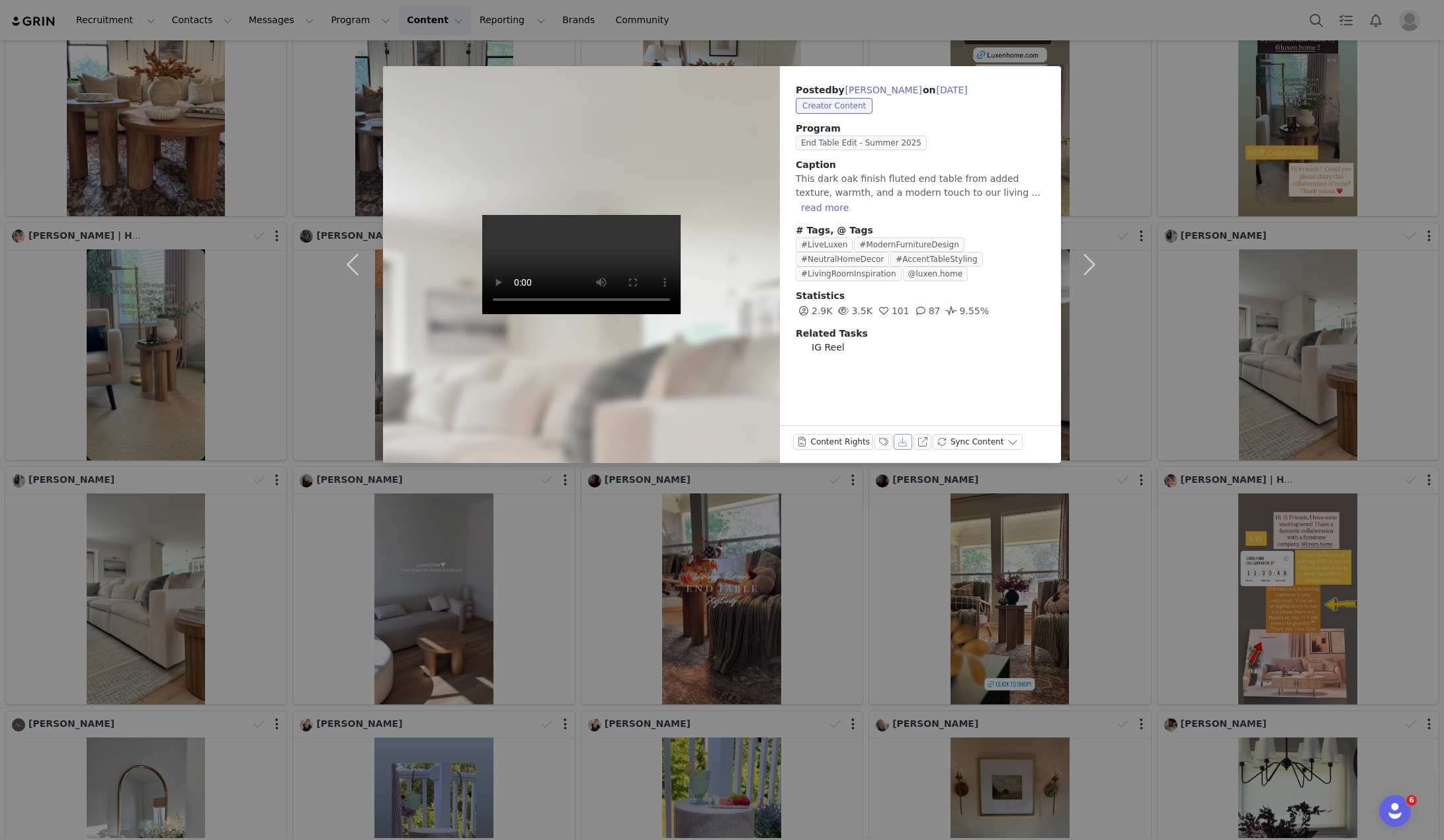
click at [894, 442] on button "Download" at bounding box center [902, 442] width 19 height 16
click at [1287, 339] on div "Posted by [PERSON_NAME] on [DATE] Creator Content Program End Table Edit - Summ…" at bounding box center [722, 420] width 1444 height 840
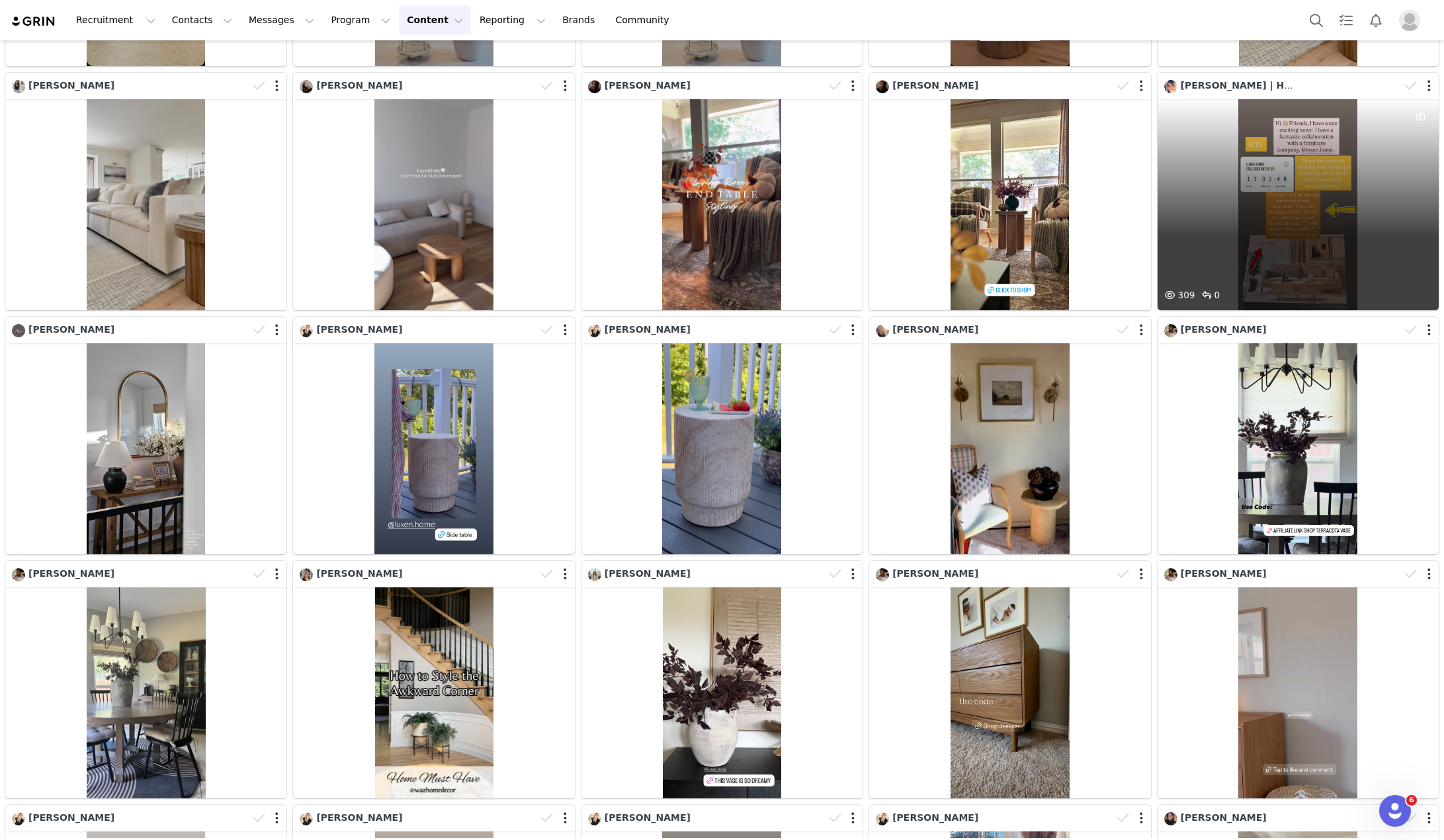
scroll to position [6020, 0]
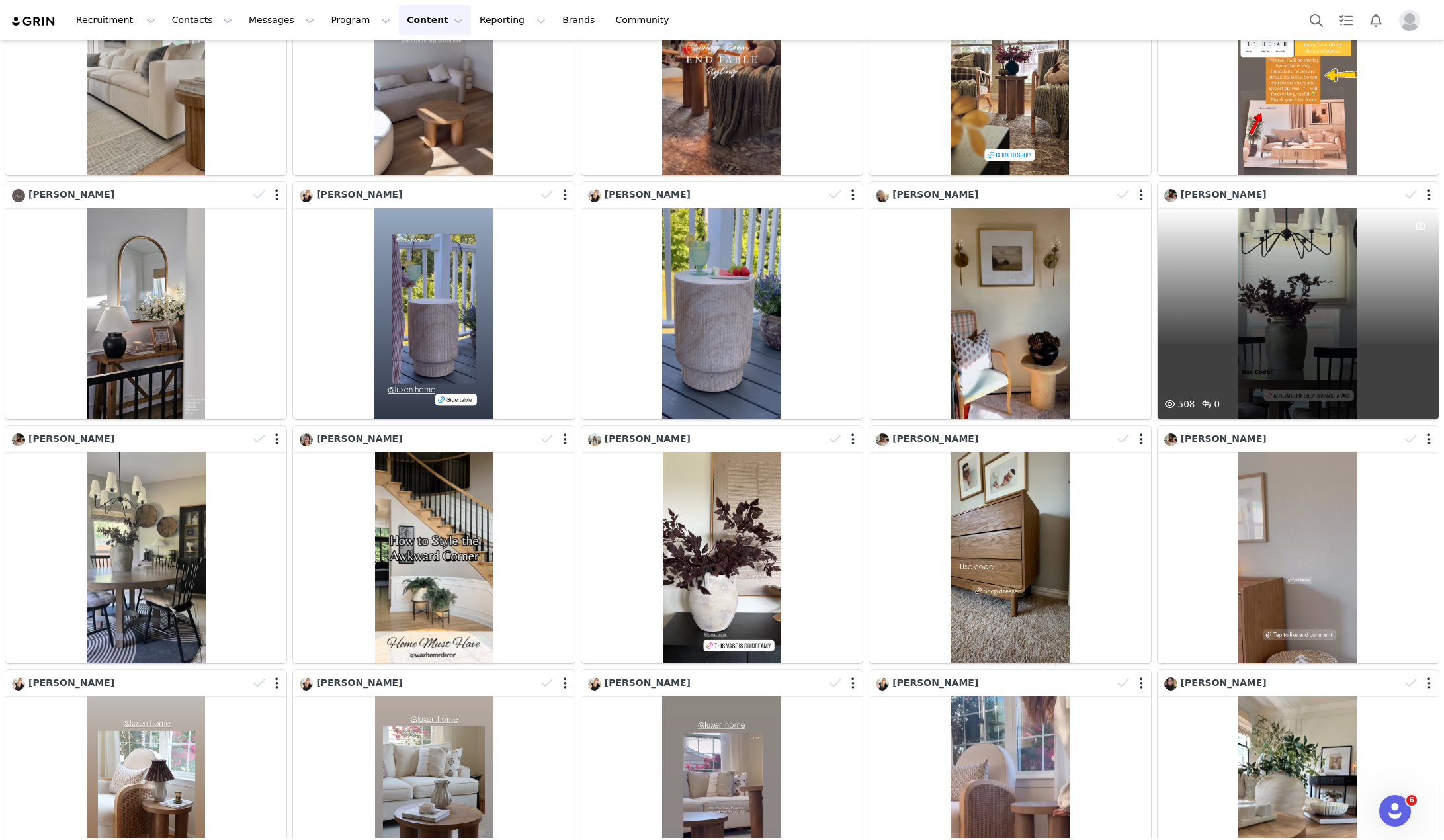
click at [1259, 282] on div "508 0" at bounding box center [1299, 313] width 281 height 211
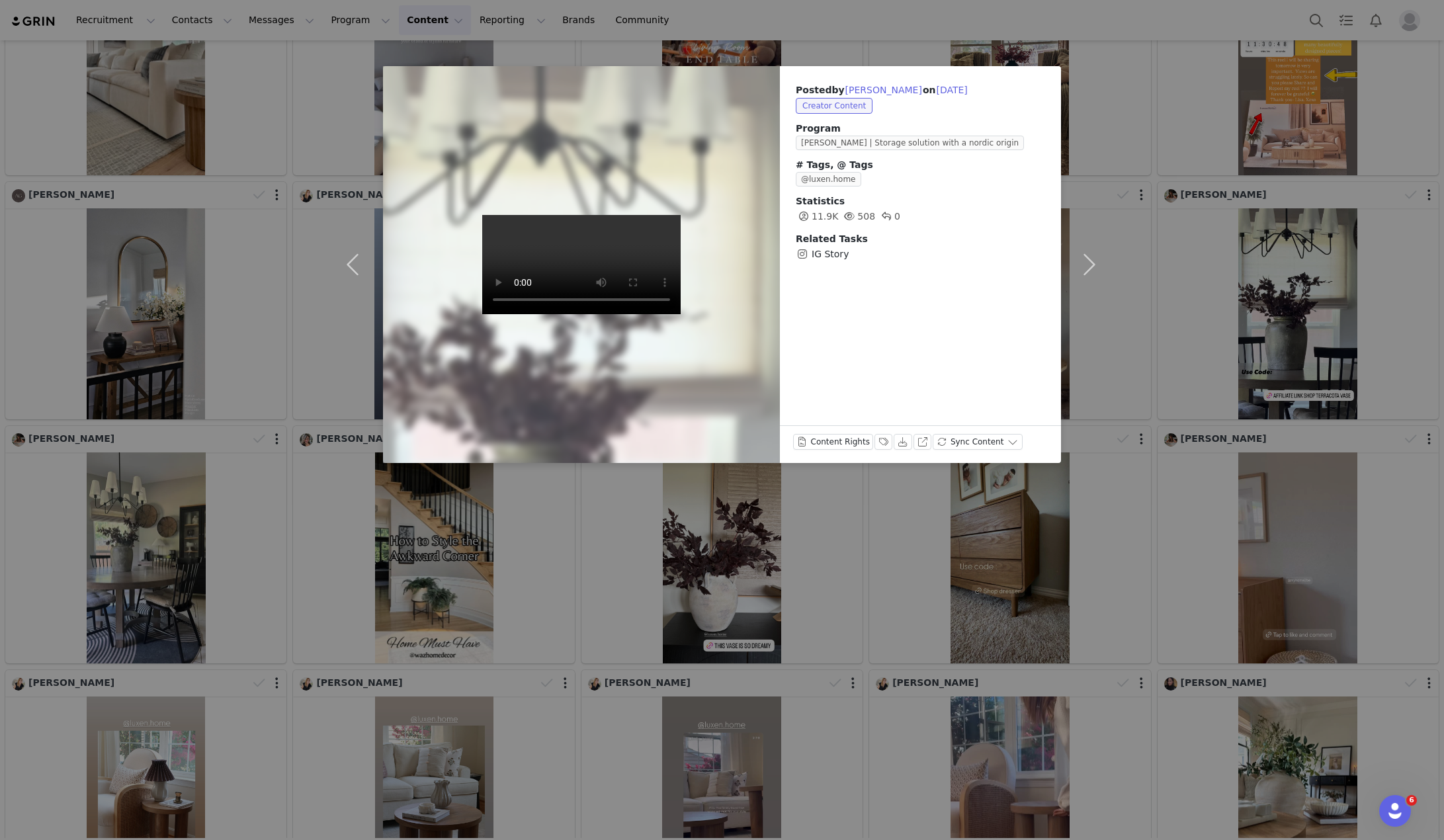
click at [1258, 286] on div "Posted by [PERSON_NAME] on [DATE] Creator Content Program [PERSON_NAME] | Stora…" at bounding box center [722, 420] width 1444 height 840
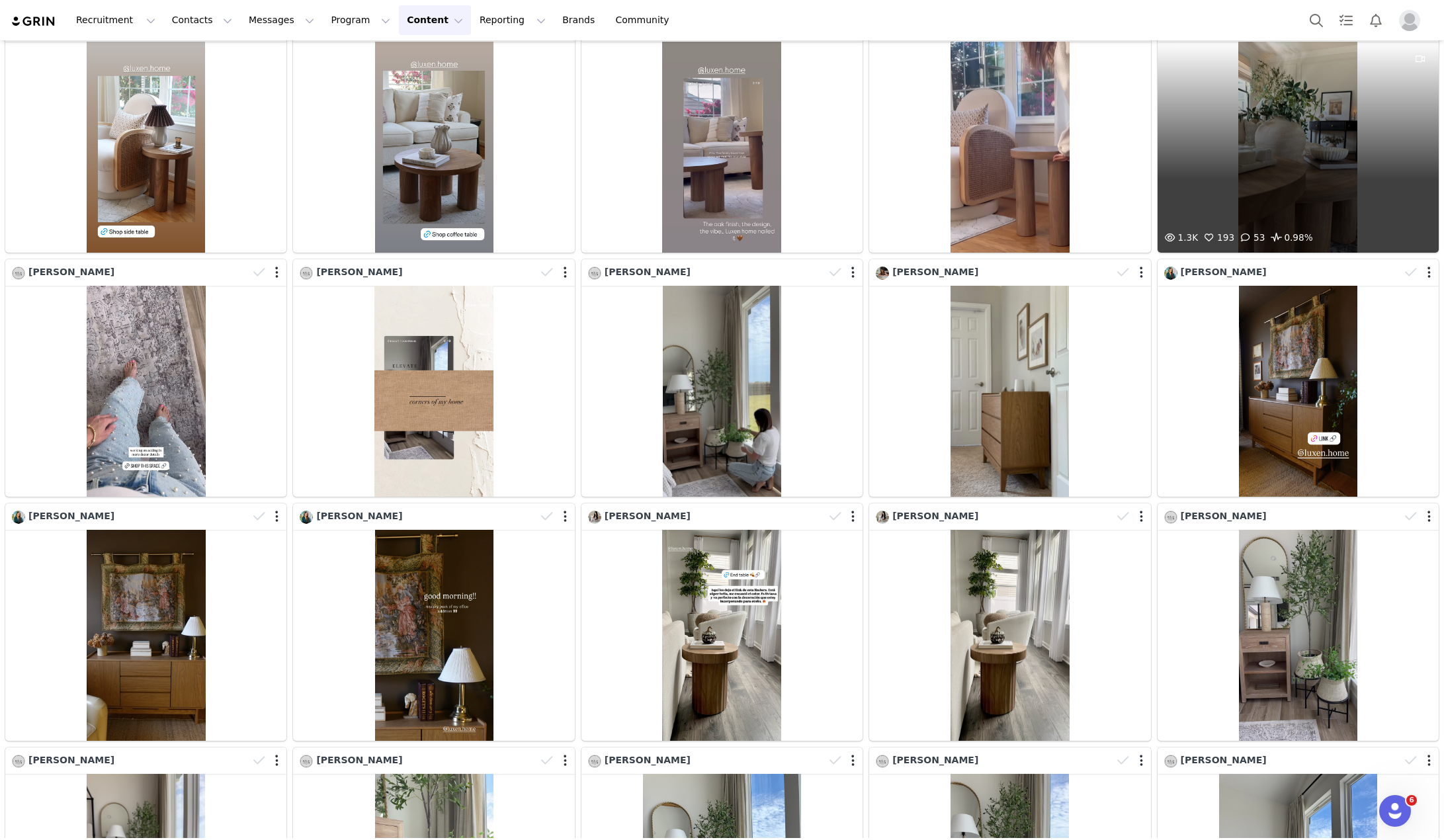
scroll to position [6831, 0]
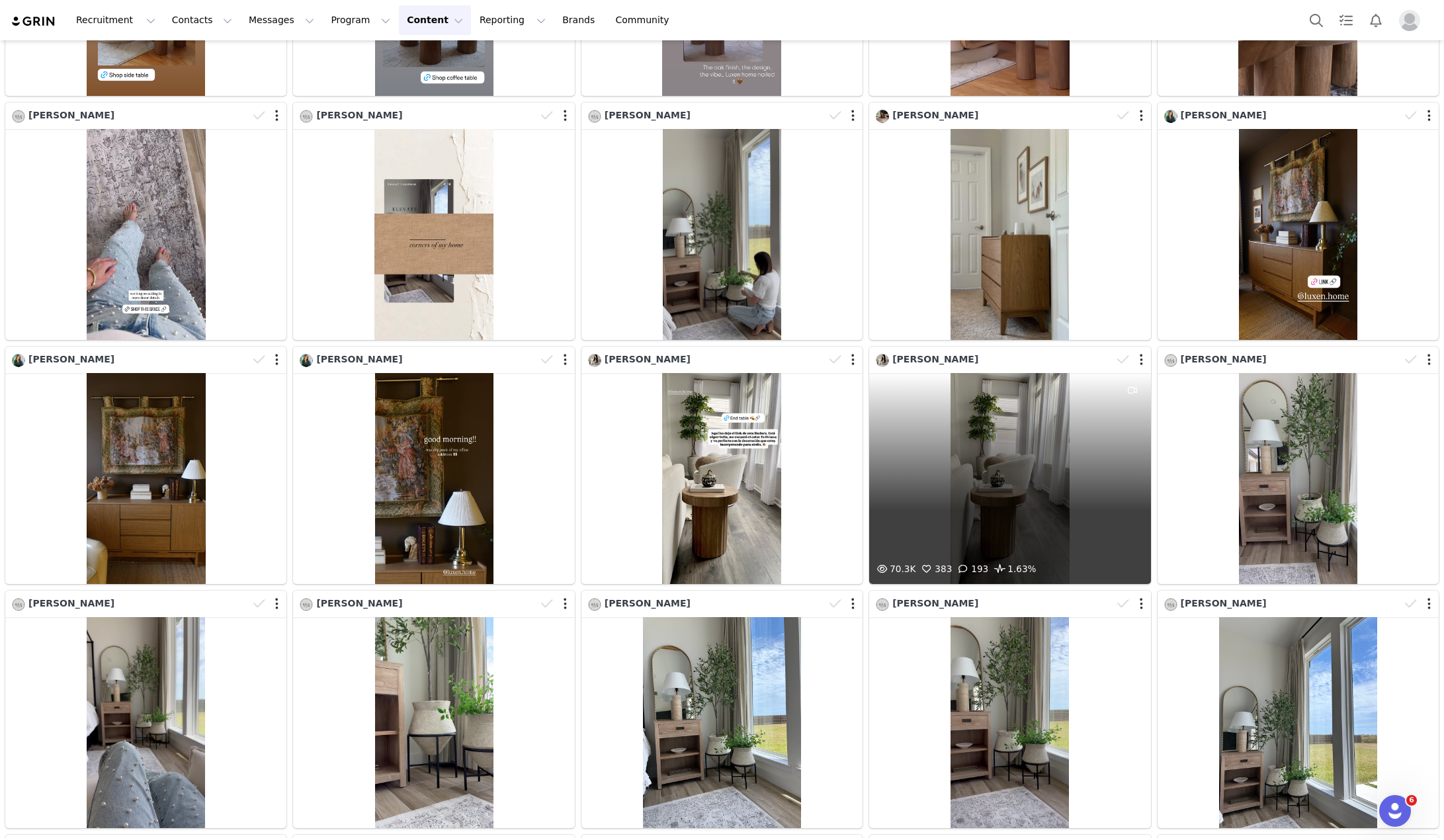
click at [1039, 441] on div "70.3K 383 193 1.63%" at bounding box center [1010, 478] width 281 height 211
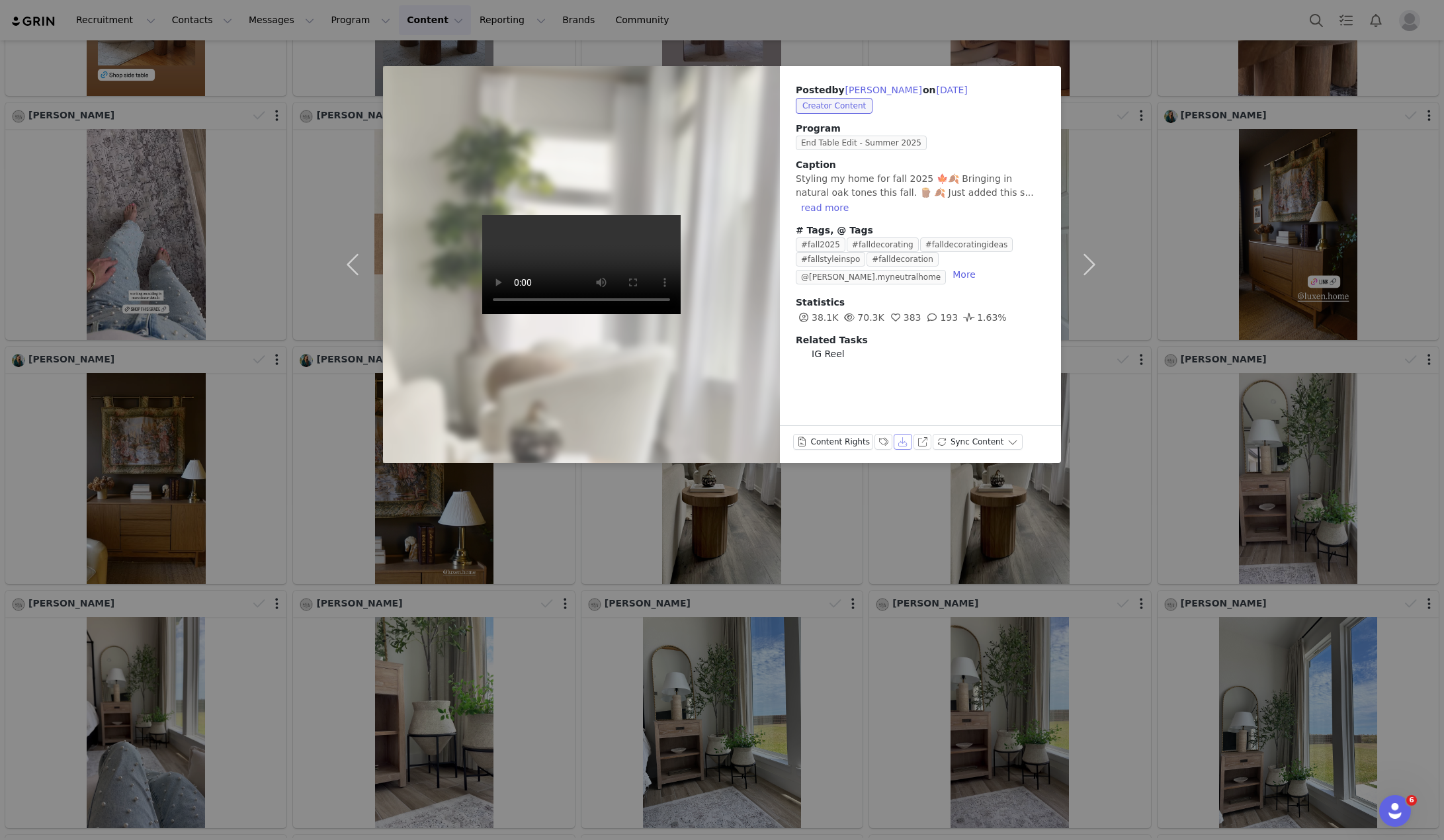
click at [894, 441] on button "Download" at bounding box center [902, 442] width 19 height 16
click at [1231, 385] on div "Posted by [PERSON_NAME] on [DATE] Creator Content Program End Table Edit - Summ…" at bounding box center [722, 420] width 1444 height 840
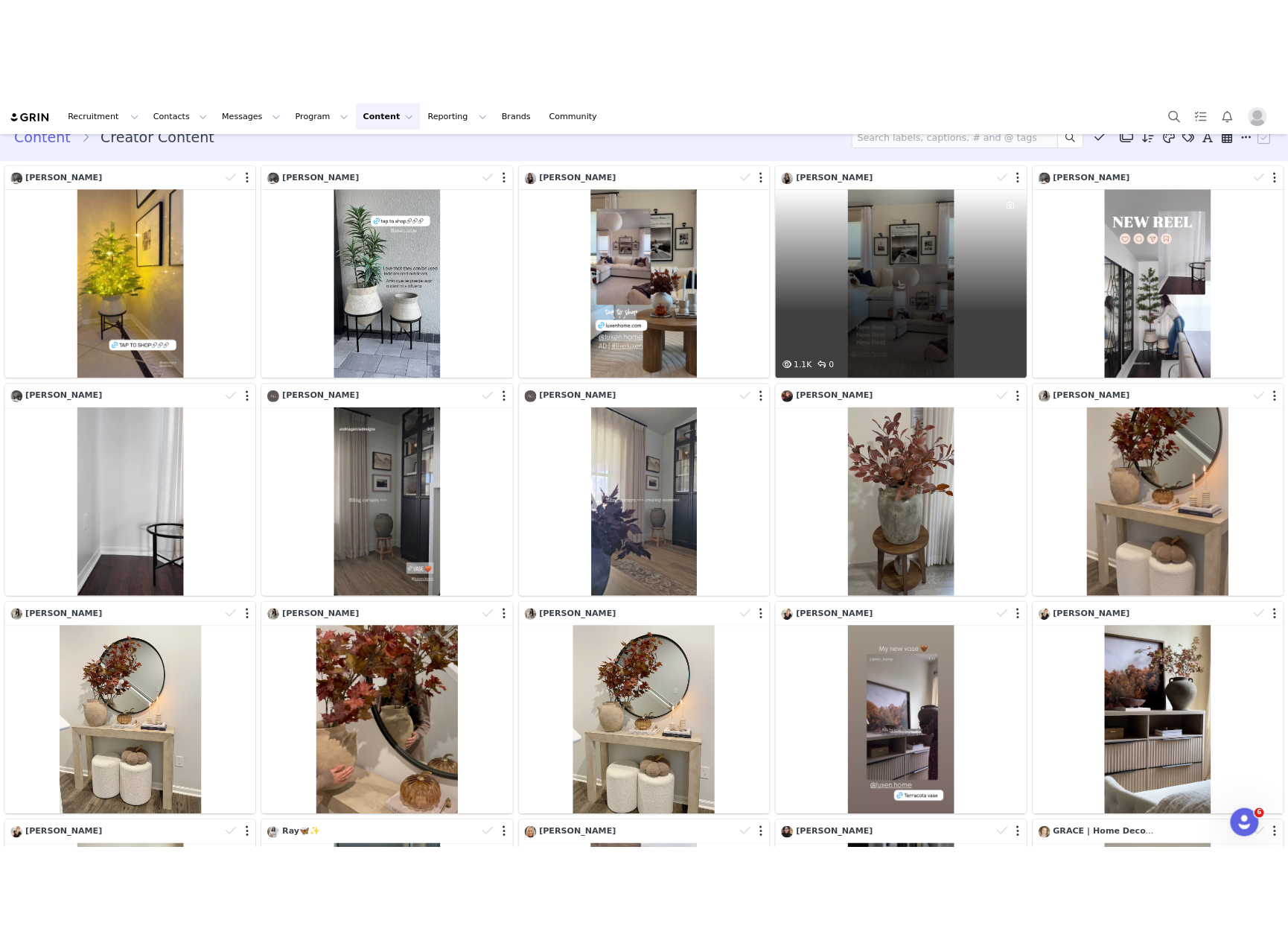
scroll to position [0, 0]
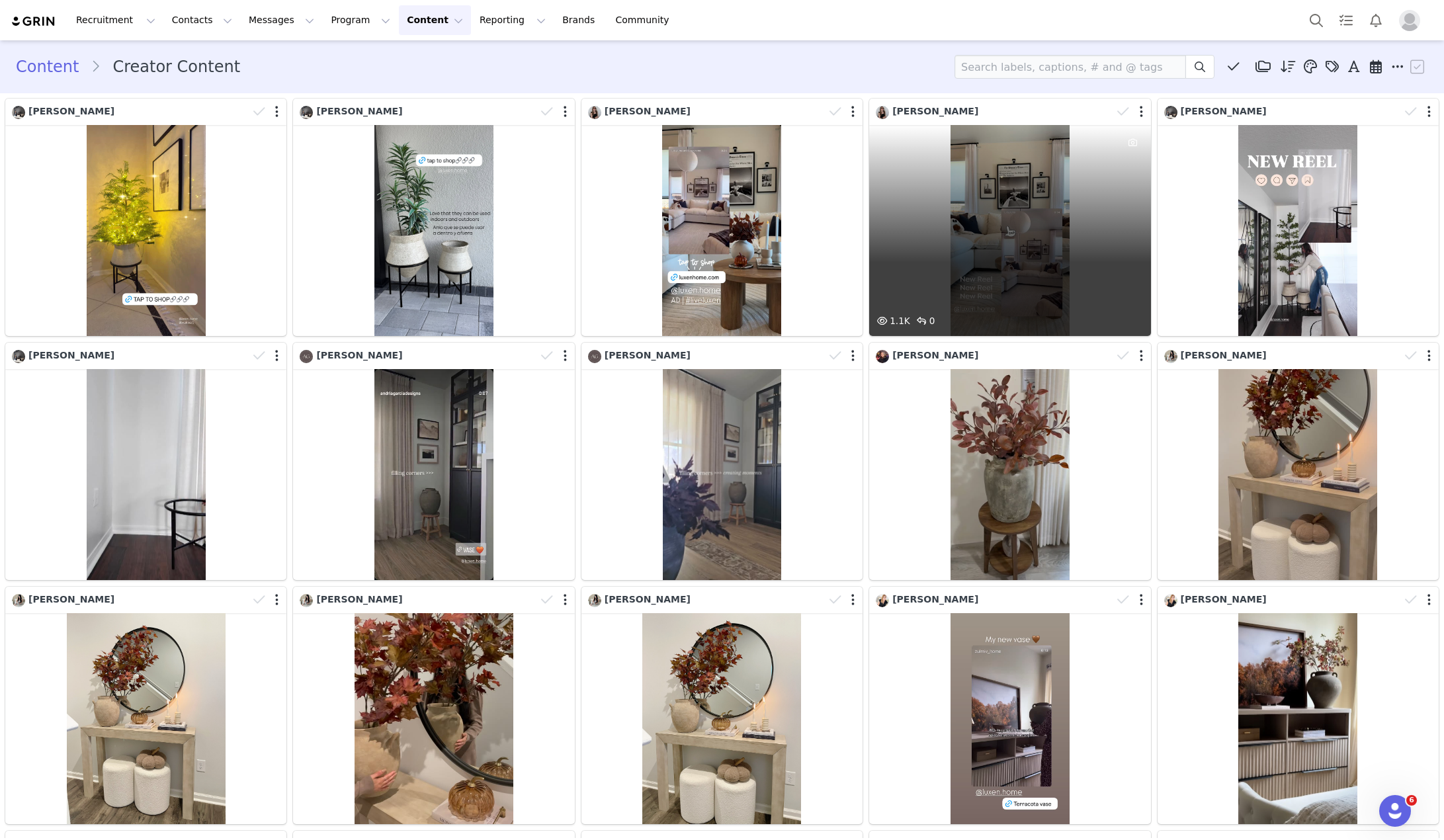
click at [1086, 223] on div "1.1K 0" at bounding box center [1010, 230] width 281 height 211
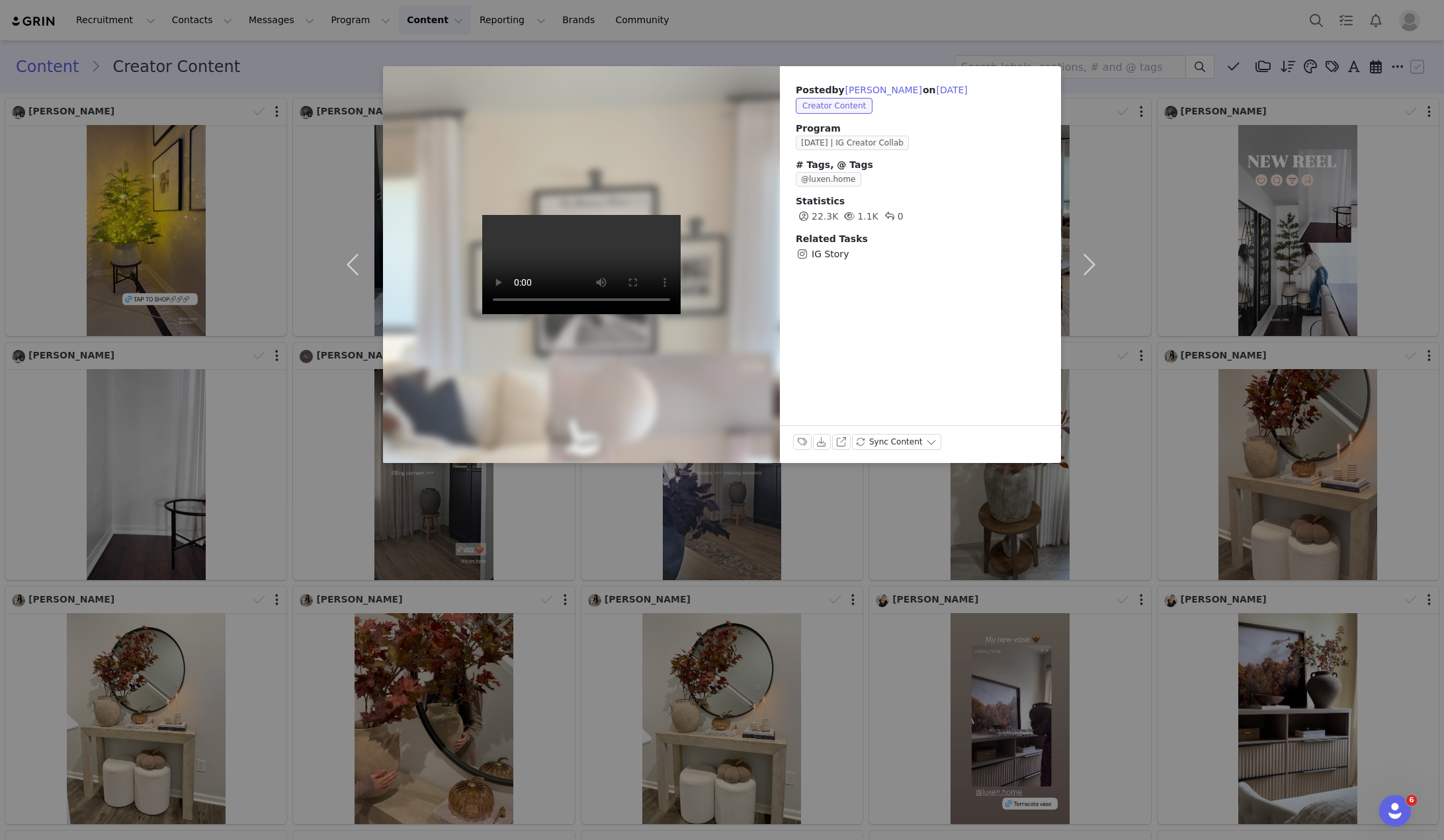
click at [1212, 207] on div "Posted by [PERSON_NAME] on [DATE] Creator Content Program [DATE] | IG Creator C…" at bounding box center [722, 420] width 1444 height 840
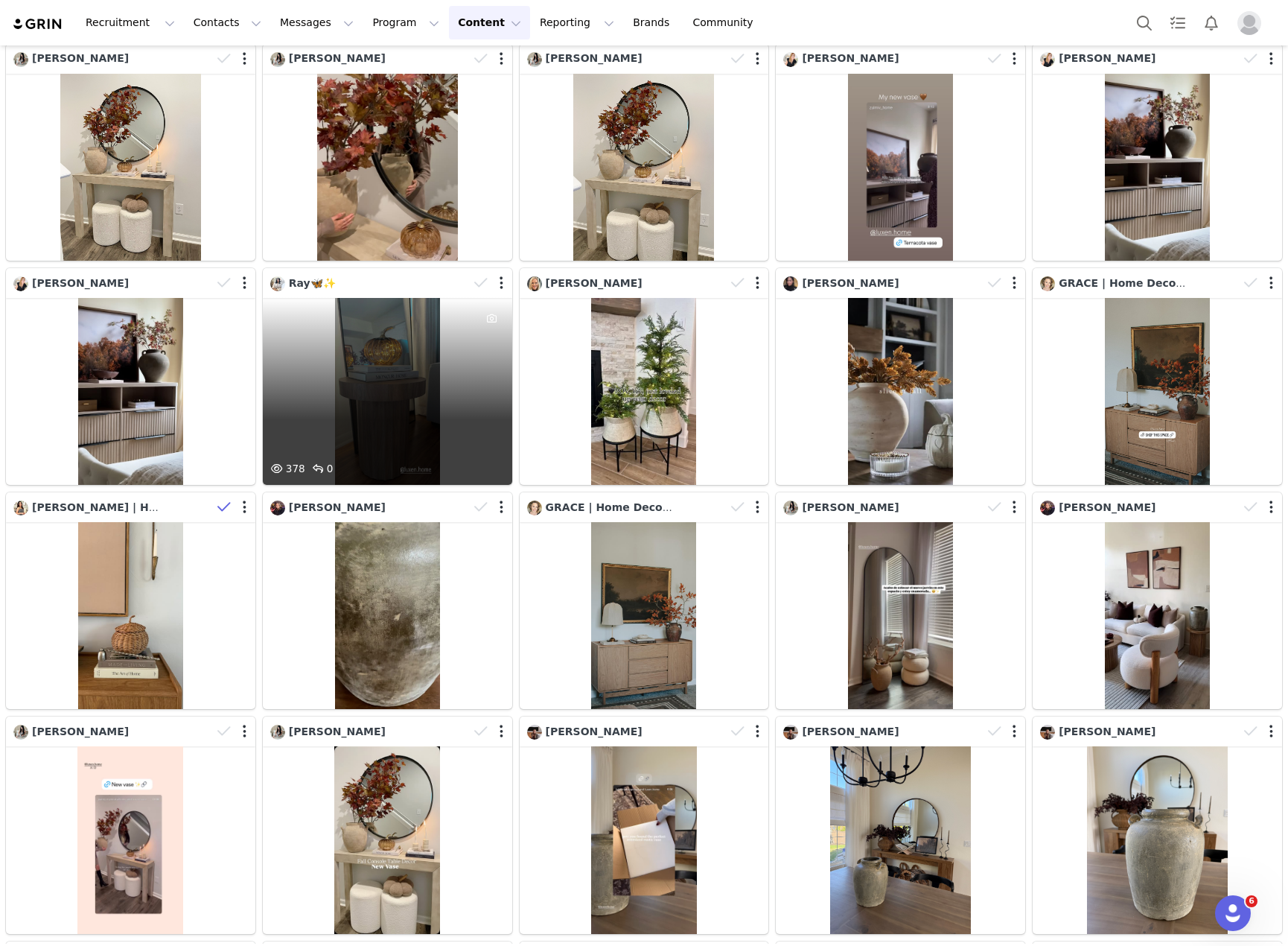
scroll to position [522, 0]
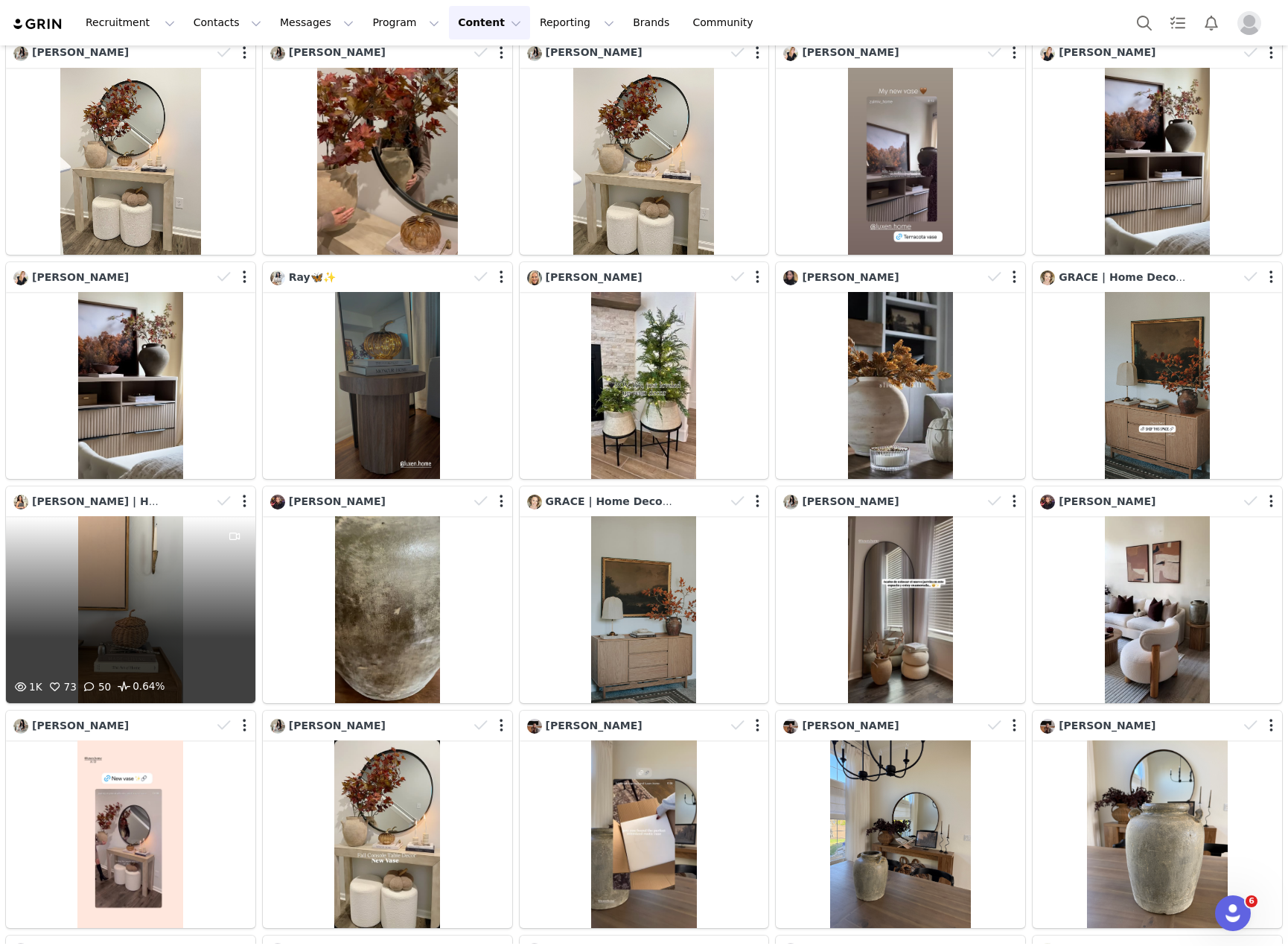
click at [137, 604] on div "1K 73 50 0.64%" at bounding box center [131, 610] width 250 height 187
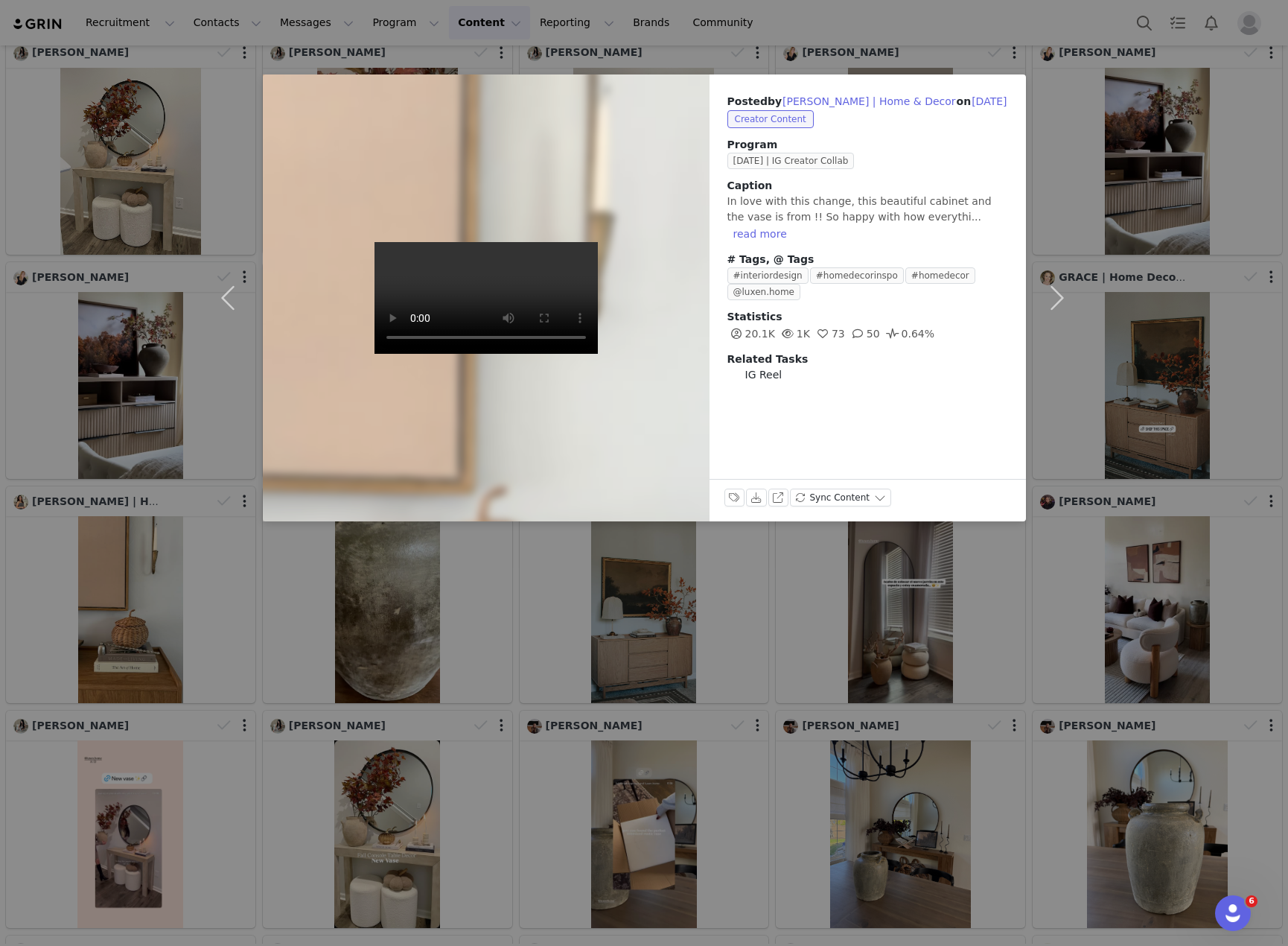
click at [239, 621] on div "Posted by [PERSON_NAME] | Home & Decor on [DATE] Creator Content Program [DATE]…" at bounding box center [644, 473] width 1288 height 946
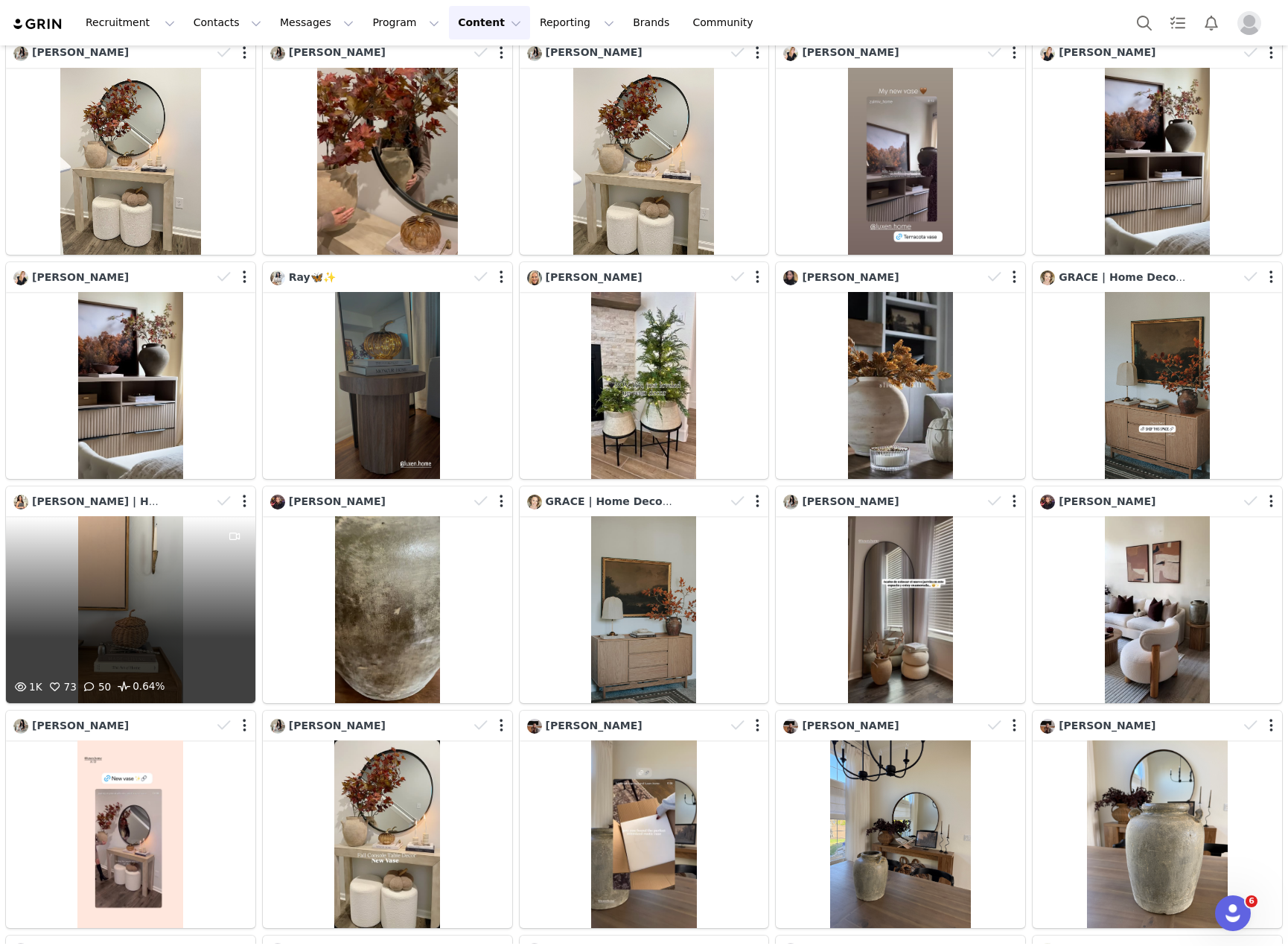
click at [190, 589] on div "1K 73 50 0.64%" at bounding box center [131, 610] width 250 height 187
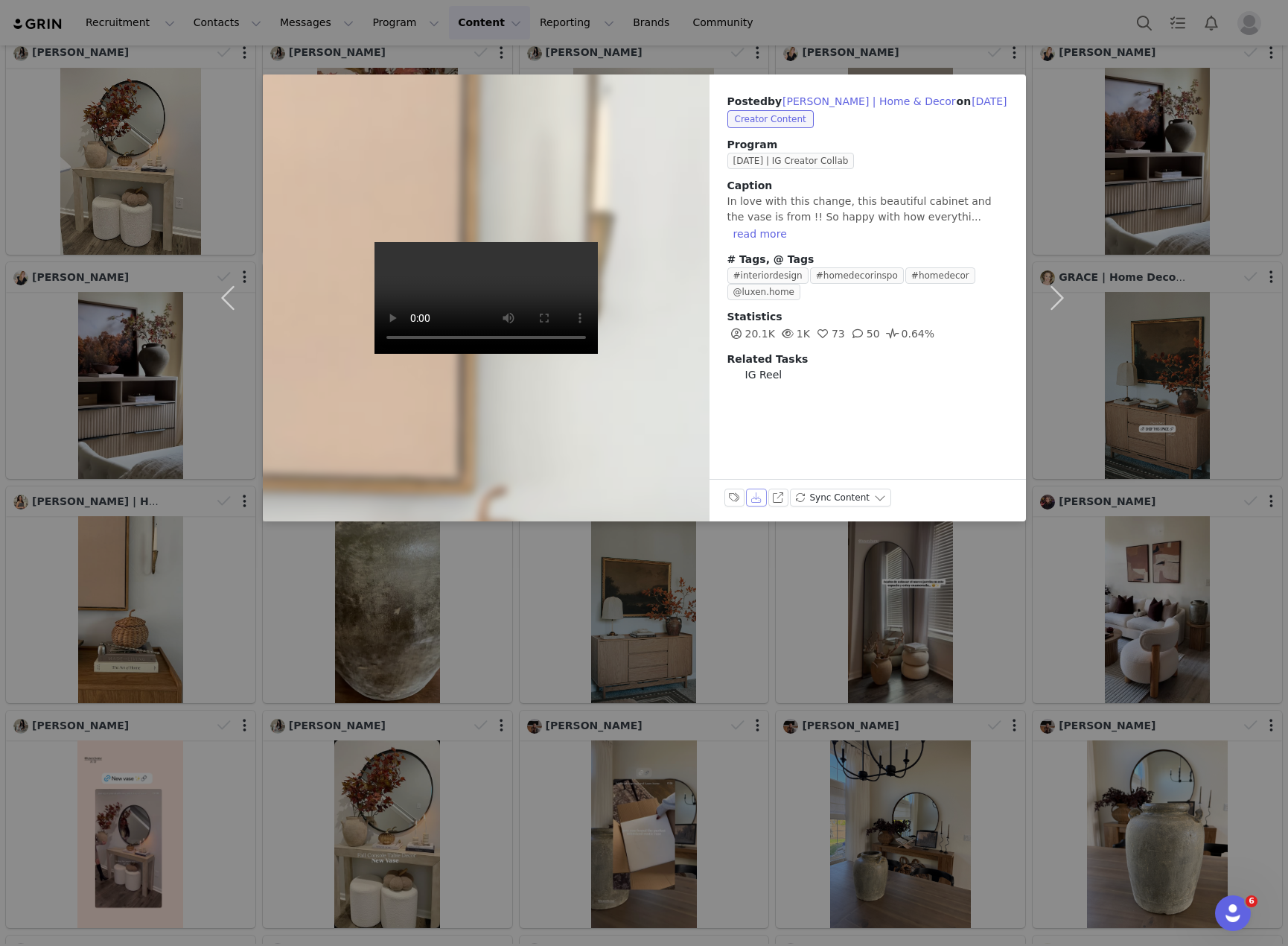
click at [754, 497] on button "Download" at bounding box center [756, 498] width 21 height 18
click at [983, 666] on div "Posted by [PERSON_NAME] | Home & Decor on [DATE] Creator Content Program [DATE]…" at bounding box center [644, 473] width 1288 height 946
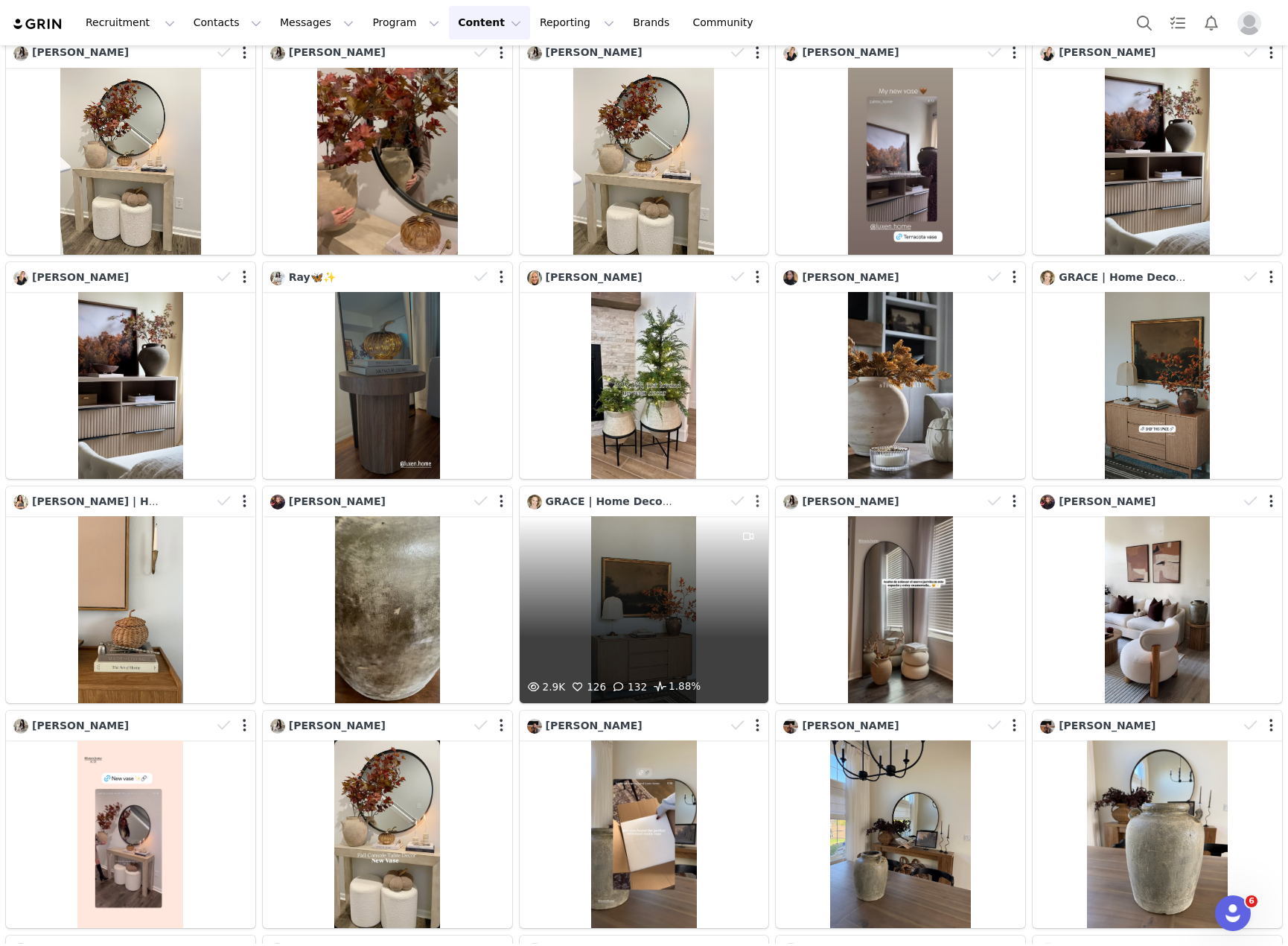
click at [756, 493] on button "button" at bounding box center [758, 501] width 4 height 15
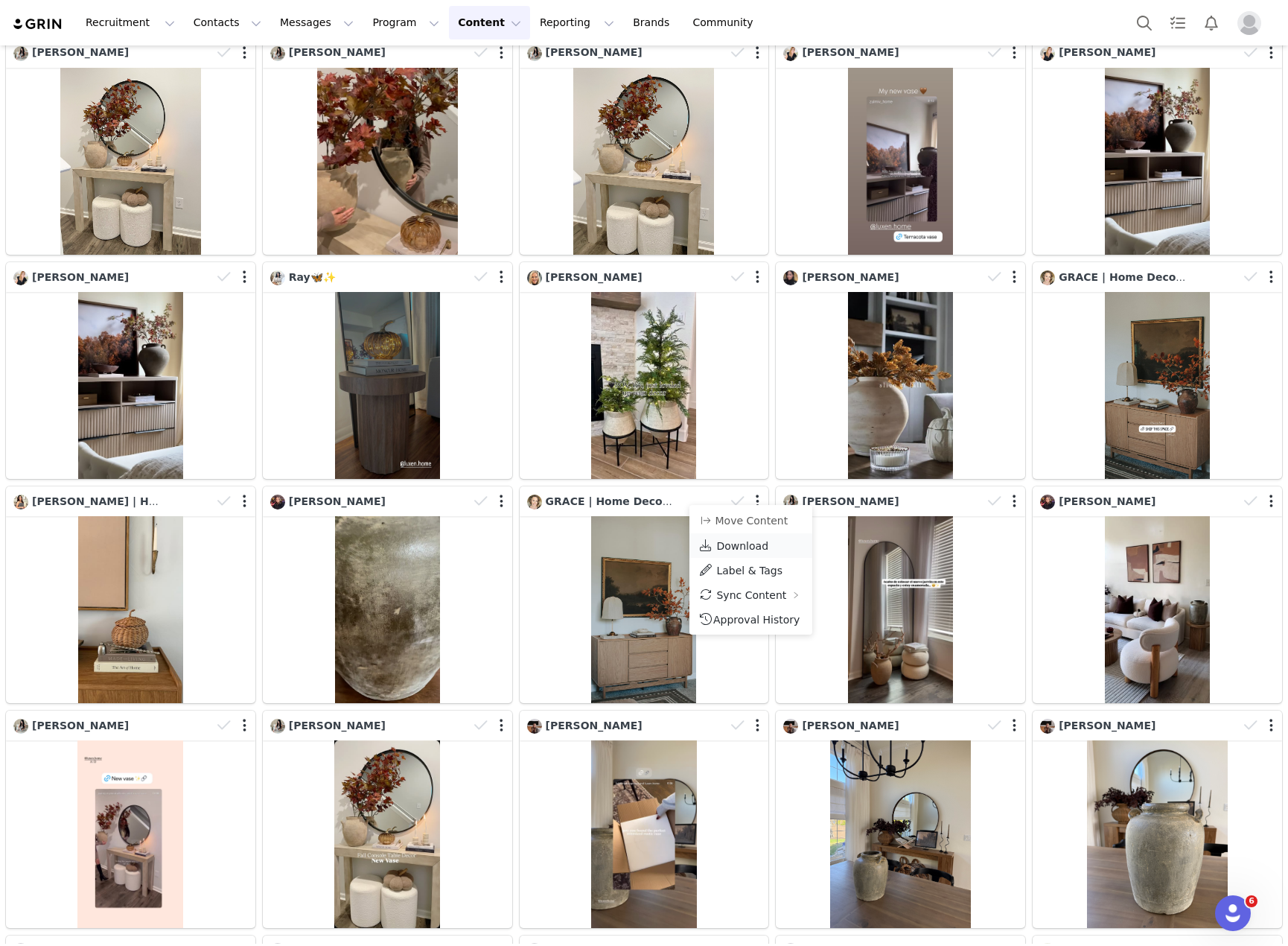
click at [749, 546] on span "Download" at bounding box center [742, 545] width 52 height 12
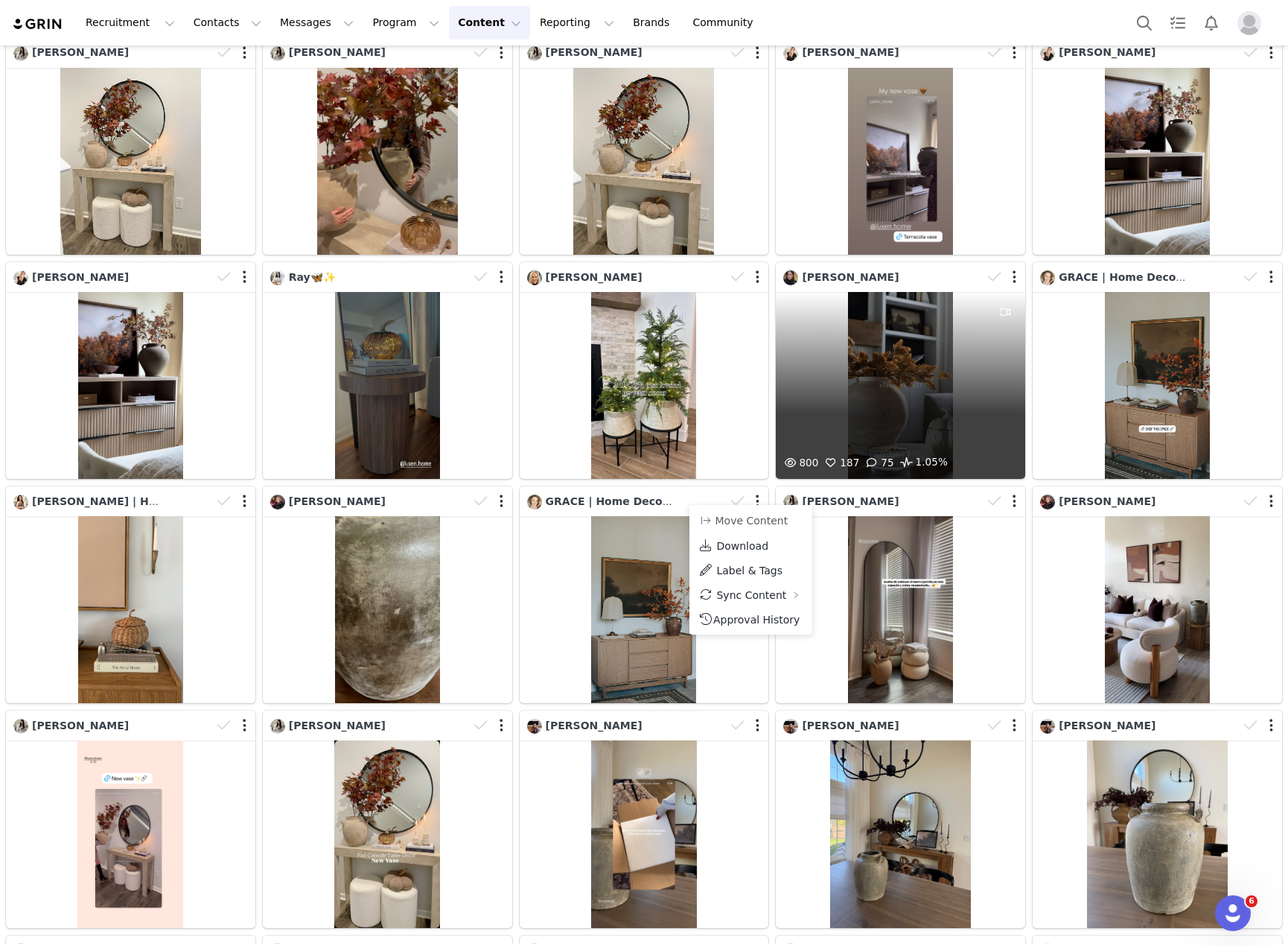
scroll to position [596, 0]
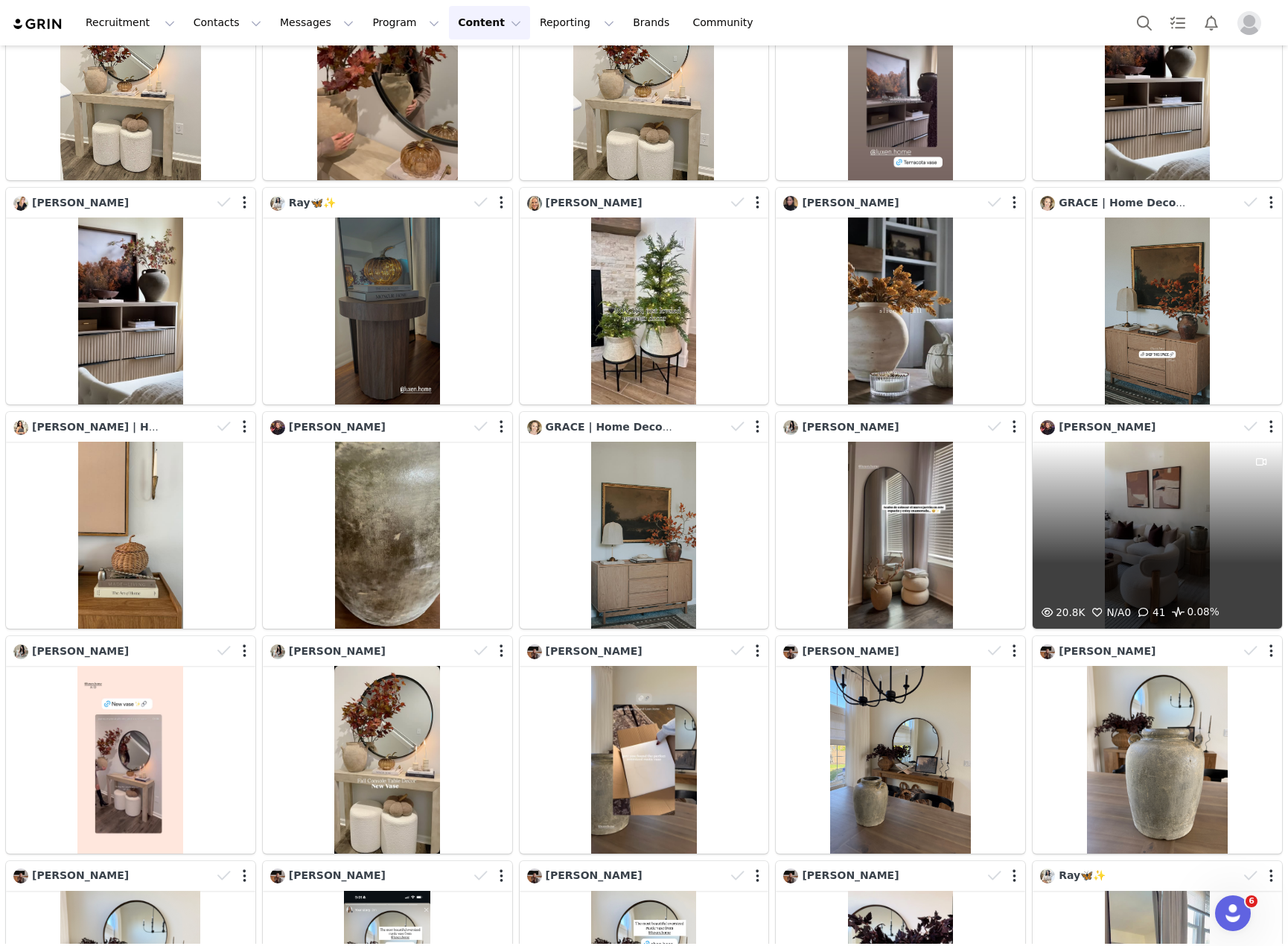
click at [1123, 502] on div "20.8K N/A 0 41 0.08%" at bounding box center [1157, 535] width 250 height 187
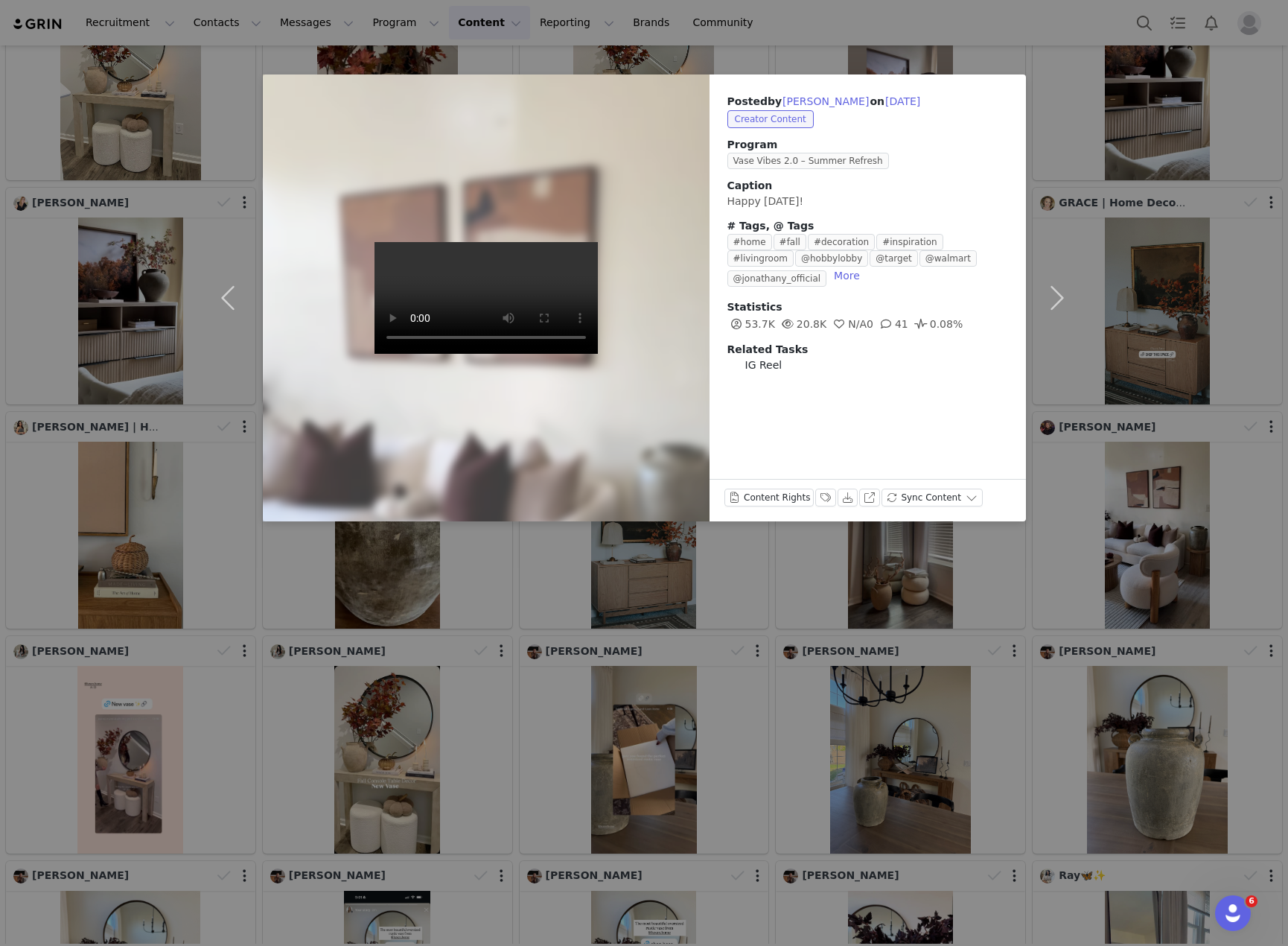
click at [580, 600] on div "Posted by [PERSON_NAME] on [DATE] Creator Content Program Vase Vibes 2.0 – Summ…" at bounding box center [644, 473] width 1288 height 946
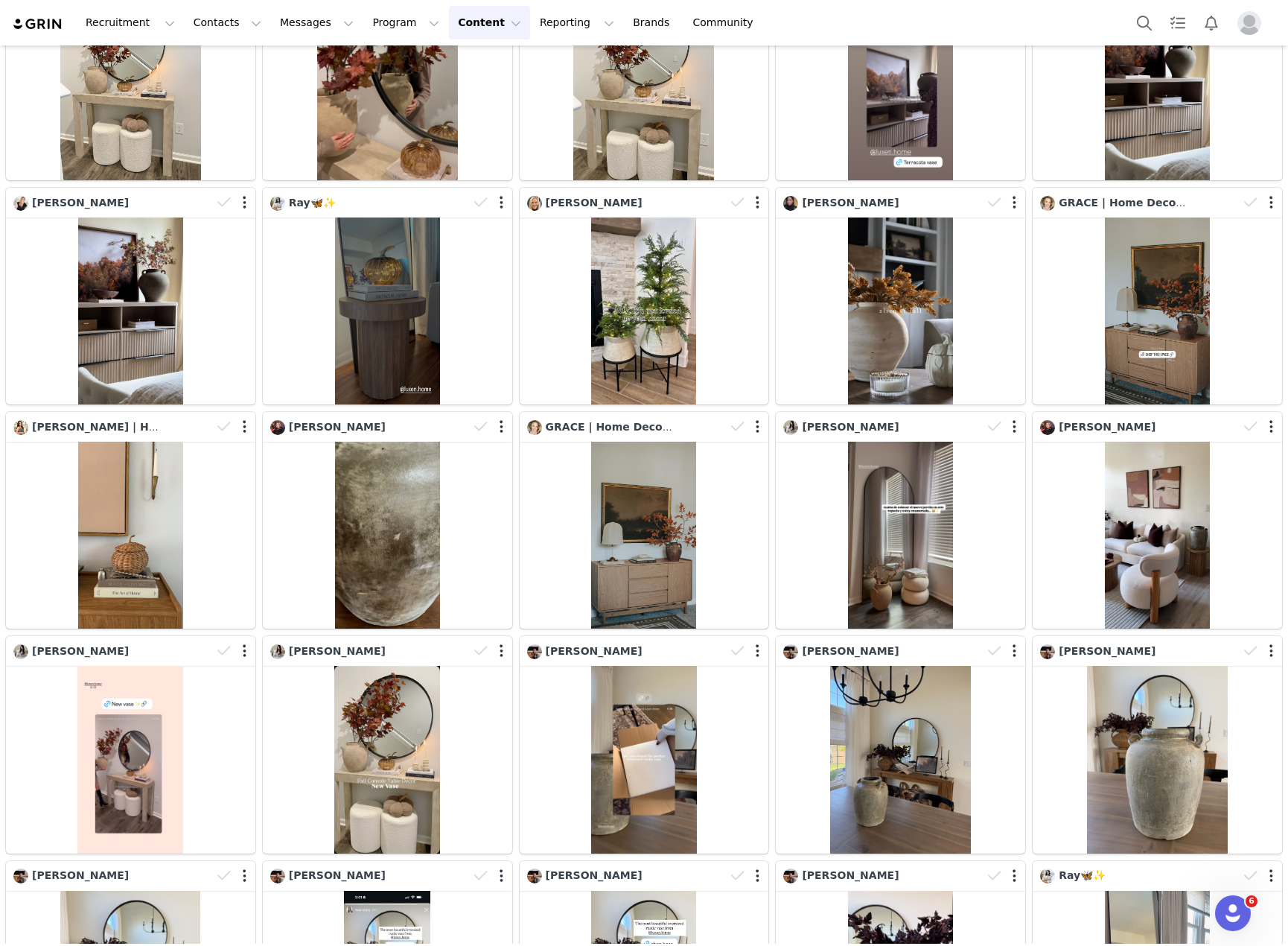
click at [910, 17] on div "Recruitment Recruitment Creator Search Curated Lists Landing Pages Web Extensio…" at bounding box center [644, 23] width 1288 height 45
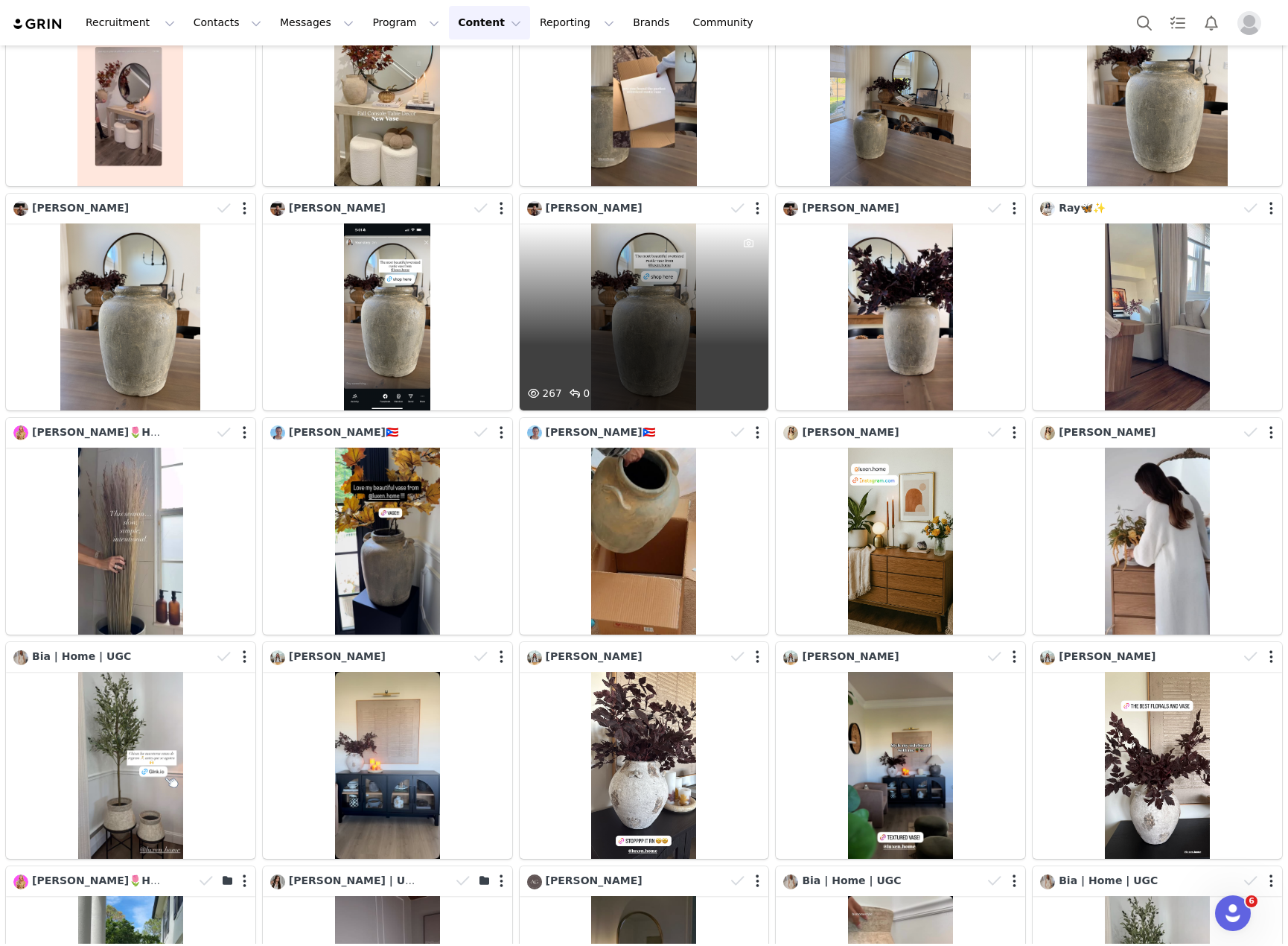
scroll to position [1267, 0]
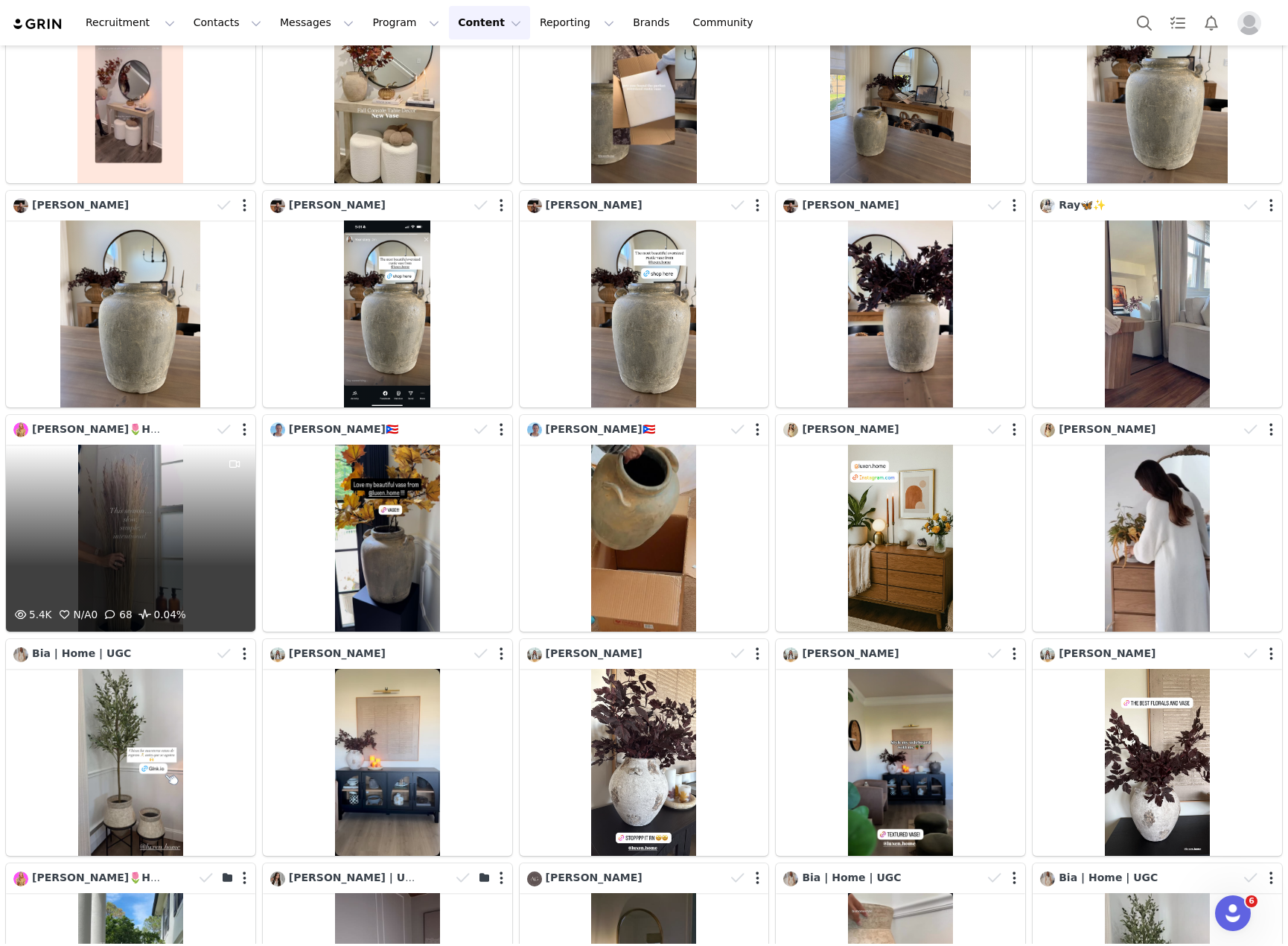
click at [64, 508] on div "5.4K N/A 0 68 0.04%" at bounding box center [131, 538] width 250 height 187
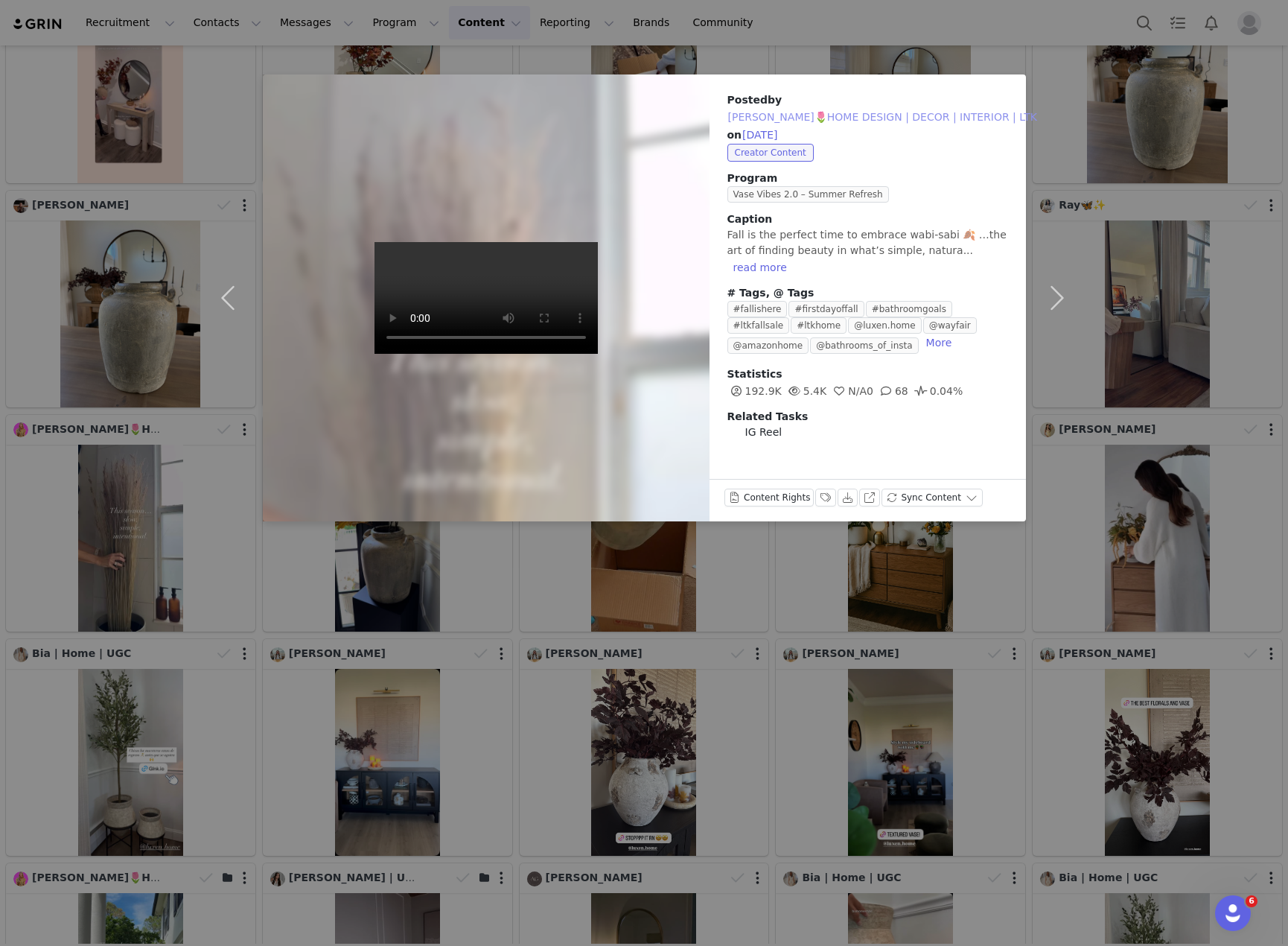
click at [849, 114] on button "[PERSON_NAME]🌷HOME DESIGN | DECOR | INTERIOR | LTK" at bounding box center [883, 117] width 311 height 18
type input "[PERSON_NAME]🌷HOME DESIGN | DECOR | INTERIOR | LTK"
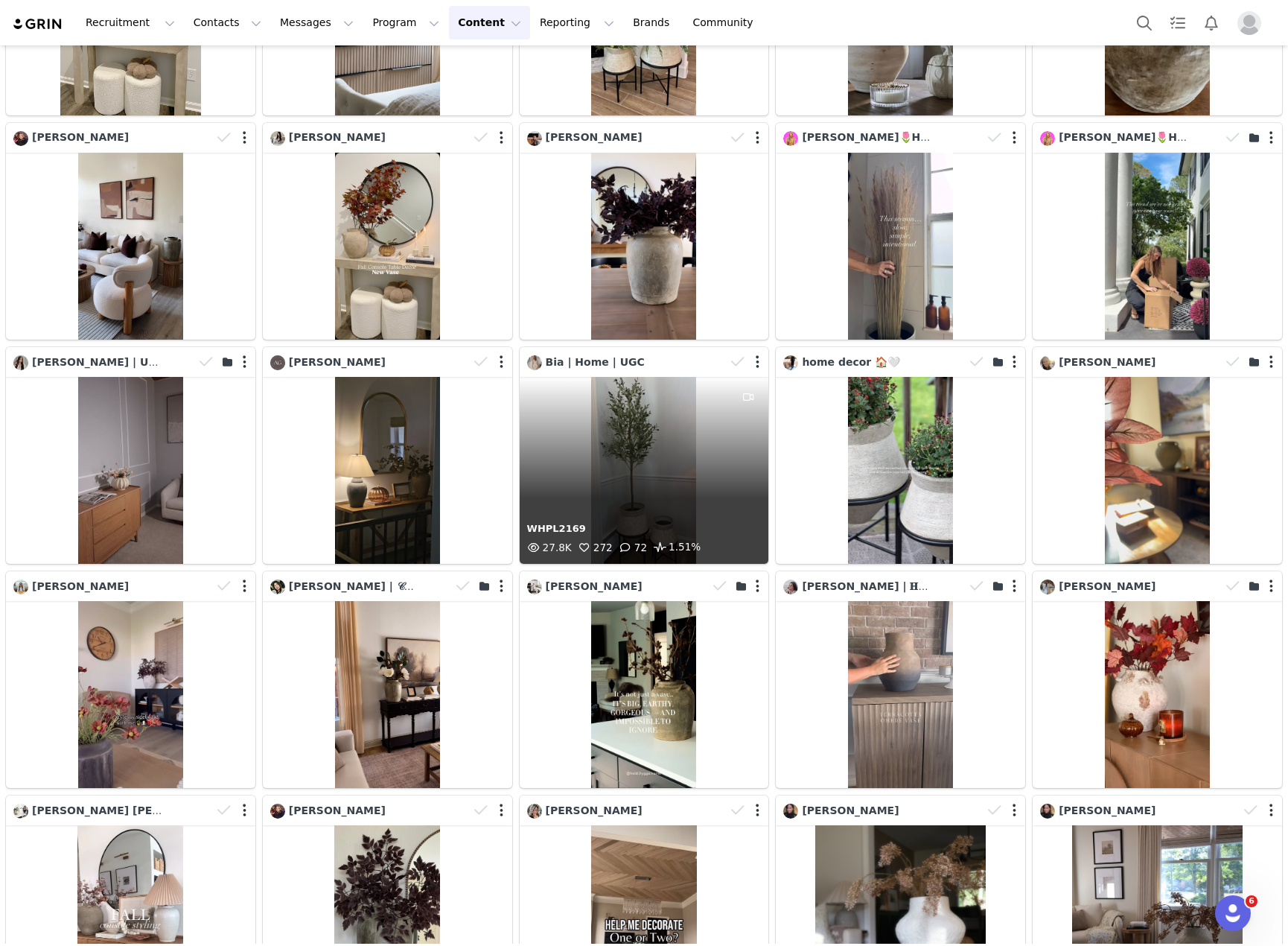
scroll to position [596, 0]
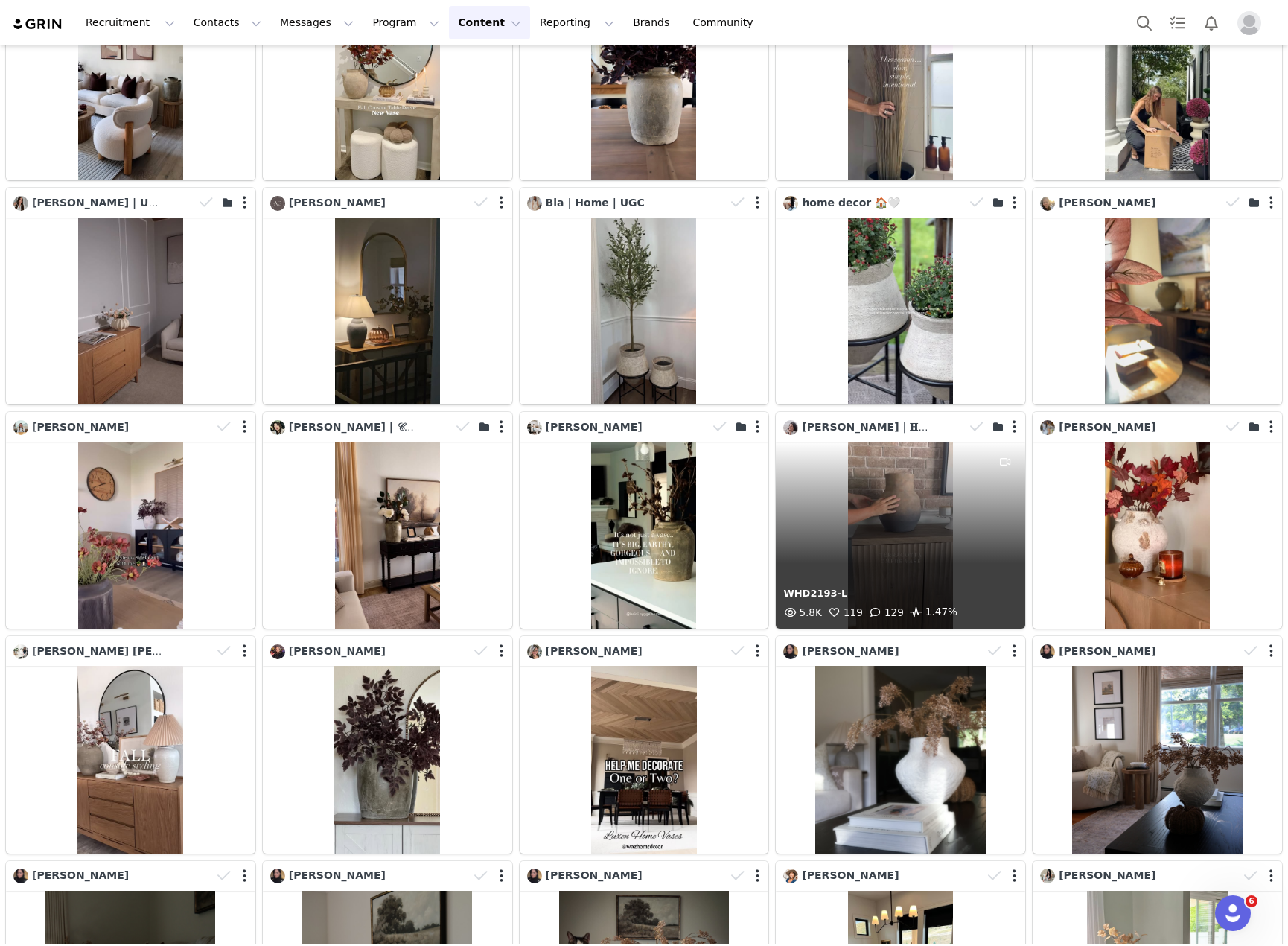
click at [827, 448] on div "WHD2193-L 5.8K 119 129 1.47%" at bounding box center [900, 535] width 250 height 187
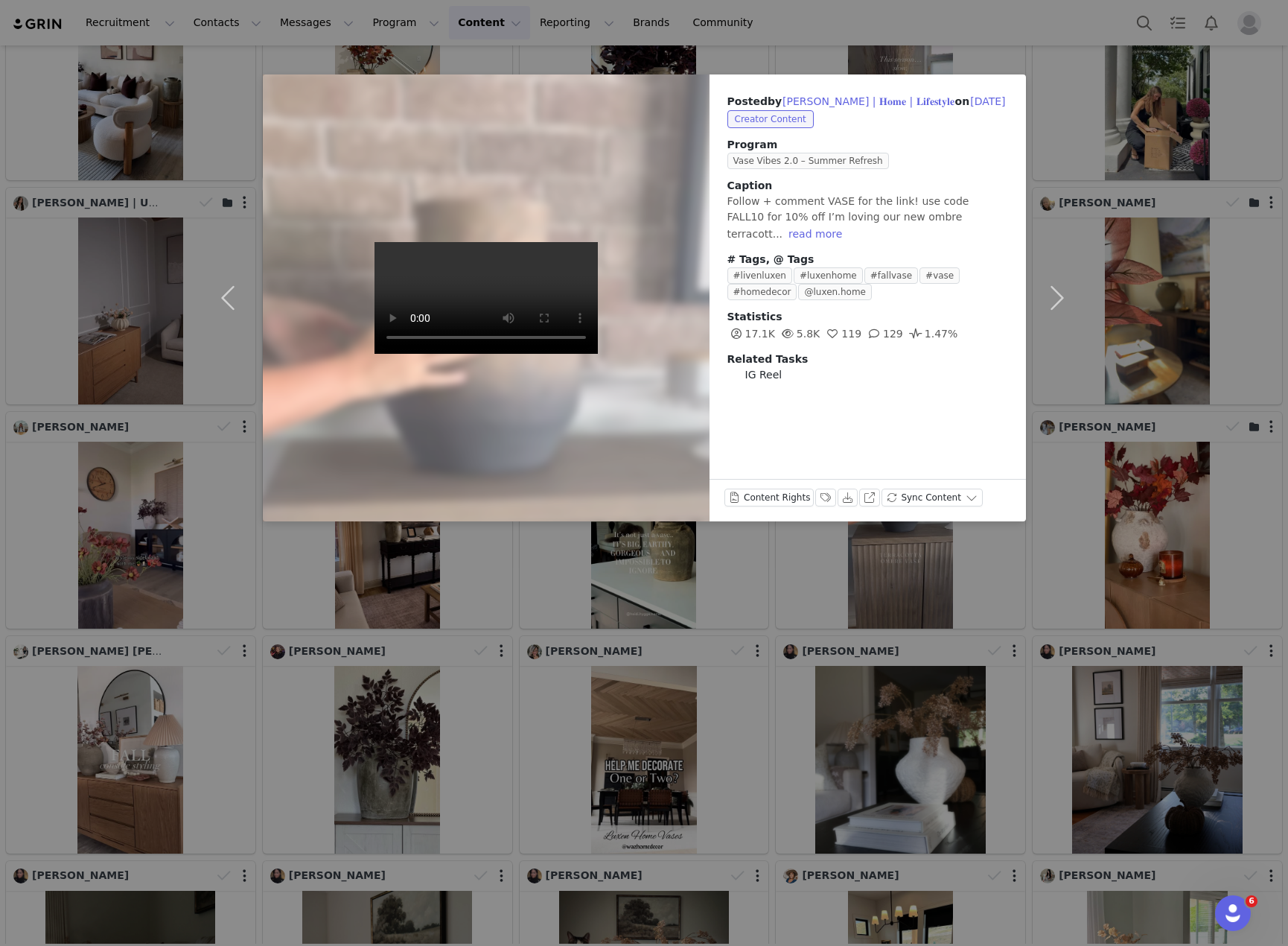
click at [298, 622] on div "Posted by [PERSON_NAME] | 𝐇𝐨𝐦𝐞 | 𝐋𝐢𝐟𝐞𝐬𝐭𝐲𝐥𝐞 on [DATE] Creator Content Program Va…" at bounding box center [644, 473] width 1288 height 946
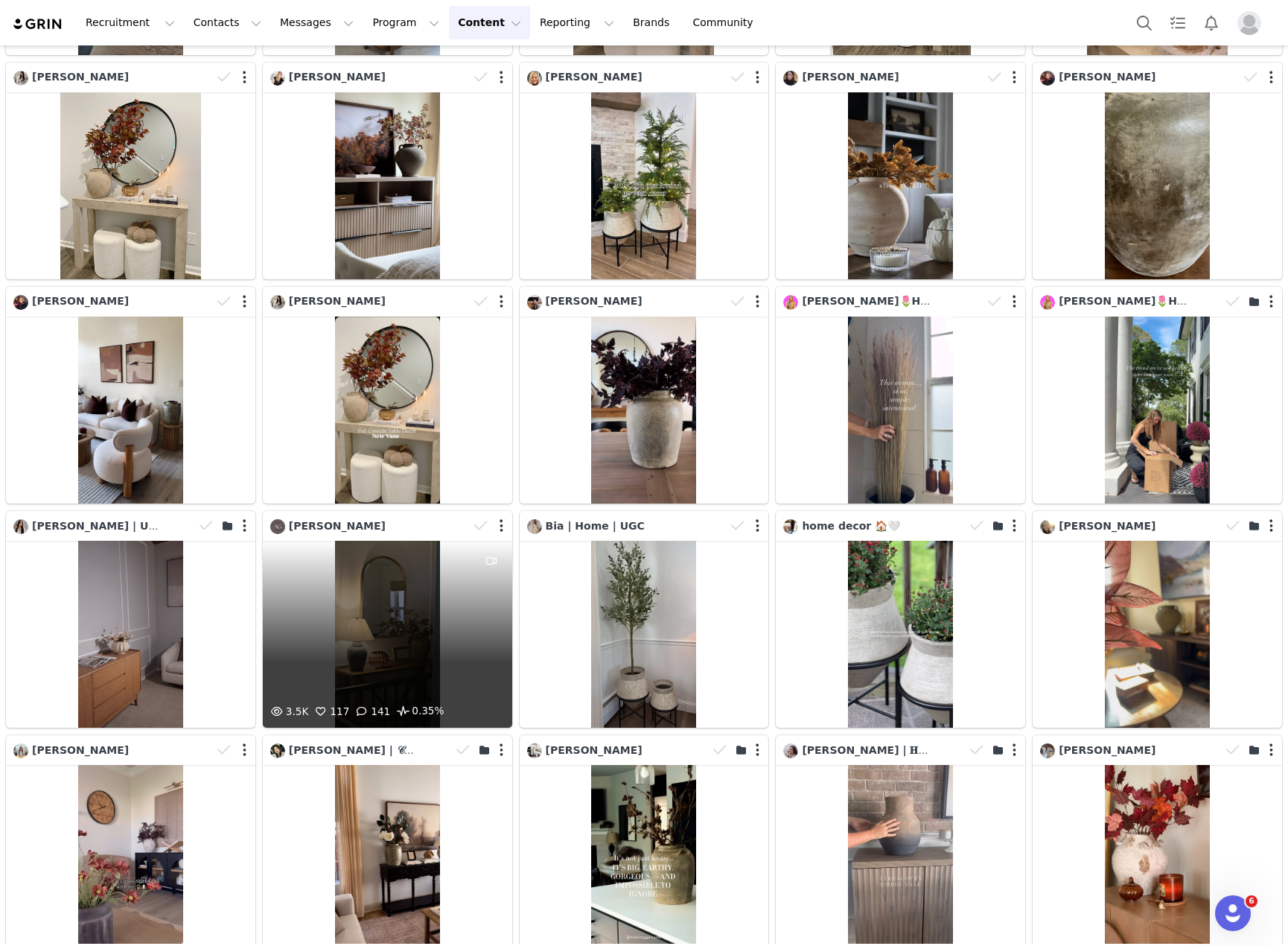
scroll to position [224, 0]
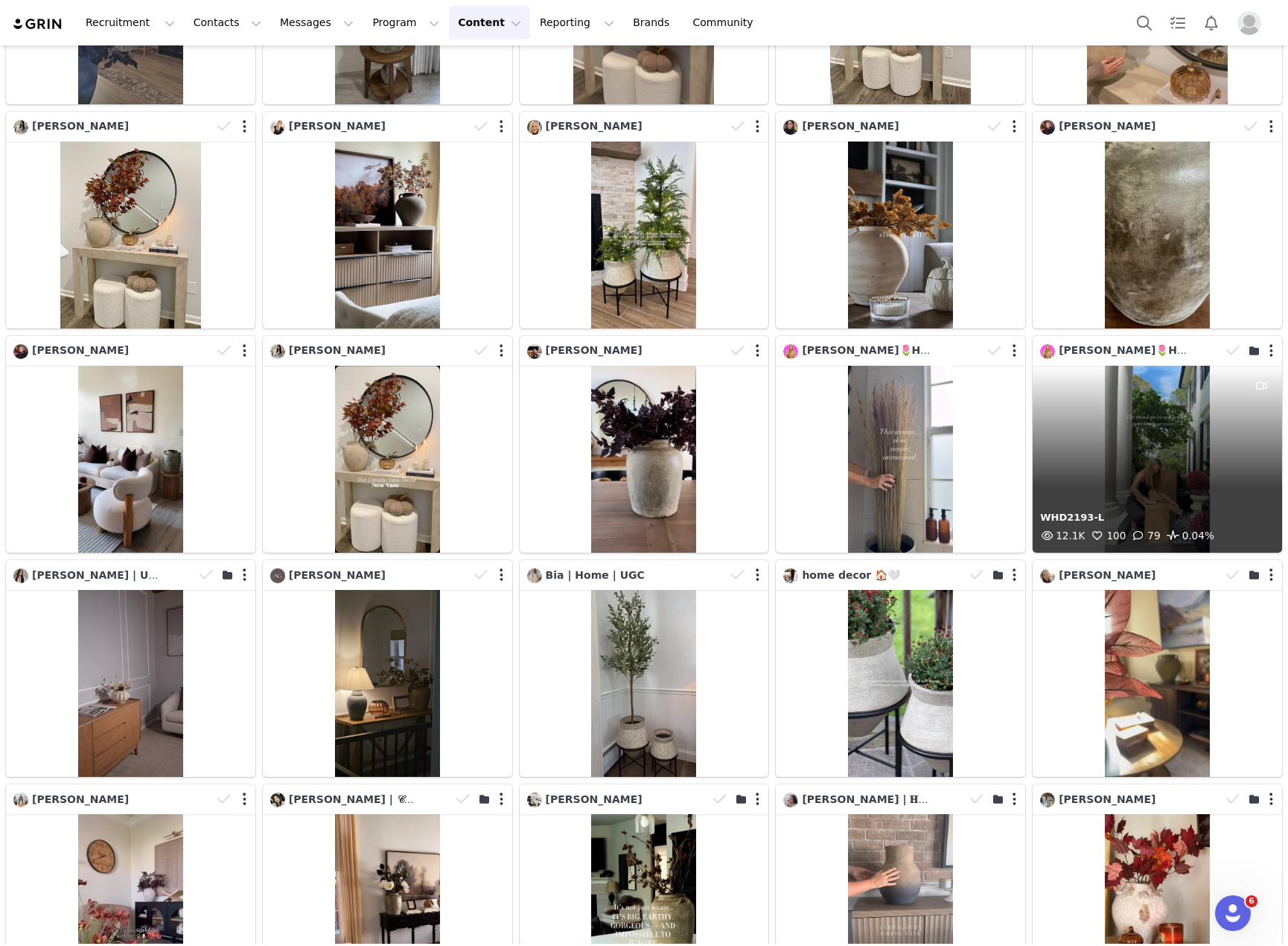
click at [1205, 499] on div "WHD2193-L 12.1K 100 79 0.04%" at bounding box center [1157, 459] width 250 height 187
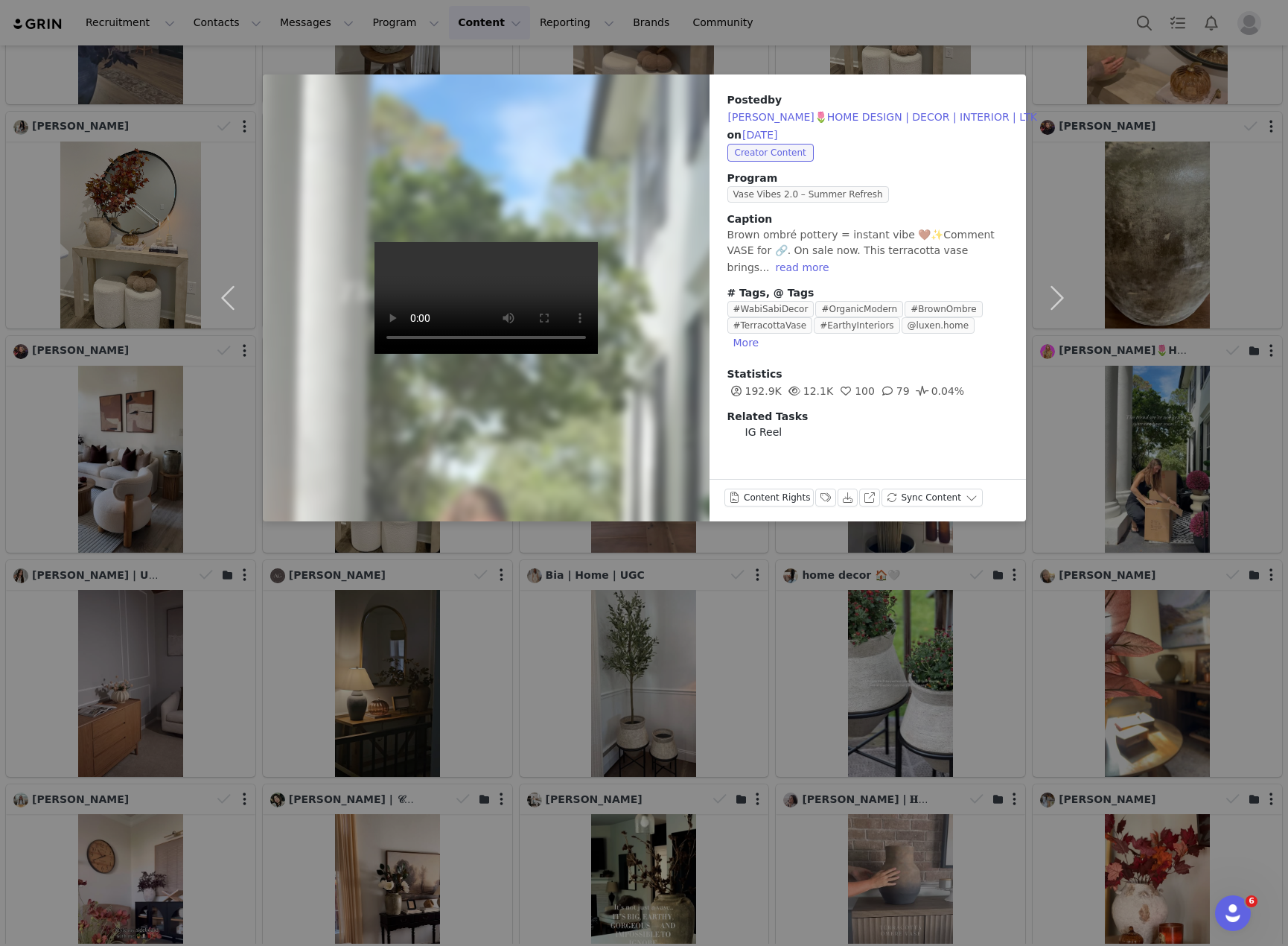
click at [1055, 552] on div "Posted by [PERSON_NAME]🌷HOME DESIGN | DECOR | INTERIOR | LTK on [DATE] Creator …" at bounding box center [644, 473] width 1288 height 946
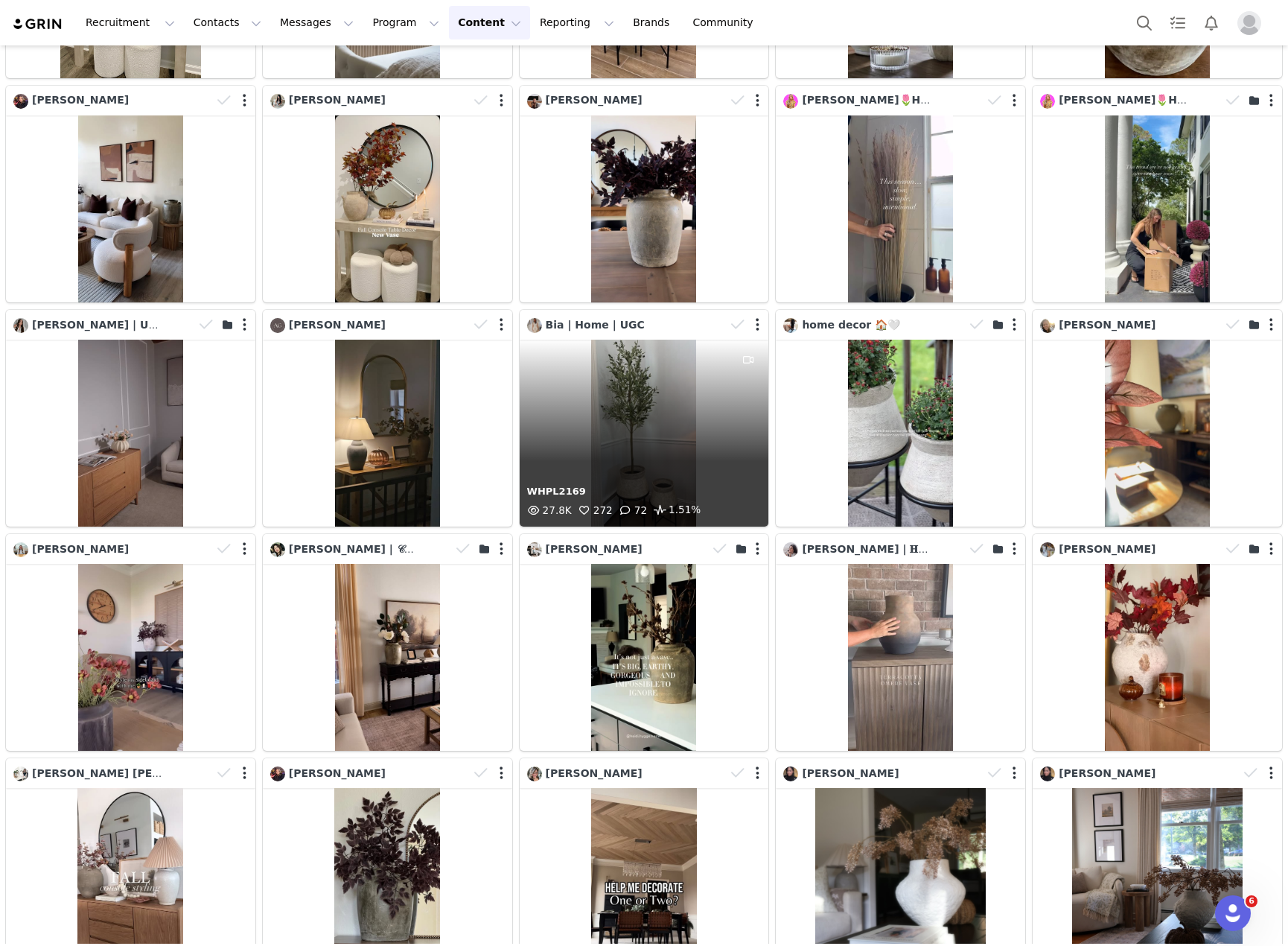
scroll to position [522, 0]
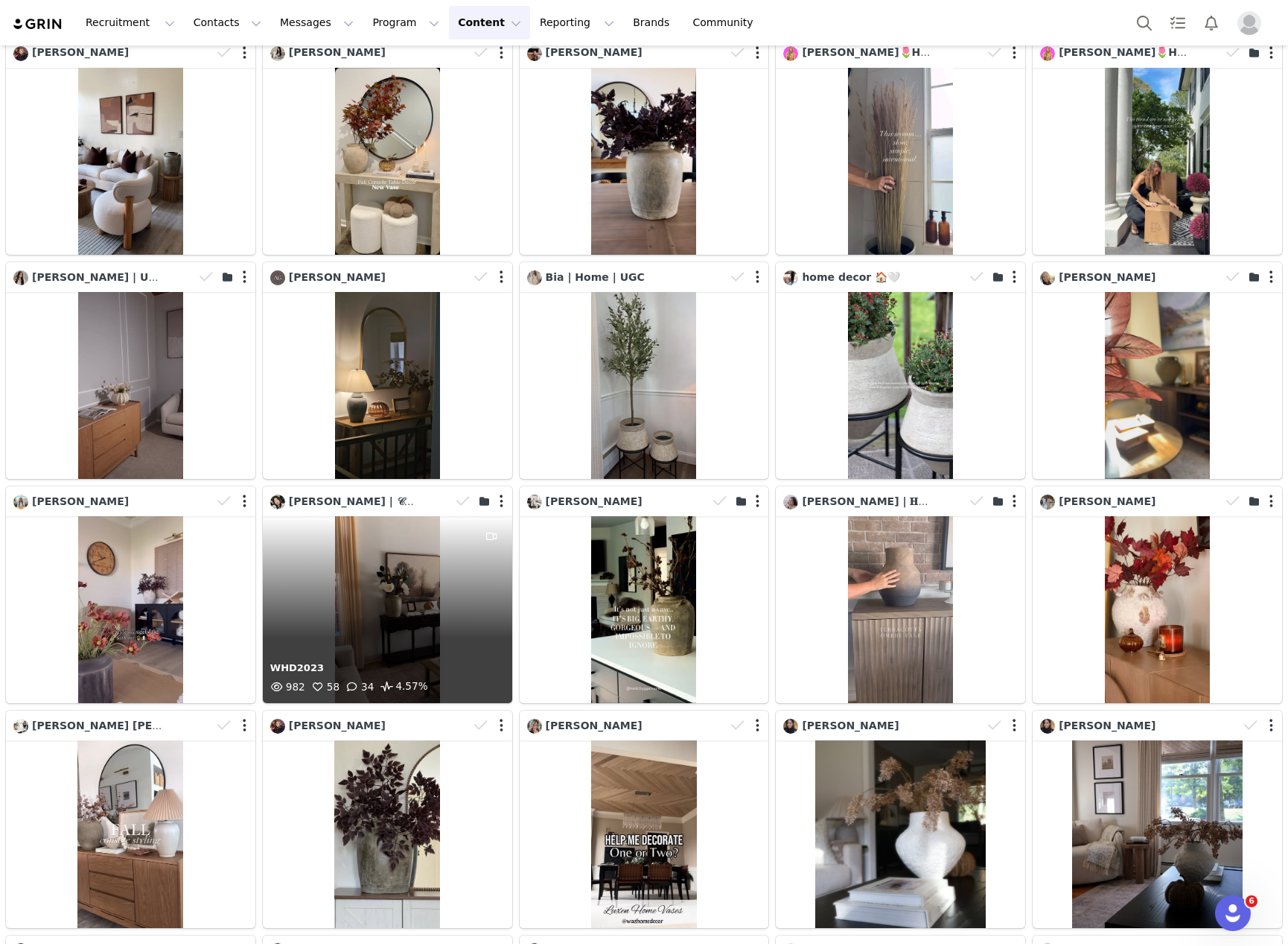
click at [317, 569] on div "WHD2023 982 58 34 4.57%" at bounding box center [387, 610] width 250 height 187
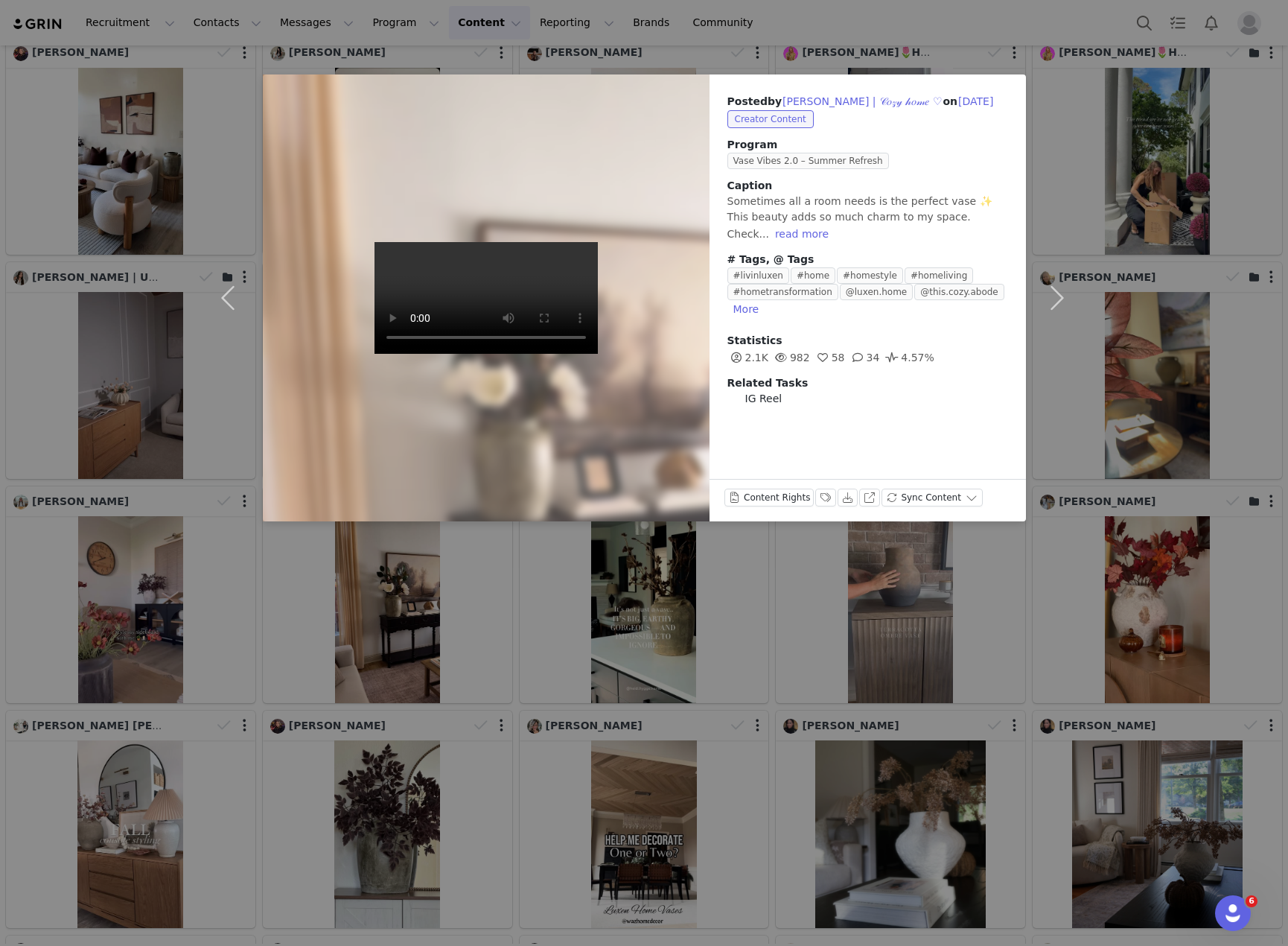
click at [428, 589] on div "Posted by [PERSON_NAME] | 𝒞𝑜𝓏𝓎 𝒽𝑜𝓂𝑒 ♡ on [DATE] Creator Content Program Vase Vi…" at bounding box center [644, 473] width 1288 height 946
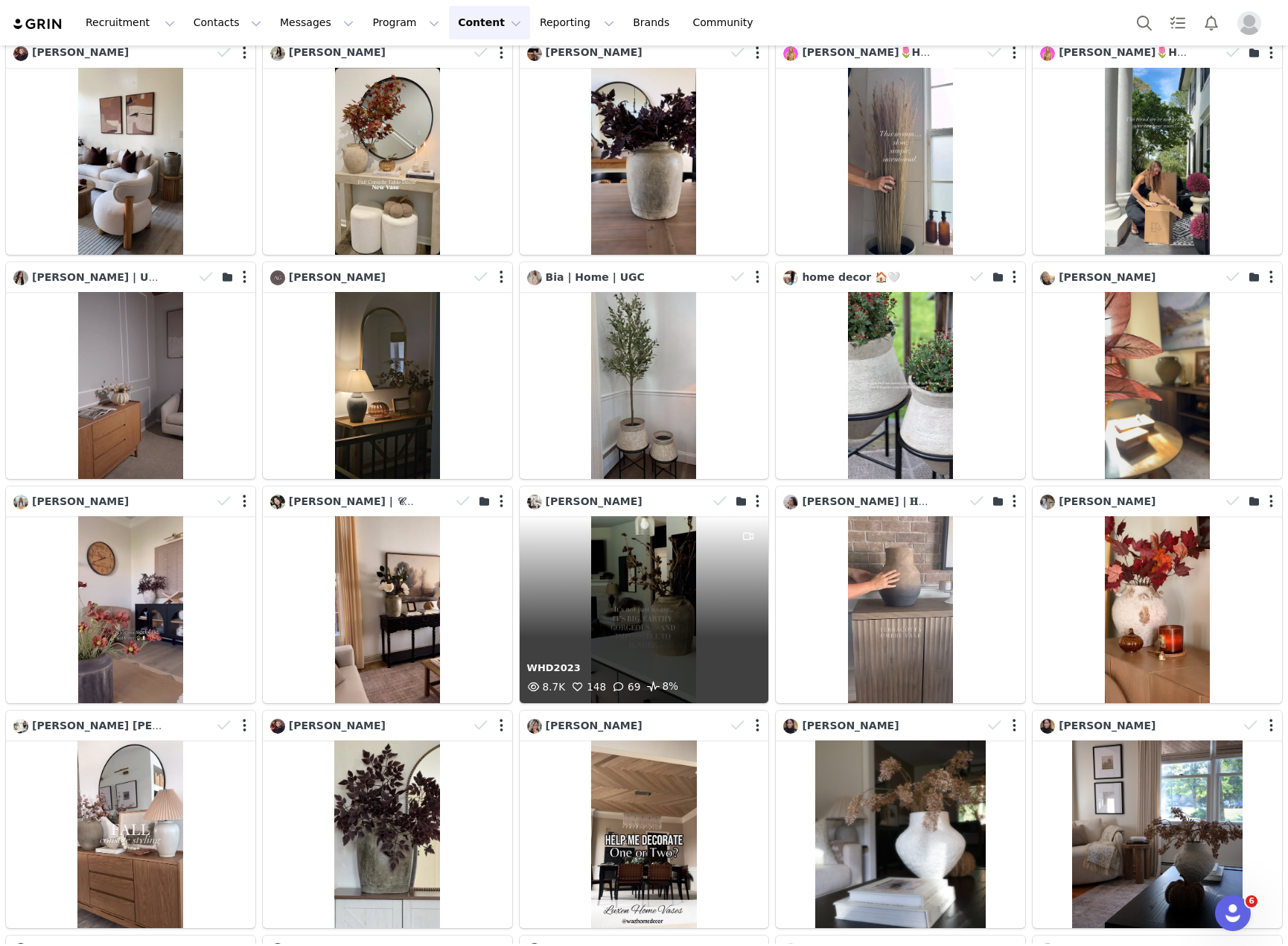
click at [685, 613] on div "WHD2023 8.7K 148 69 8%" at bounding box center [644, 610] width 250 height 187
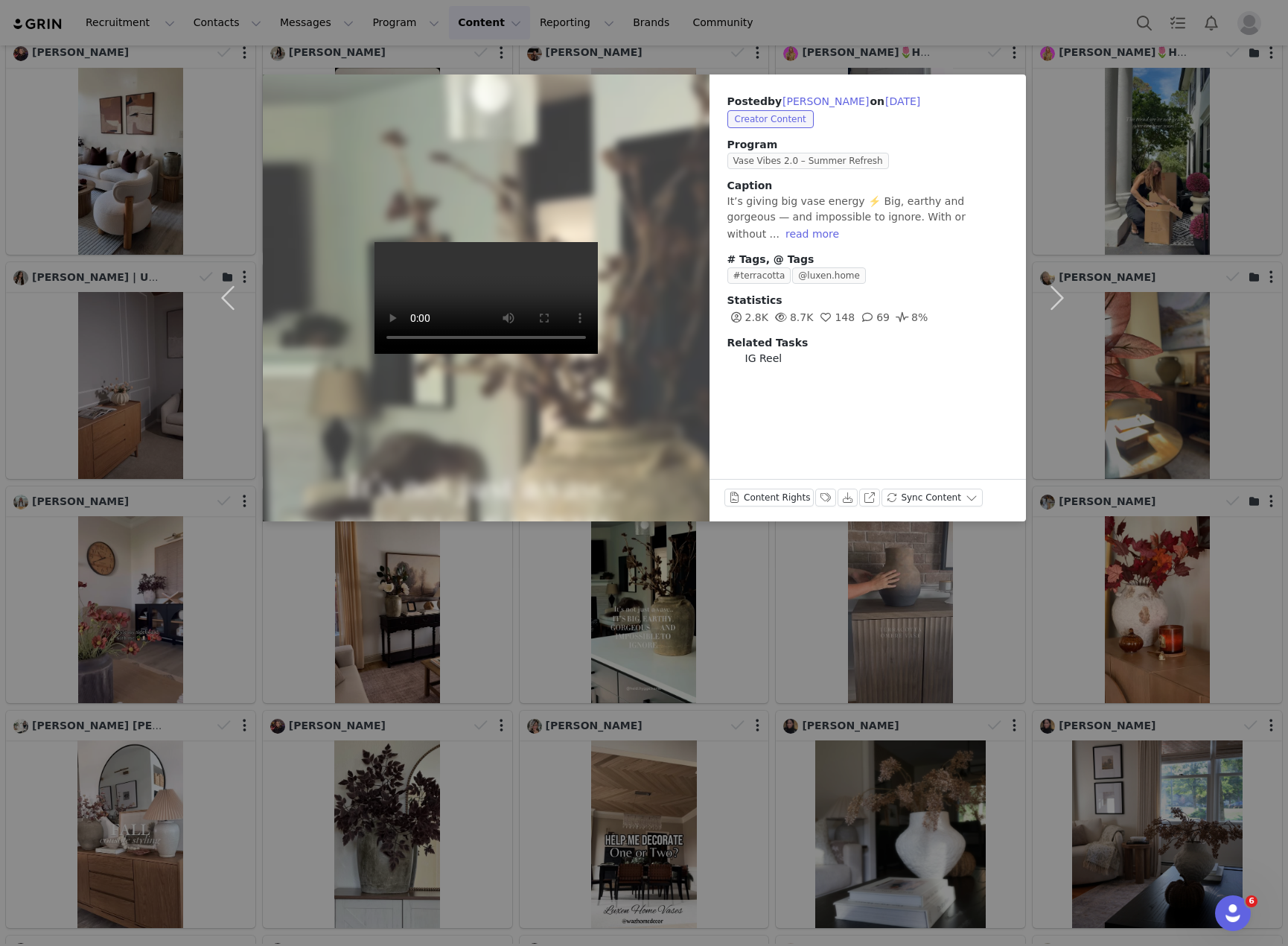
click at [650, 594] on div "Posted by [PERSON_NAME] on [DATE] Creator Content Program Vase Vibes 2.0 – Summ…" at bounding box center [644, 473] width 1288 height 946
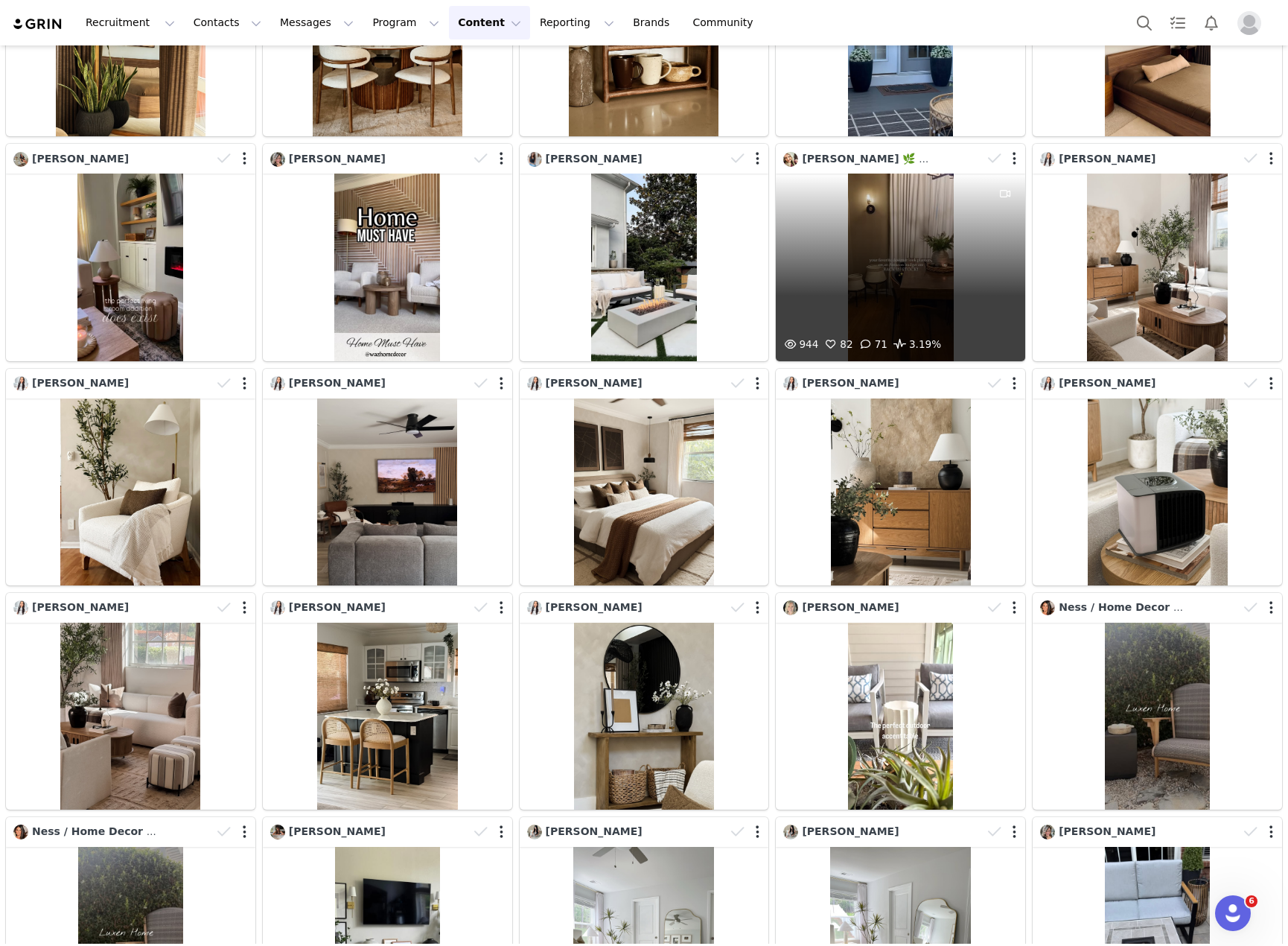
scroll to position [3414, 0]
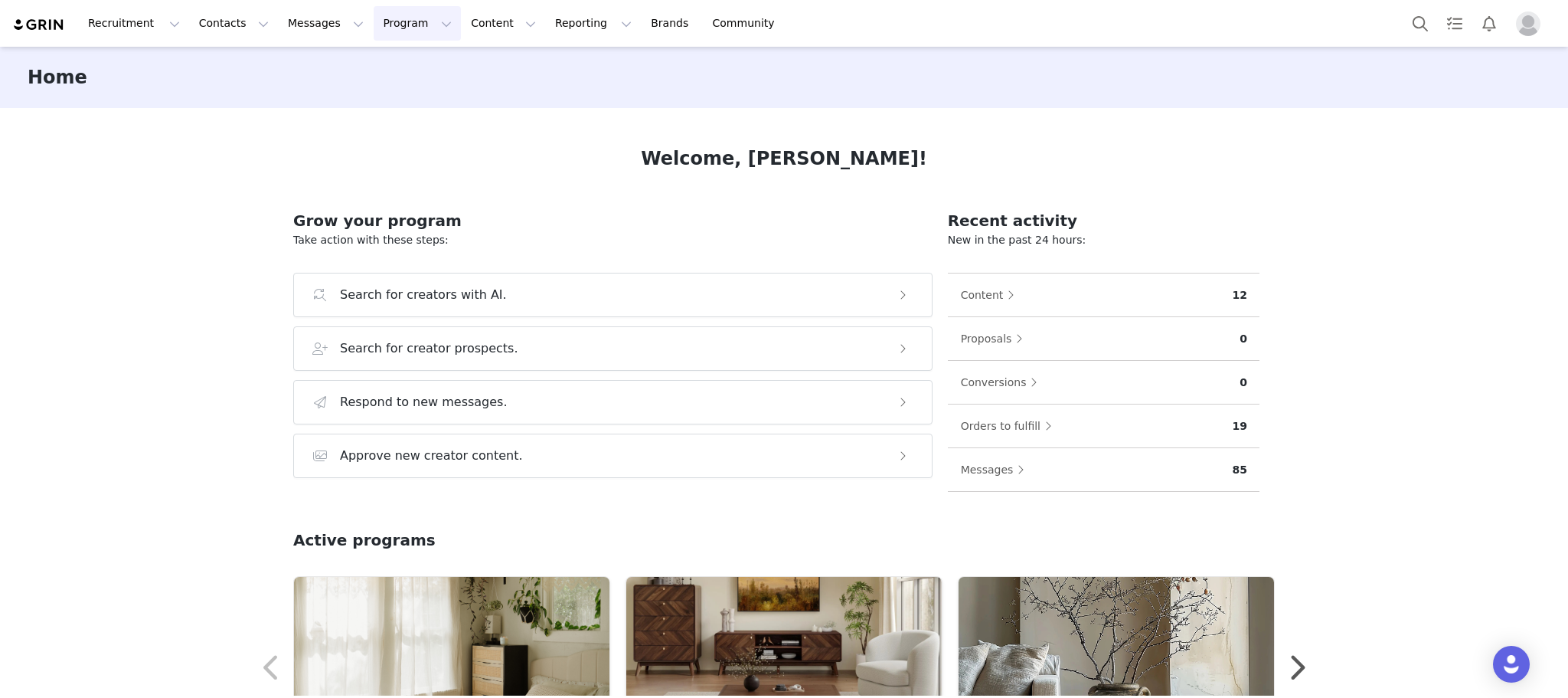
click at [374, 32] on button "Program Program" at bounding box center [417, 23] width 87 height 35
click at [389, 57] on link "Activations" at bounding box center [397, 67] width 121 height 28
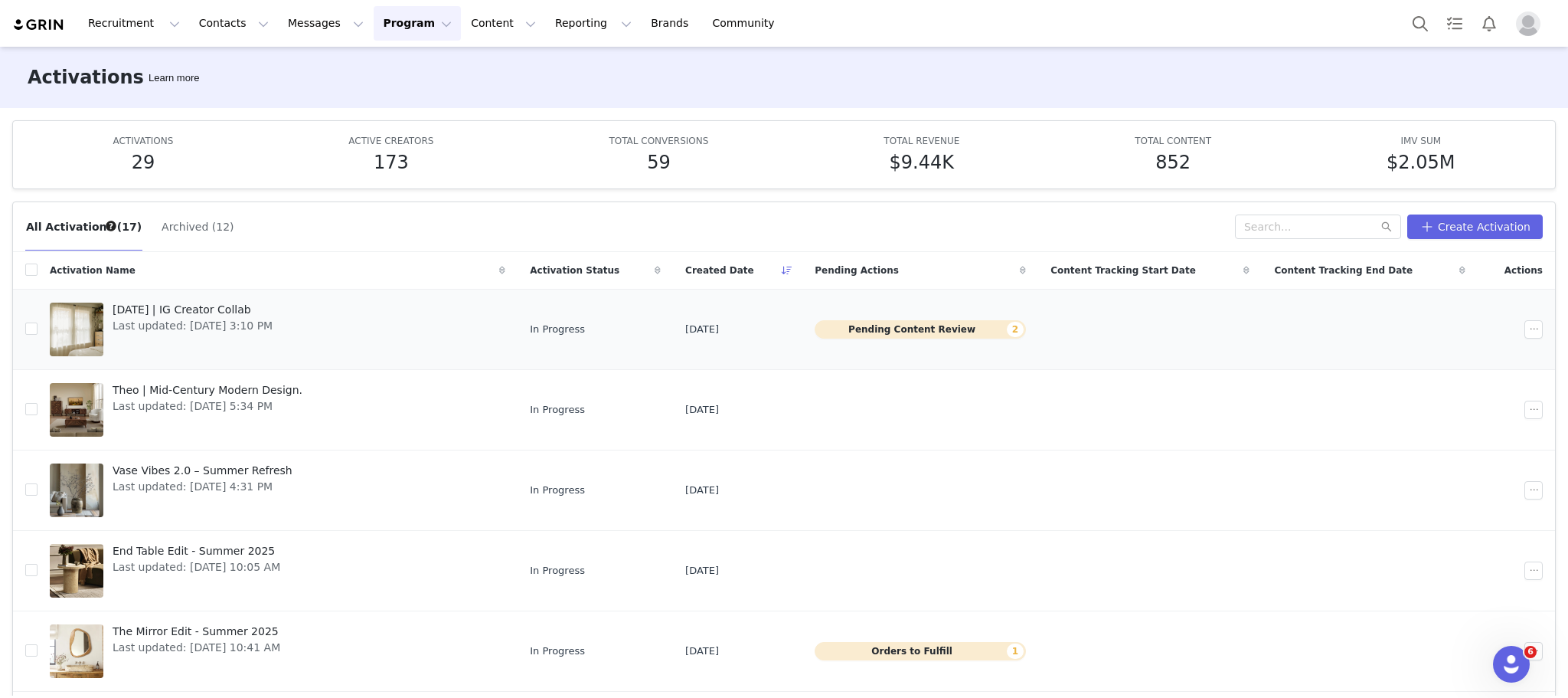
click at [802, 338] on td "Pending Content Review 2" at bounding box center [920, 329] width 235 height 80
click at [814, 332] on button "Pending Content Review 2" at bounding box center [920, 330] width 211 height 19
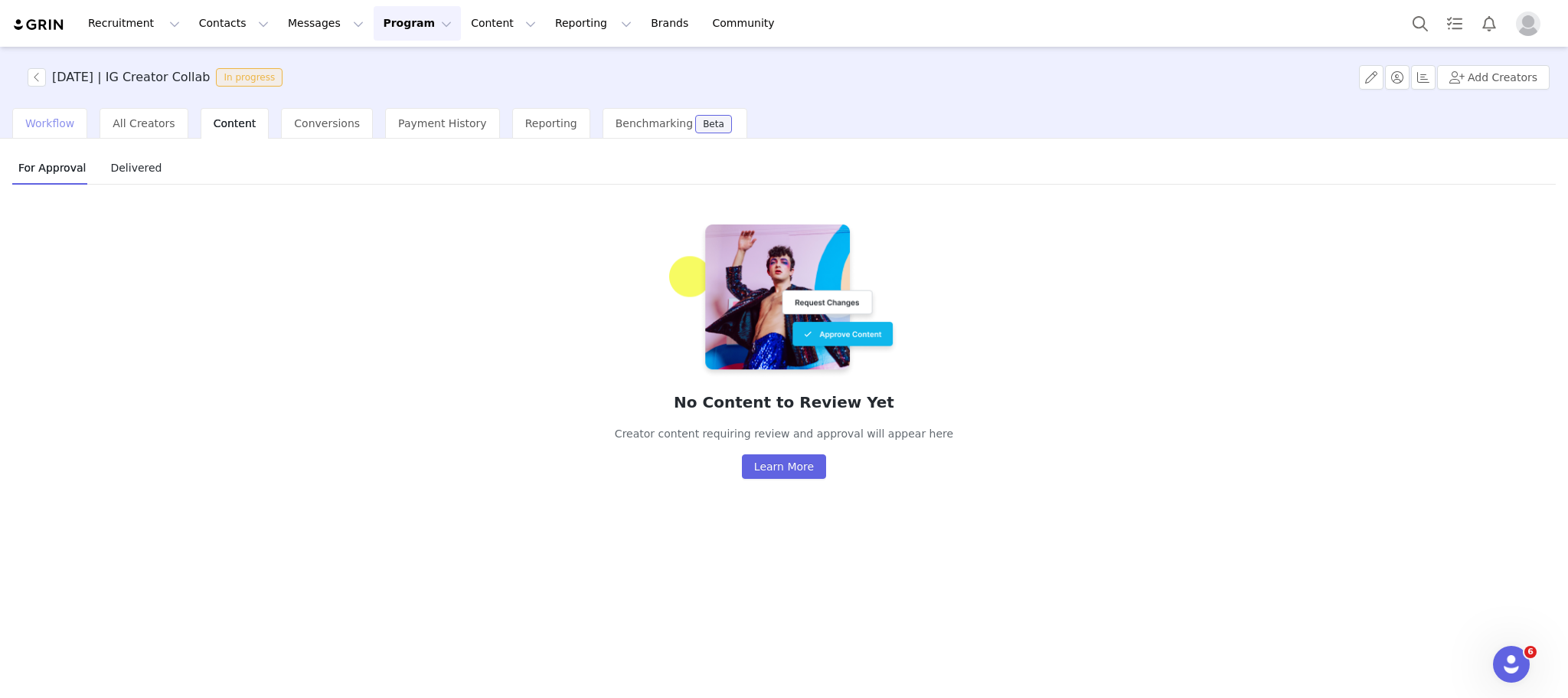
click at [52, 125] on span "Workflow" at bounding box center [49, 122] width 49 height 12
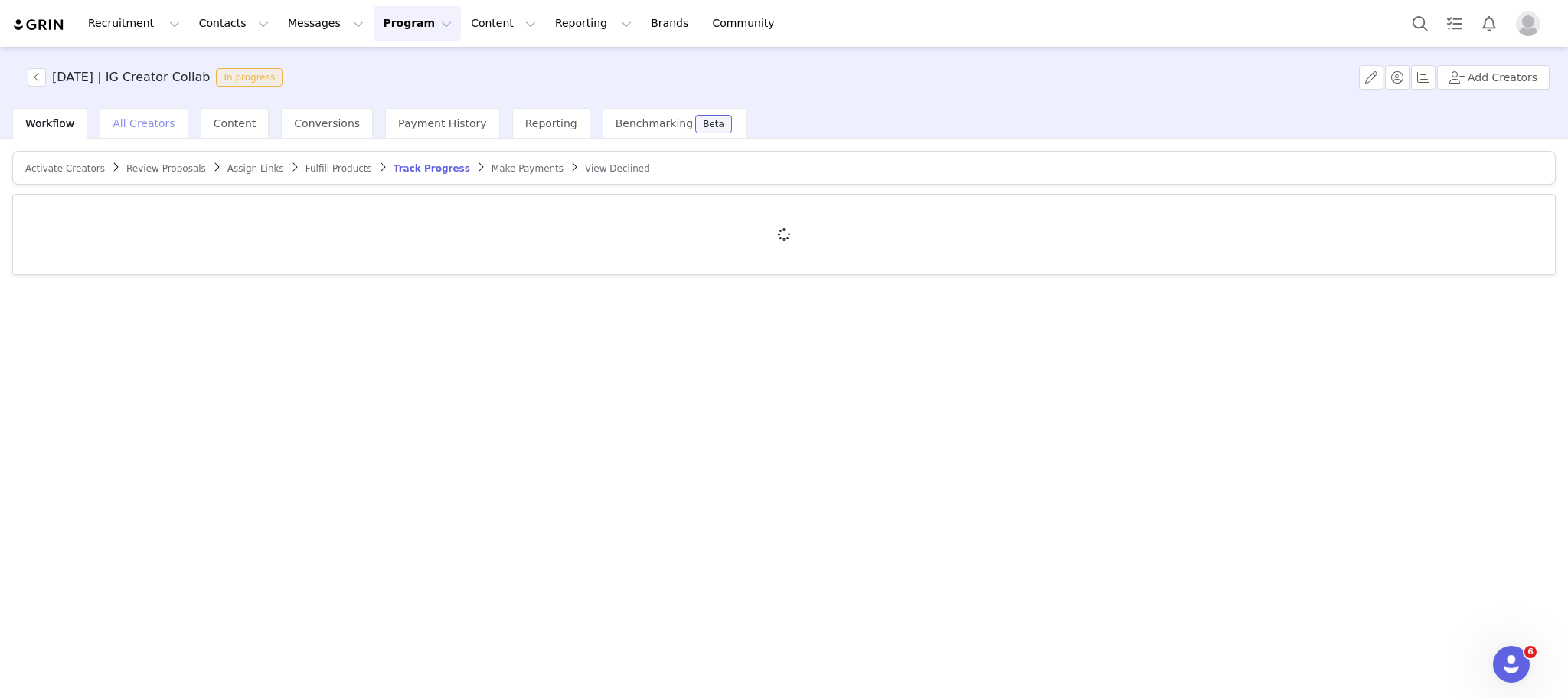
click at [163, 113] on div "All Creators" at bounding box center [144, 123] width 88 height 31
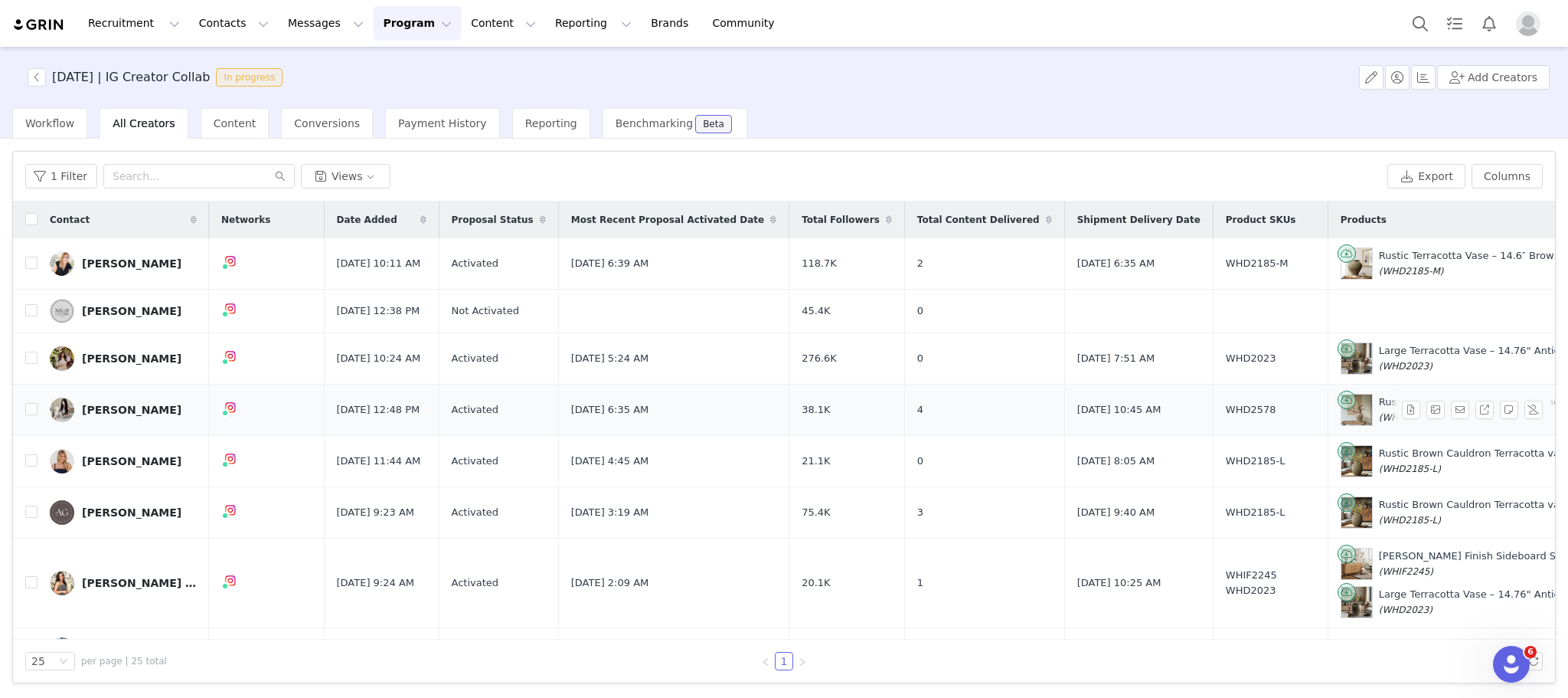
click at [108, 413] on div "[PERSON_NAME]" at bounding box center [132, 409] width 100 height 12
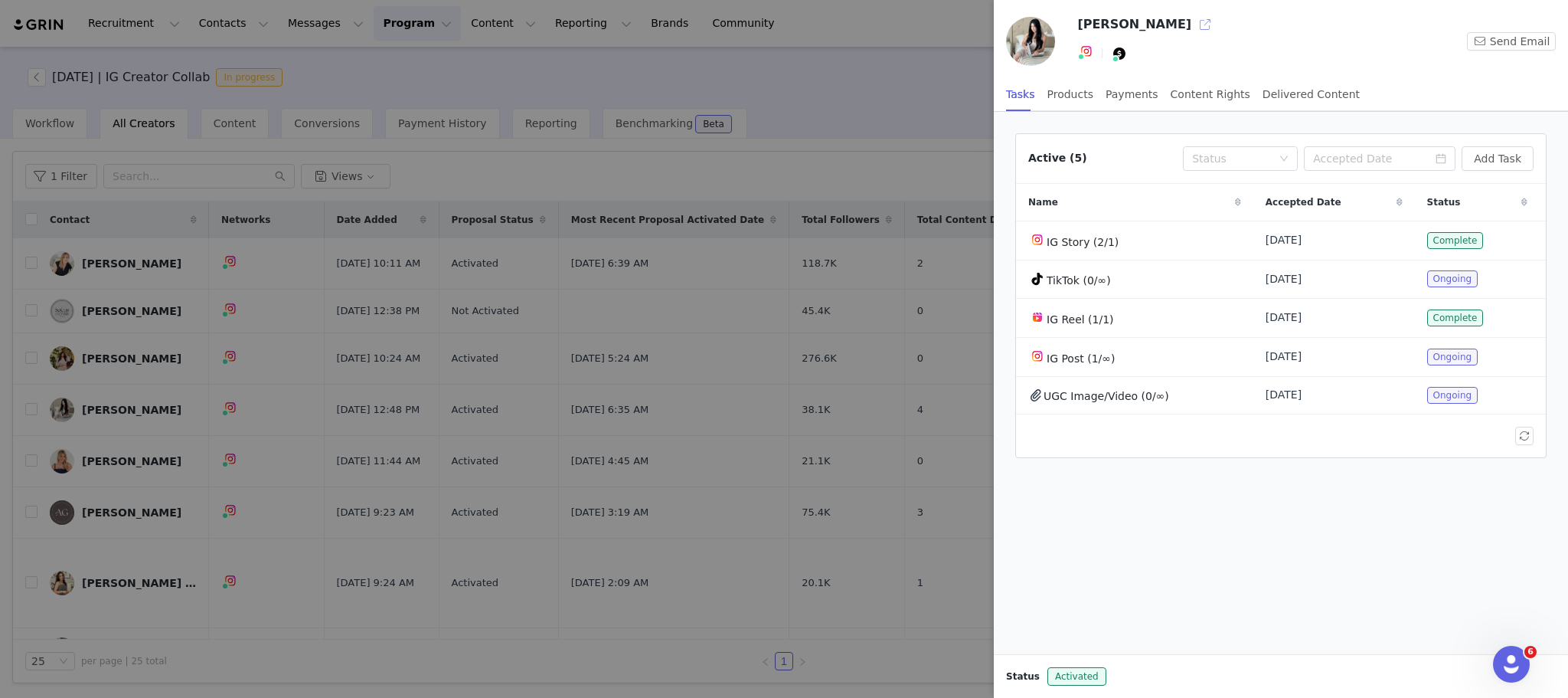
click at [1193, 19] on button "button" at bounding box center [1205, 24] width 24 height 24
click at [370, 505] on div at bounding box center [784, 349] width 1568 height 698
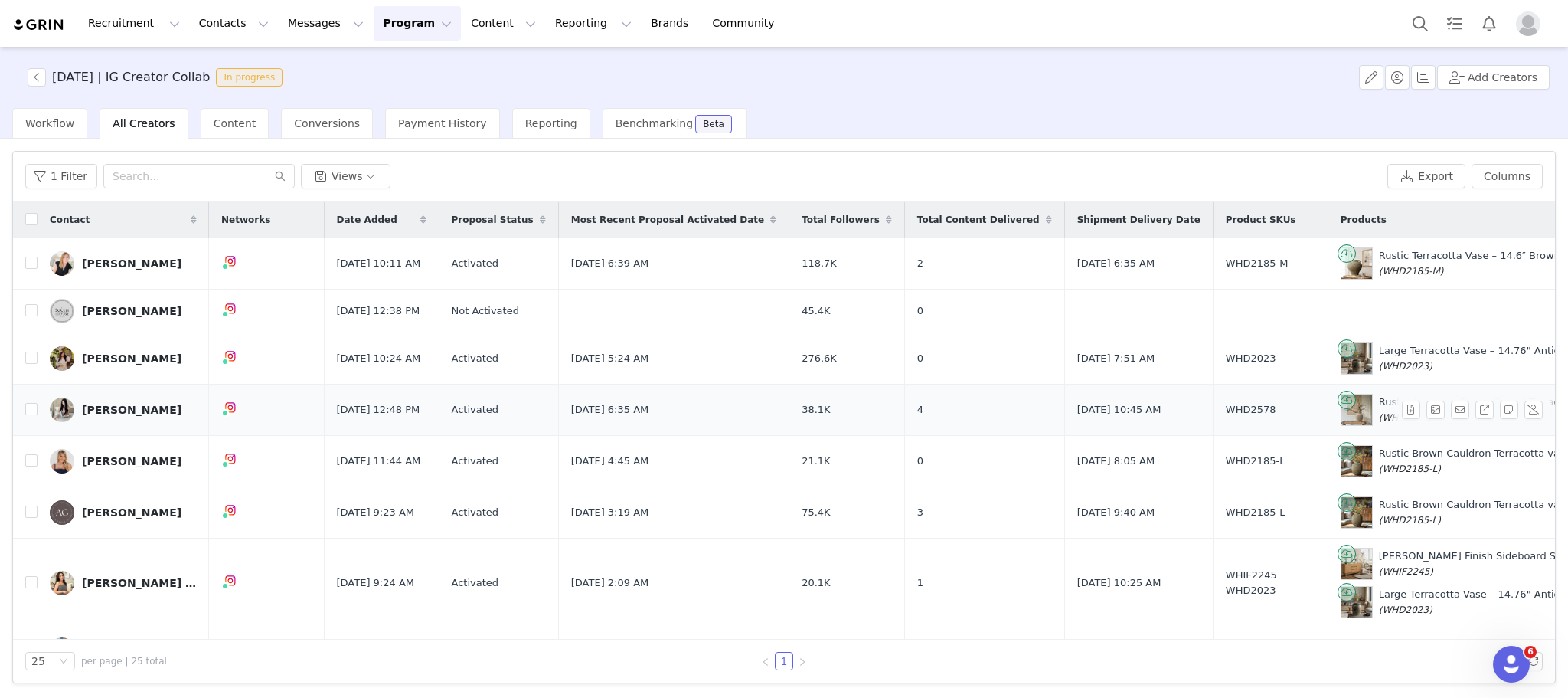
click at [1225, 414] on span "WHD2578" at bounding box center [1250, 409] width 50 height 15
copy span "WHD2578"
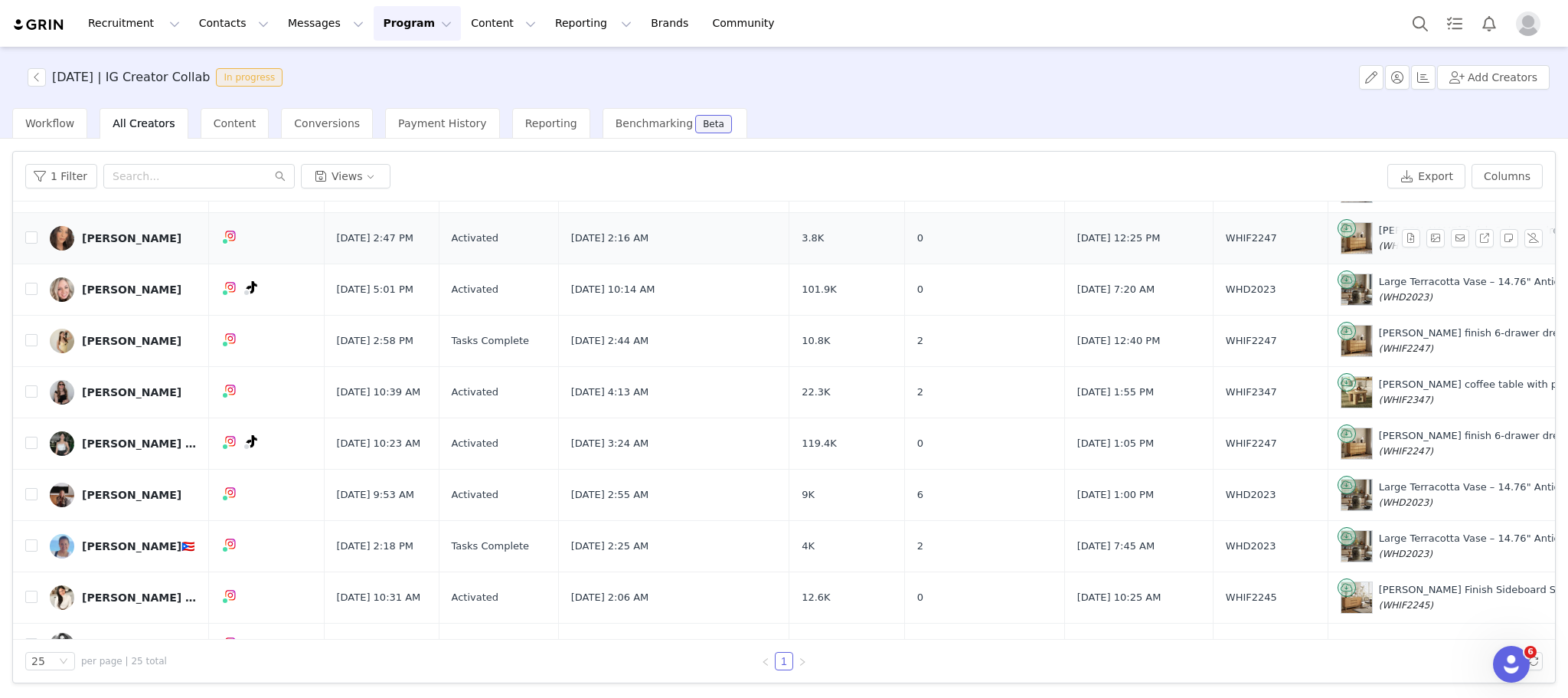
scroll to position [953, 0]
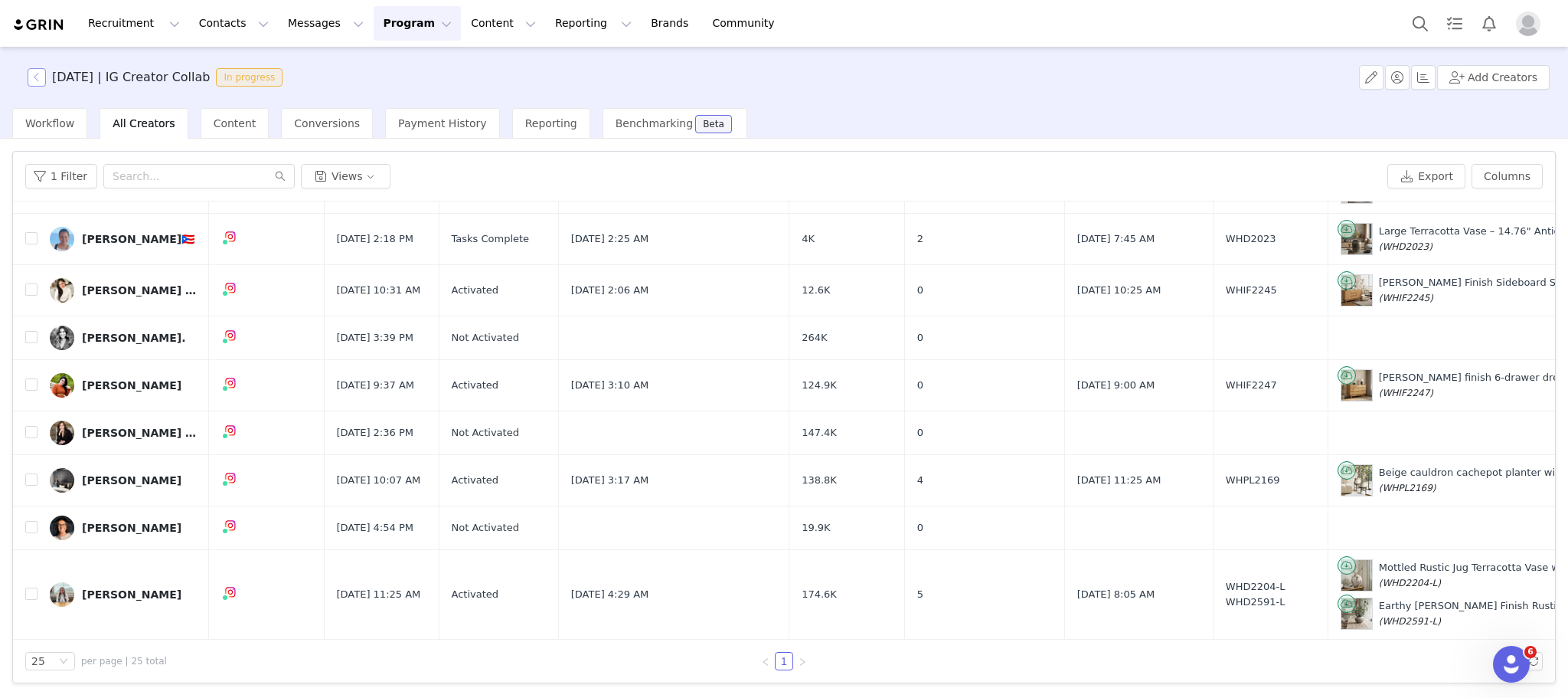
click at [36, 77] on button "button" at bounding box center [37, 78] width 19 height 19
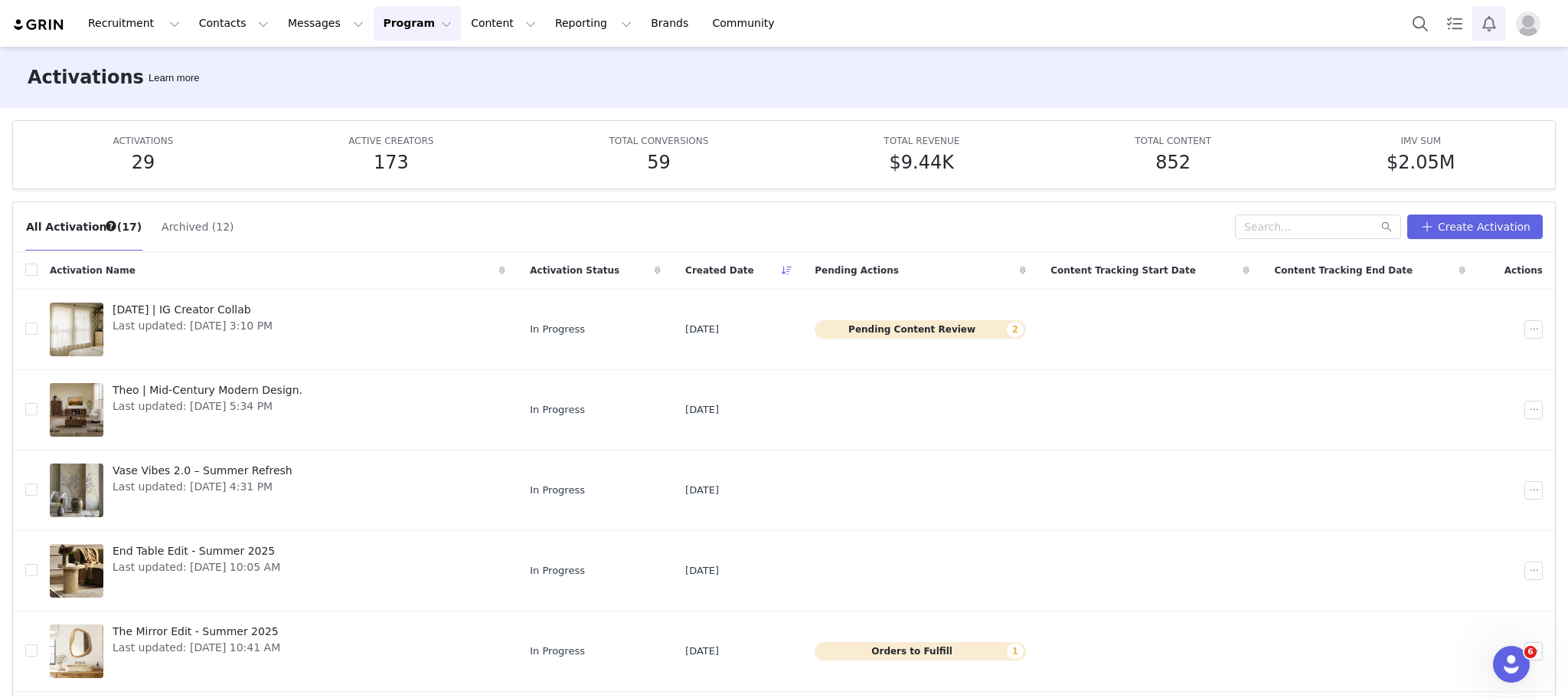
click at [1493, 21] on button "Notifications" at bounding box center [1489, 23] width 34 height 35
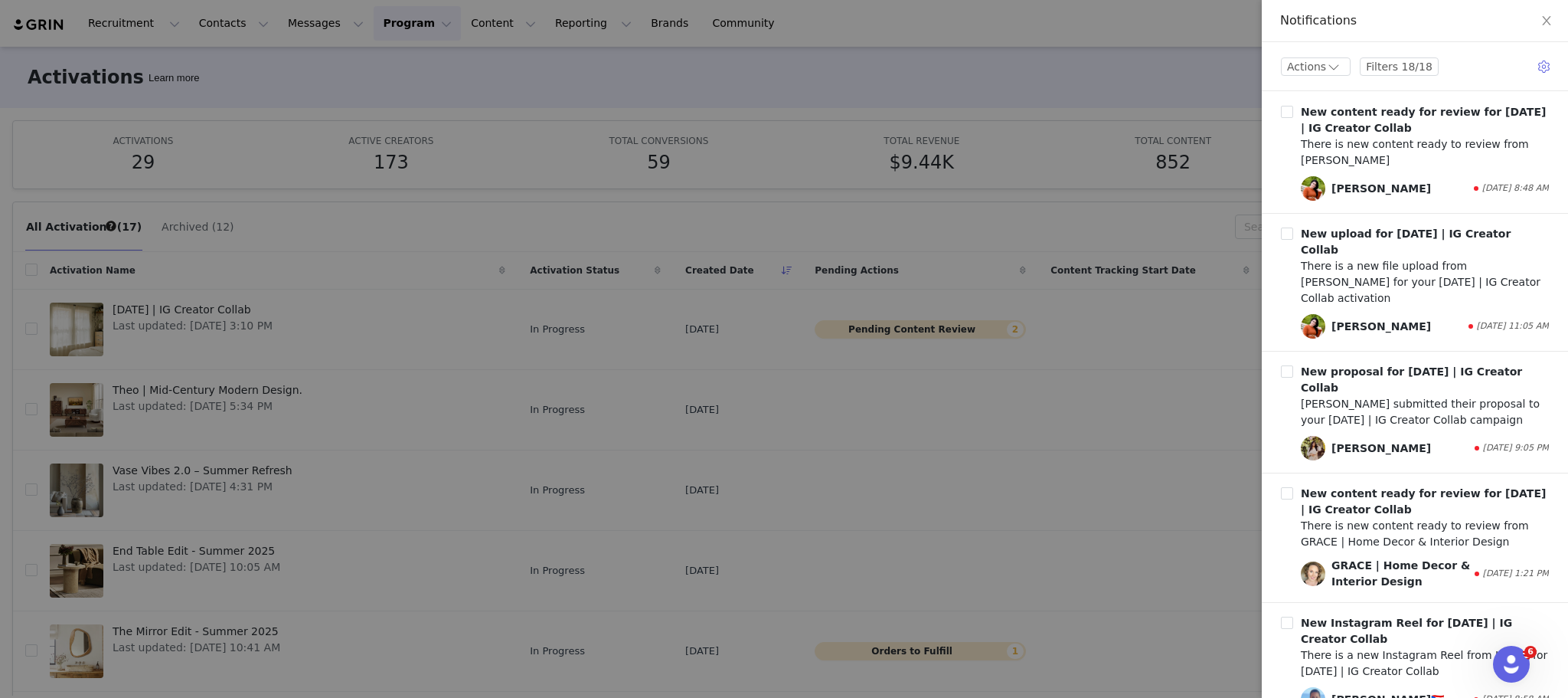
click at [1197, 138] on div at bounding box center [784, 349] width 1568 height 698
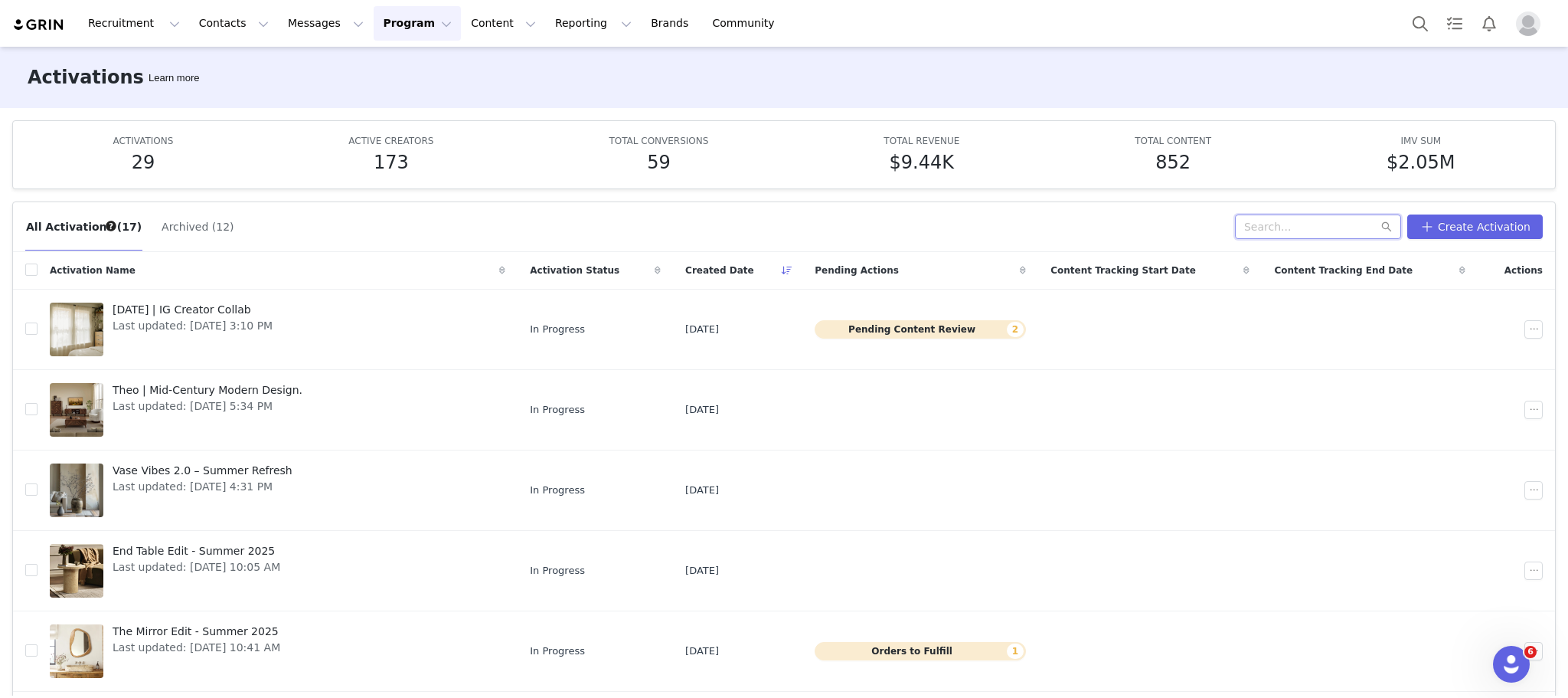
click at [1321, 230] on input "text" at bounding box center [1318, 227] width 166 height 24
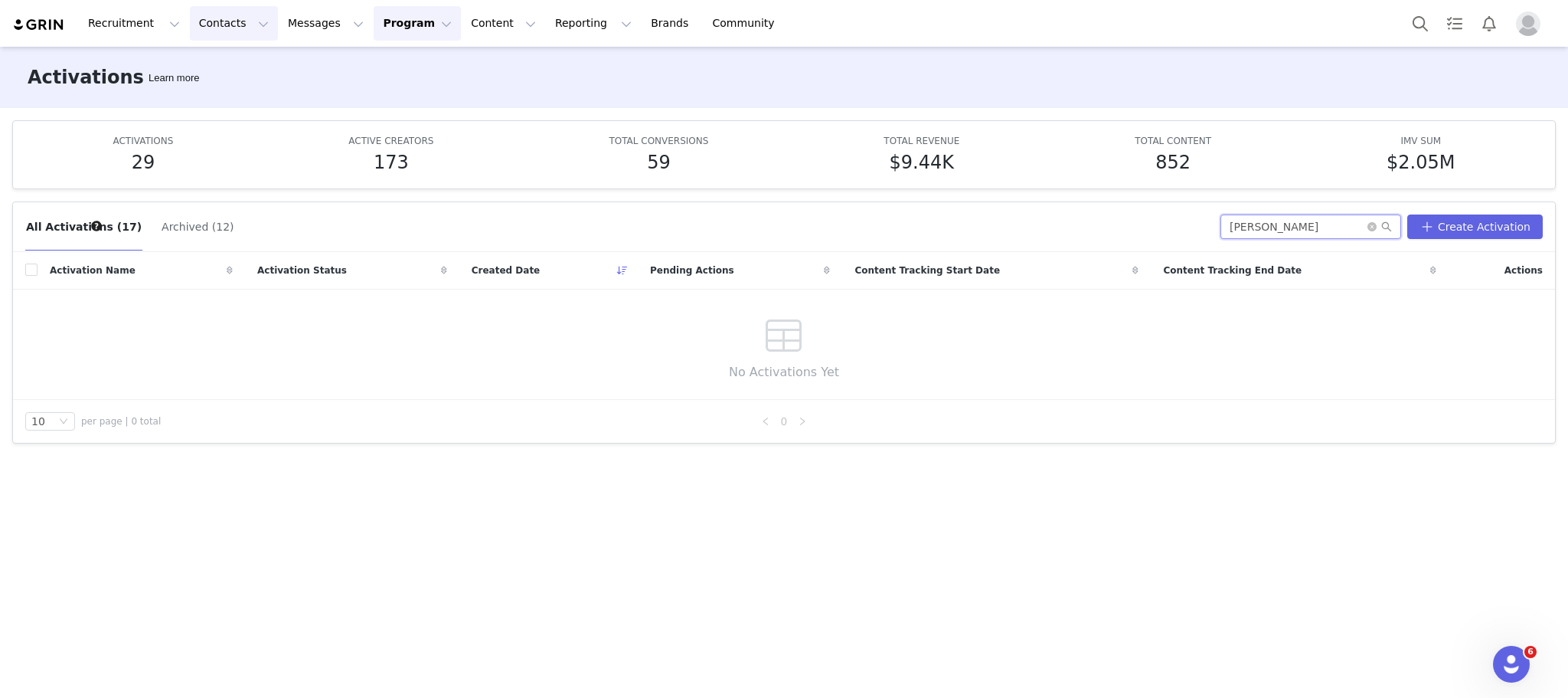
type input "hollie"
click at [203, 30] on button "Contacts Contacts" at bounding box center [233, 23] width 88 height 35
click at [232, 72] on div "Creators" at bounding box center [236, 67] width 103 height 16
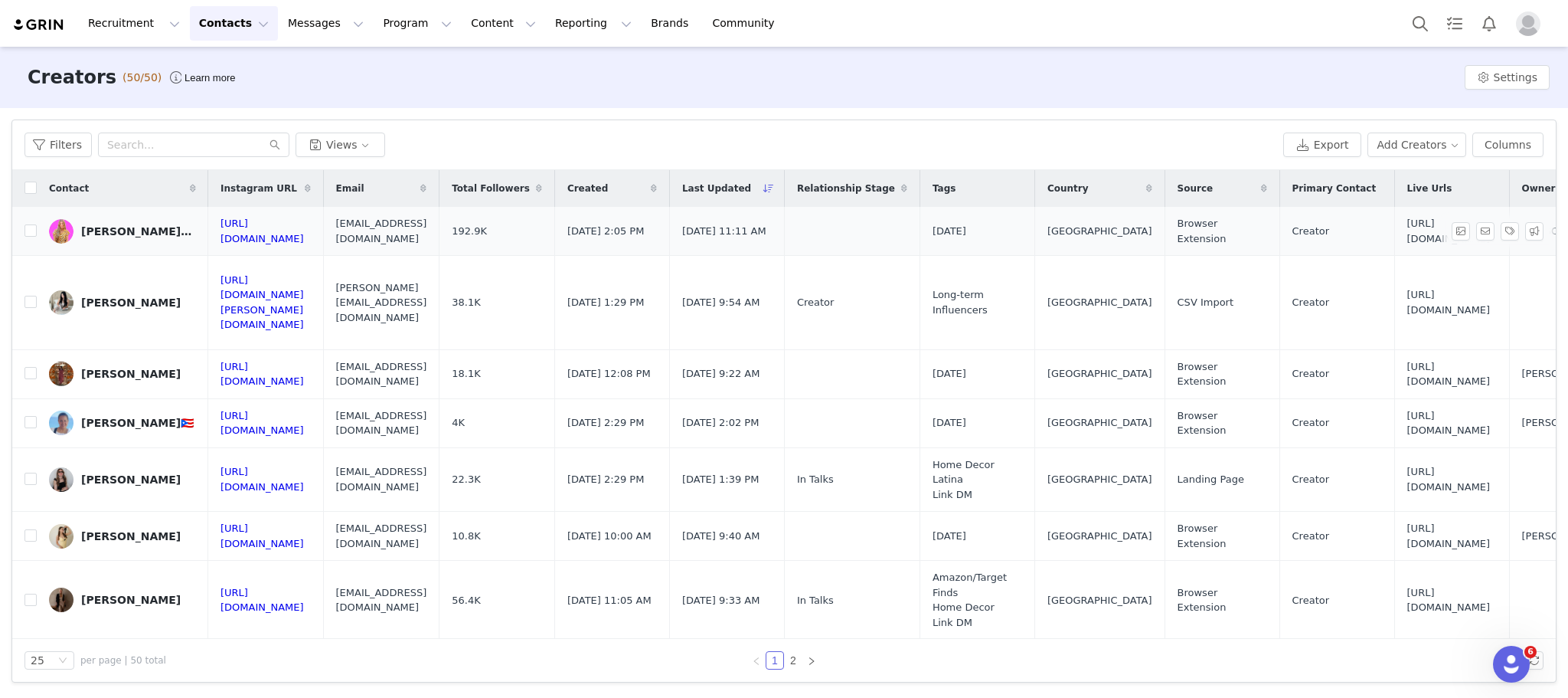
click at [139, 225] on div "[PERSON_NAME]🌷HOME DESIGN | DECOR | INTERIOR | LTK" at bounding box center [138, 231] width 115 height 12
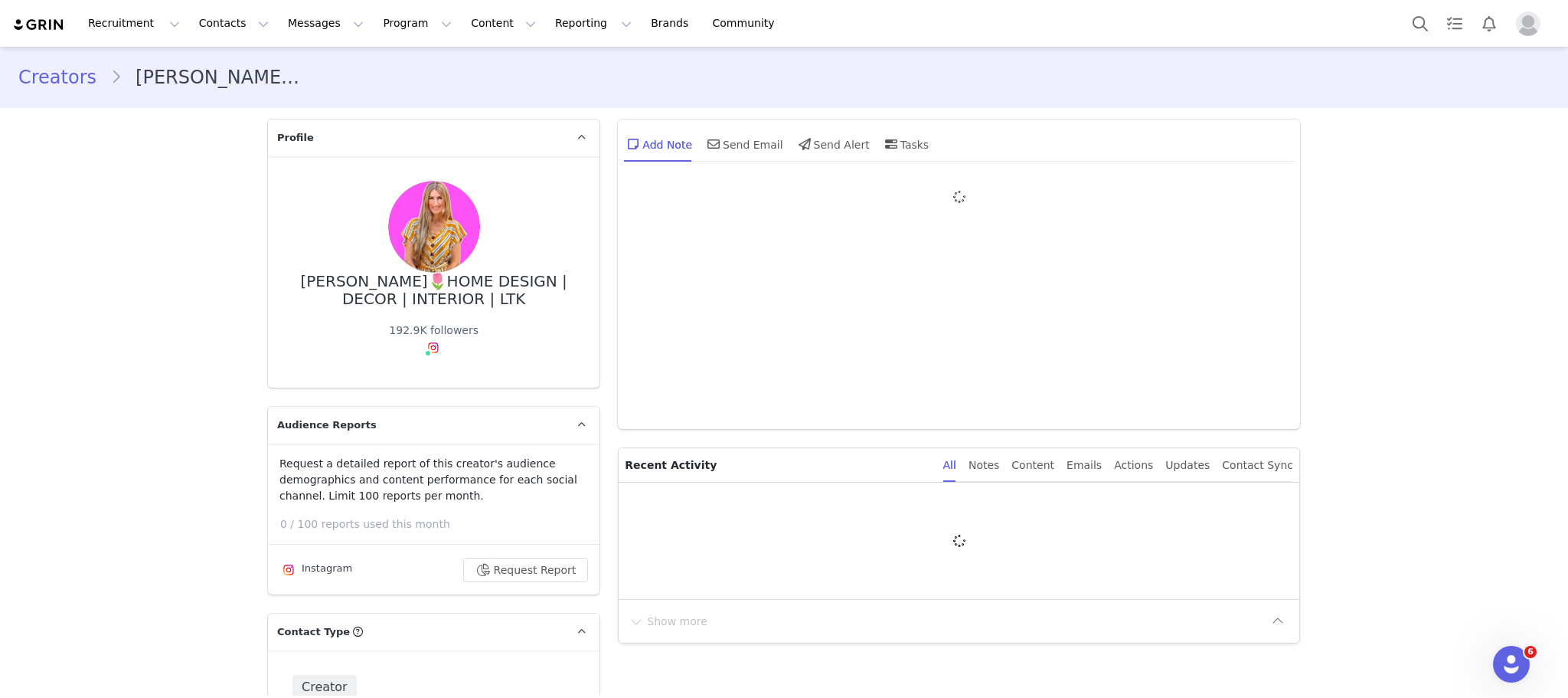
type input "+1 (United States)"
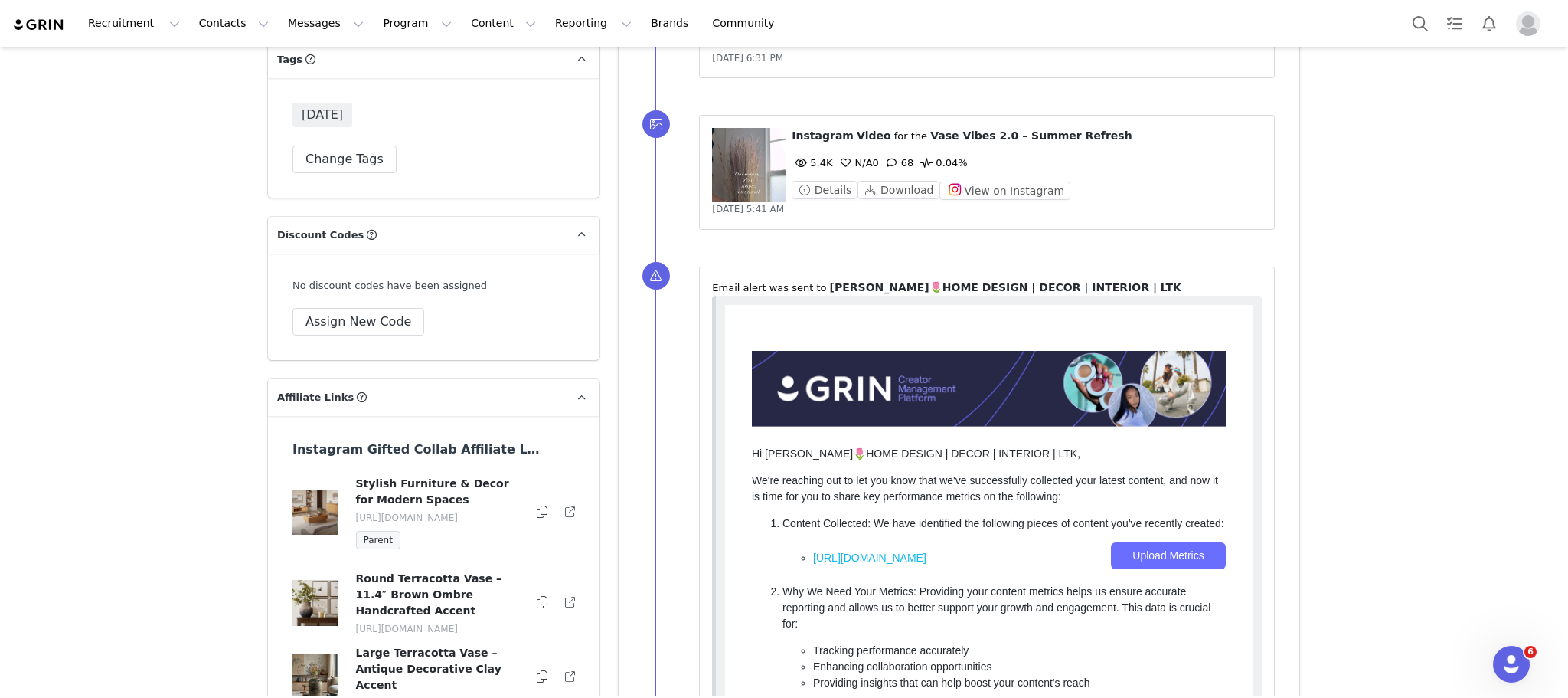
scroll to position [2681, 0]
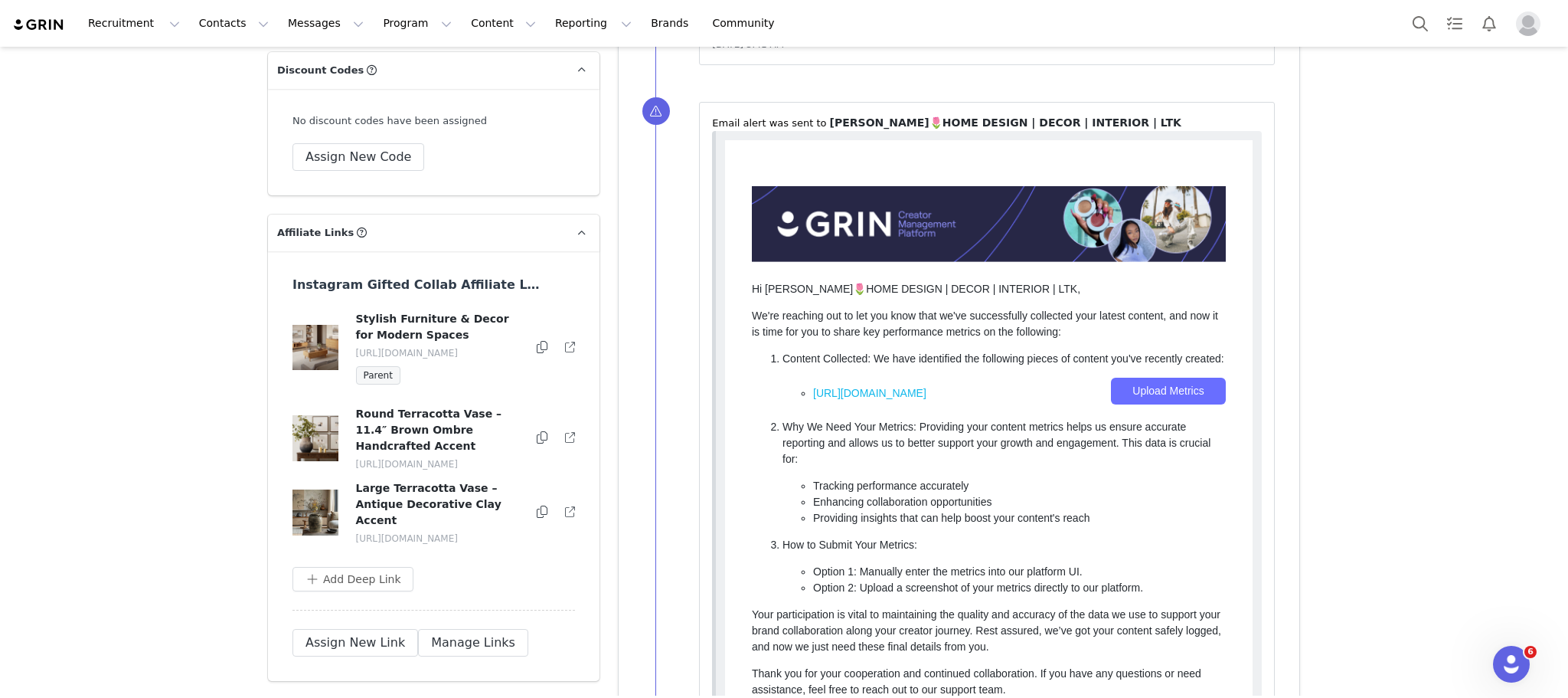
click at [567, 433] on icon at bounding box center [570, 437] width 10 height 10
